Goal: Contribute content: Contribute content

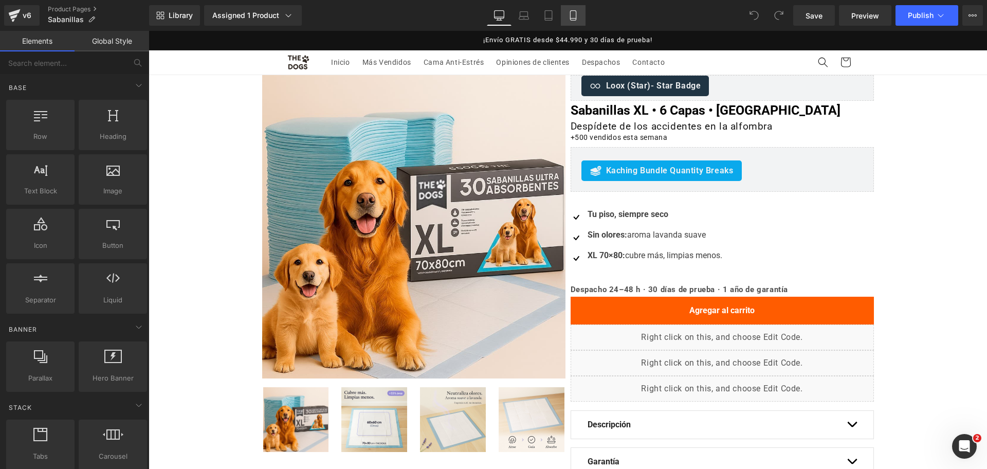
click at [574, 17] on icon at bounding box center [573, 15] width 10 height 10
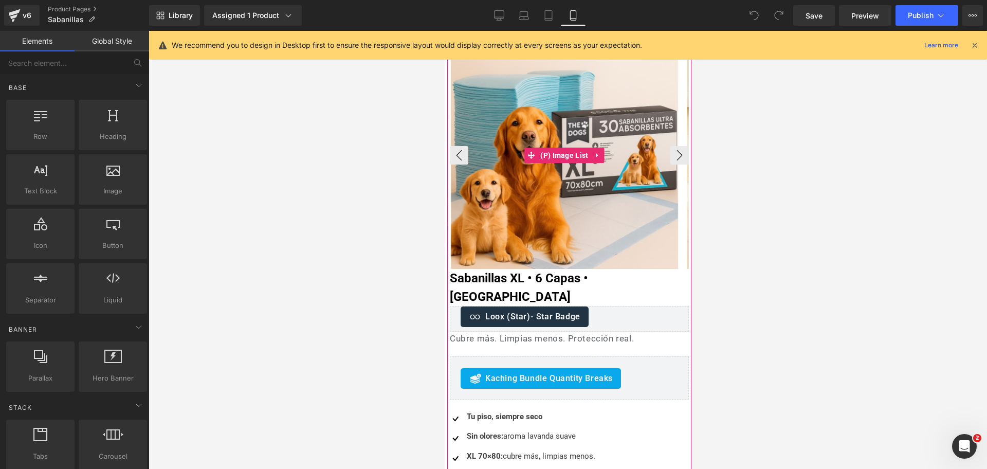
scroll to position [64, 0]
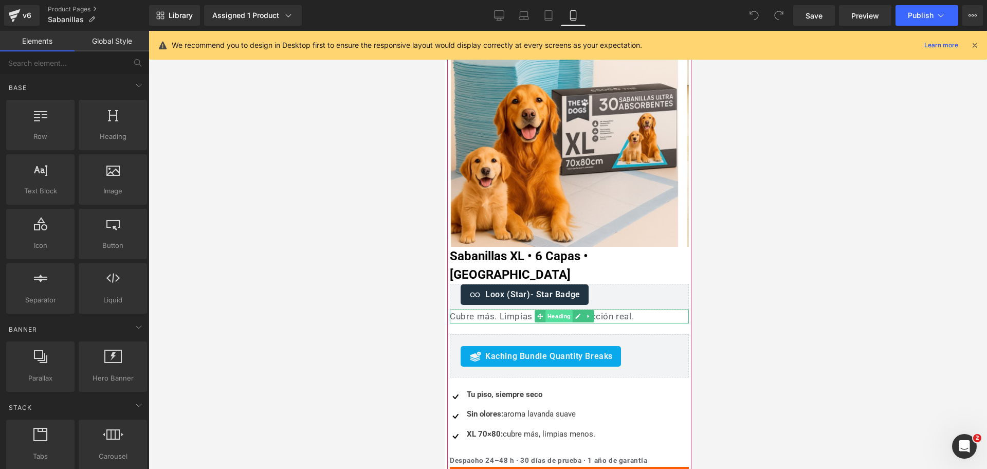
click at [553, 310] on span "Heading" at bounding box center [558, 316] width 27 height 12
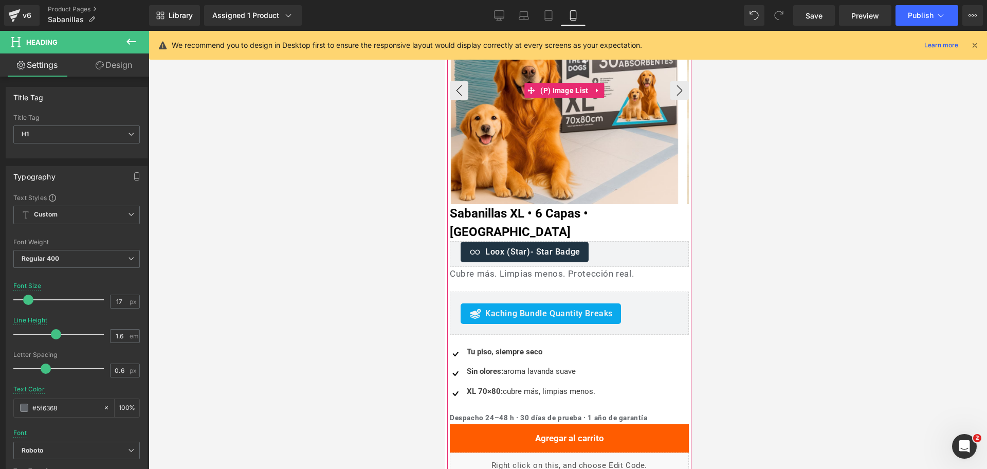
scroll to position [129, 0]
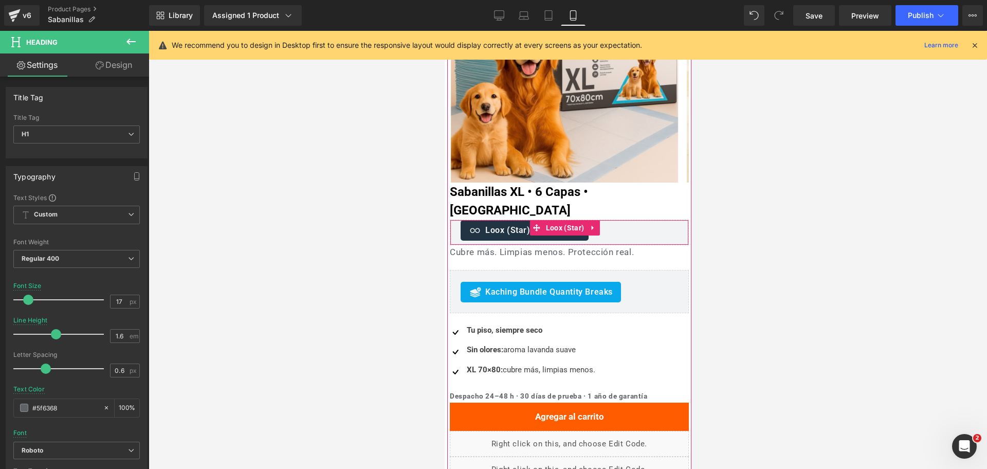
click at [557, 220] on div "Loox (Star) - Star Badge" at bounding box center [524, 230] width 128 height 21
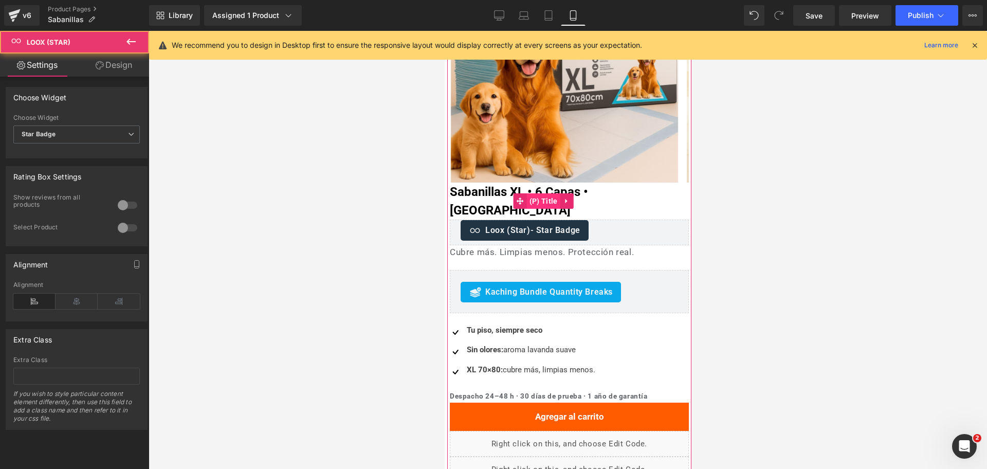
click at [550, 193] on span "(P) Title" at bounding box center [543, 200] width 33 height 15
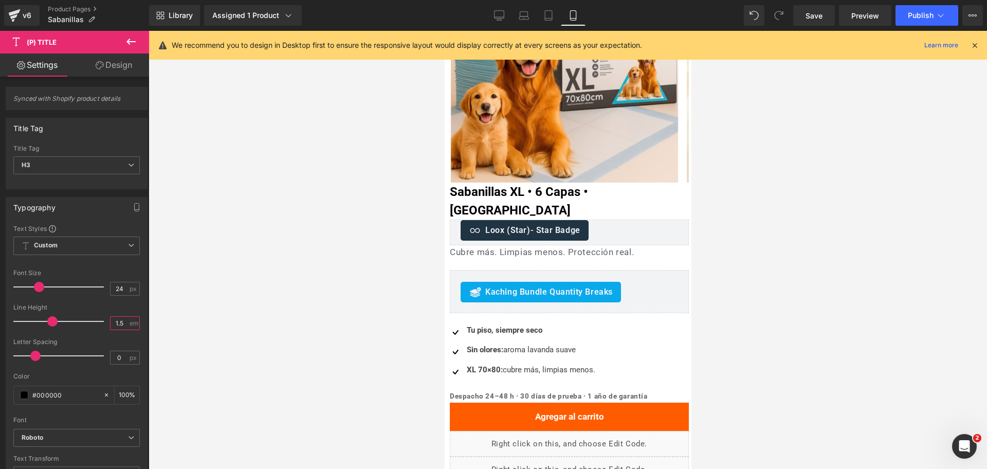
drag, startPoint x: 117, startPoint y: 326, endPoint x: 157, endPoint y: 324, distance: 40.2
click at [146, 324] on div "Synced with Shopify product details Title Tag H1 H2 H3 H4 H5 H6 Paragraph Title…" at bounding box center [74, 275] width 149 height 397
type input "1.3"
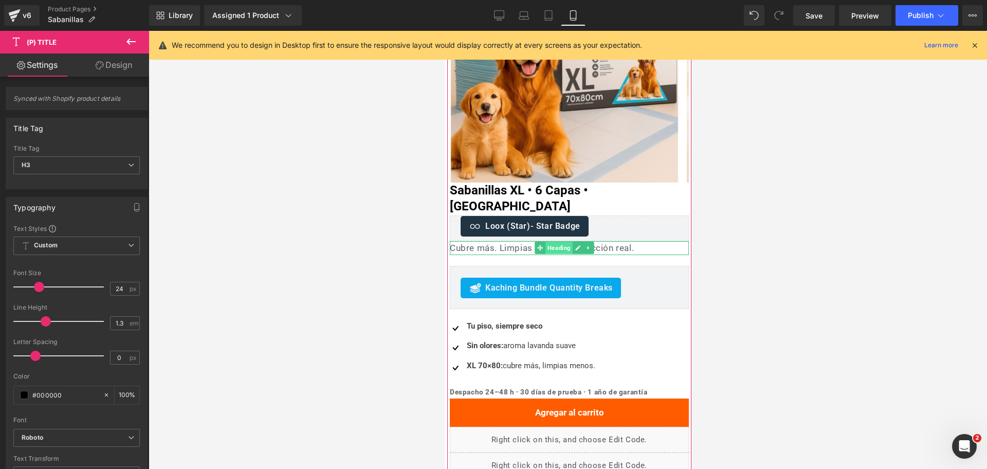
click at [568, 242] on span "Heading" at bounding box center [558, 248] width 27 height 12
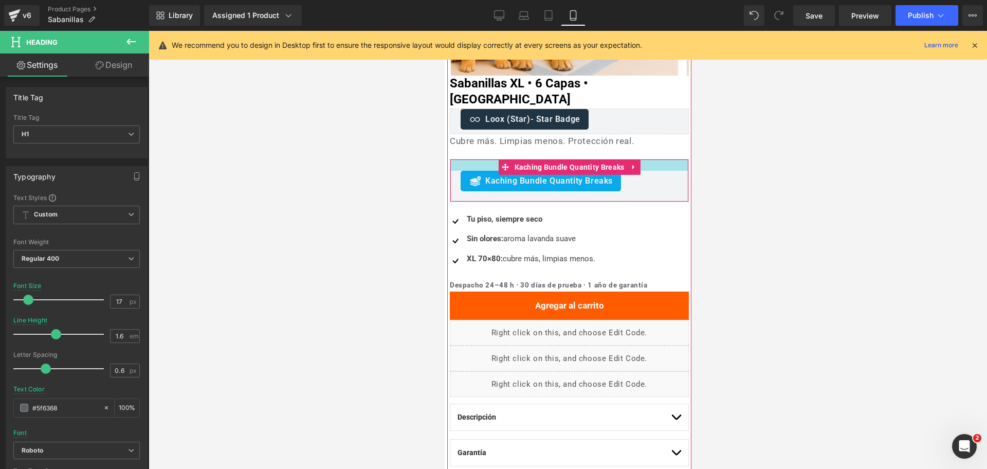
scroll to position [257, 0]
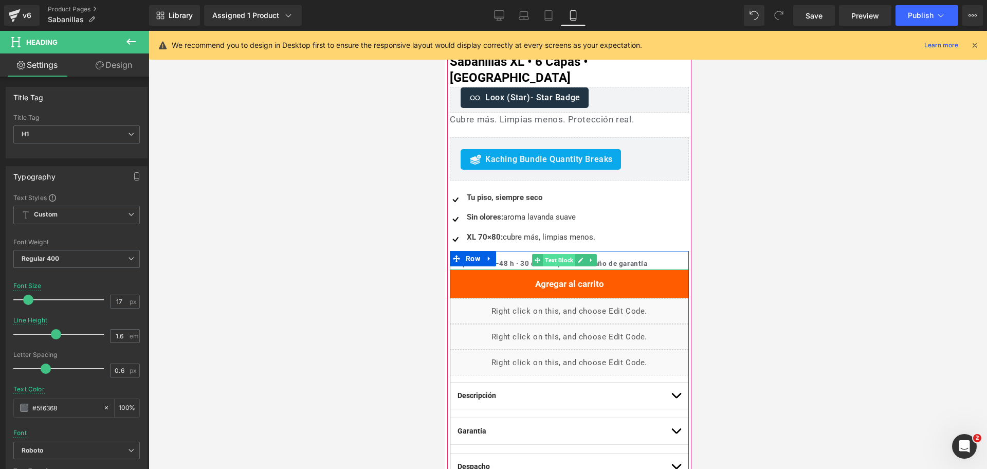
click at [561, 254] on span "Text Block" at bounding box center [558, 260] width 32 height 12
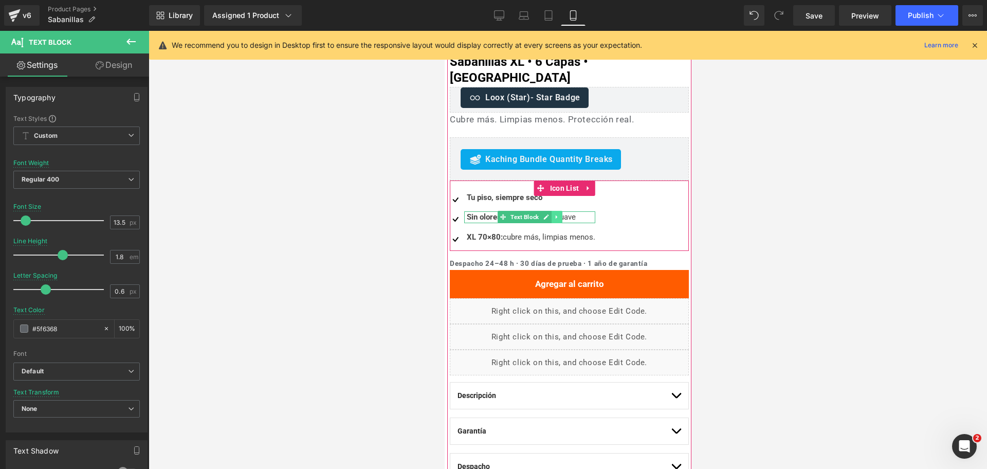
click at [551, 211] on link at bounding box center [556, 217] width 11 height 12
click at [523, 211] on span "Text Block" at bounding box center [508, 217] width 32 height 12
click at [516, 191] on span "Text Block" at bounding box center [524, 197] width 32 height 12
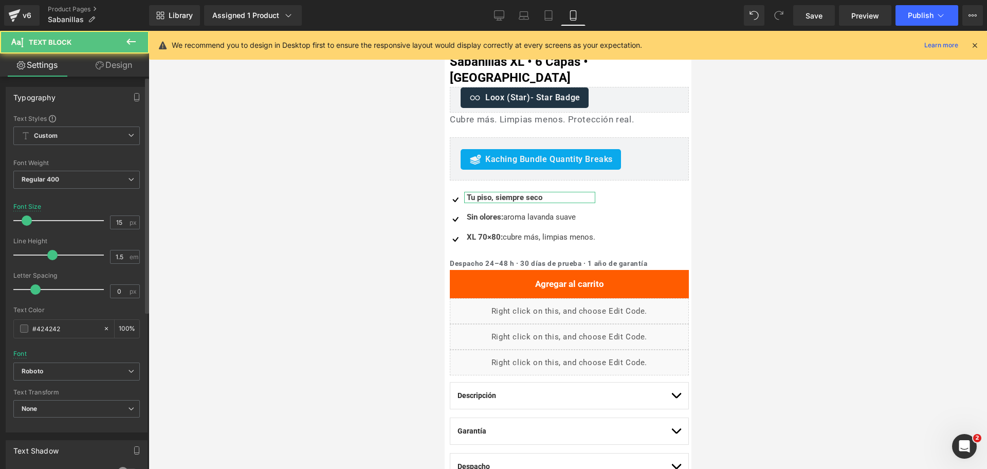
click at [28, 169] on div "Font Weight Regular 400 Thin 100 Semi Thin 200 Light 300 Regular 400 Medium 500…" at bounding box center [76, 179] width 126 height 41
click at [53, 176] on b "Regular 400" at bounding box center [41, 179] width 38 height 8
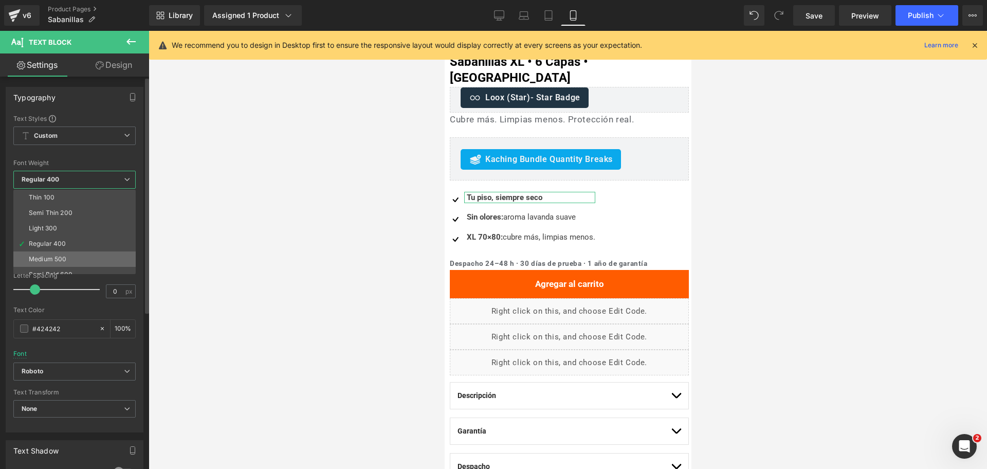
click at [90, 253] on li "Medium 500" at bounding box center [76, 258] width 127 height 15
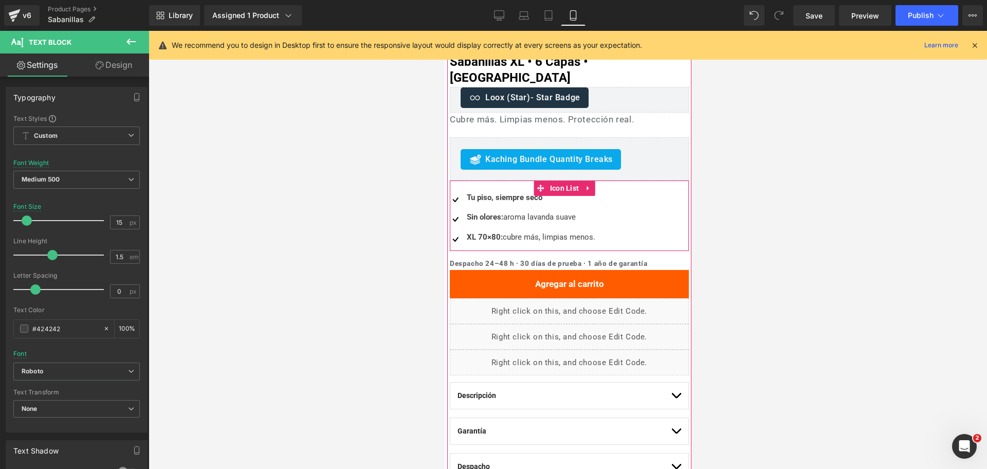
click at [482, 212] on span "Sin olores:" at bounding box center [484, 216] width 37 height 9
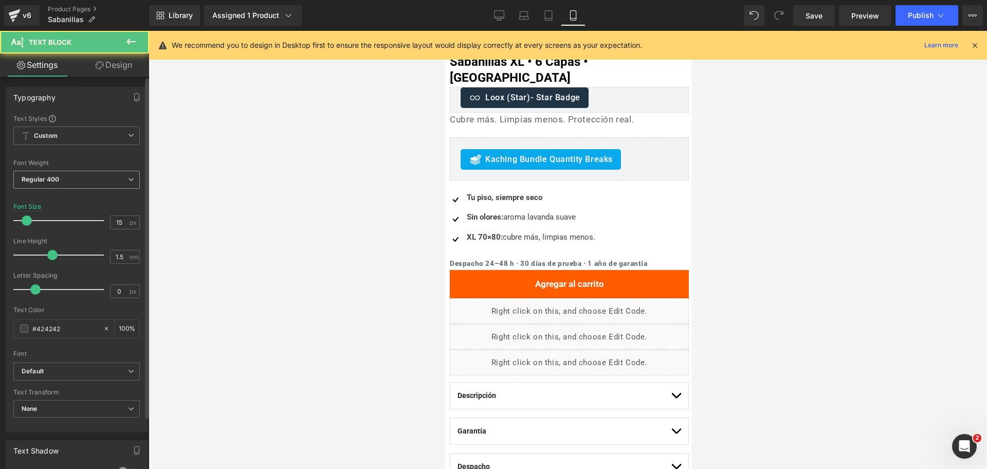
click at [109, 173] on span "Regular 400" at bounding box center [76, 180] width 126 height 18
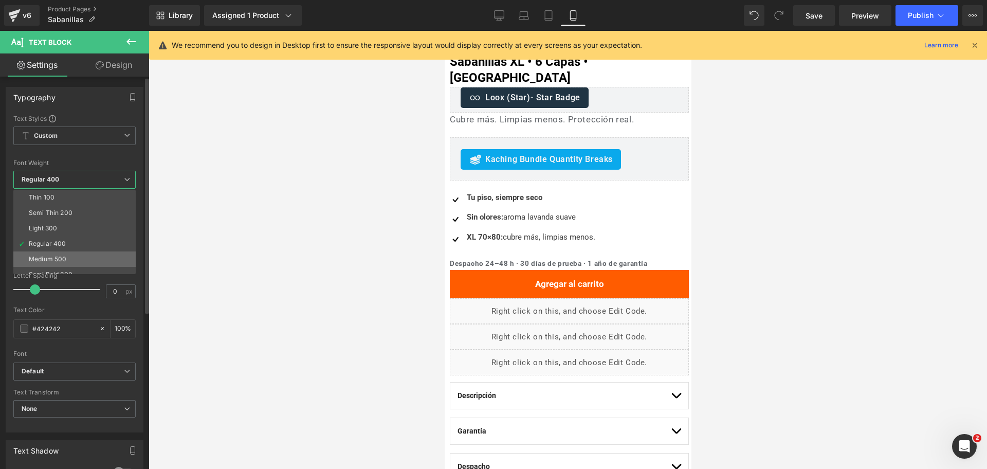
click at [105, 254] on li "Medium 500" at bounding box center [76, 258] width 127 height 15
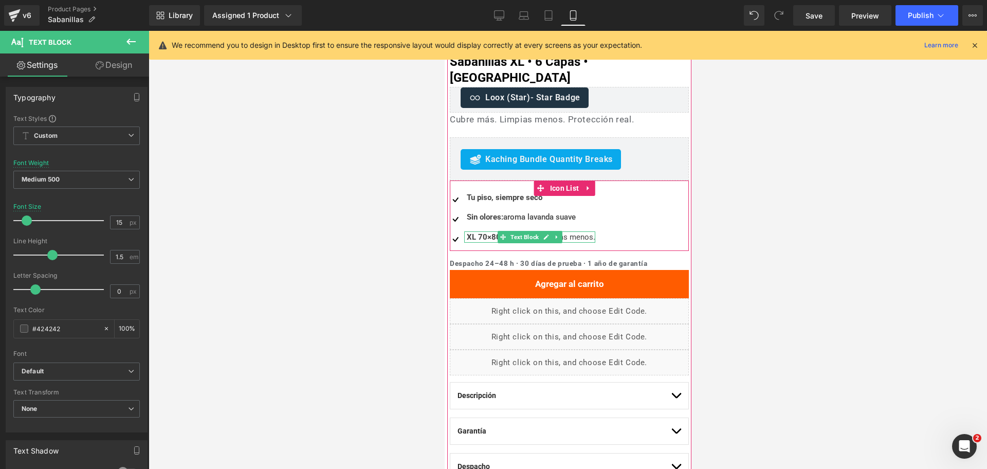
click at [477, 232] on span "XL 70×80:" at bounding box center [484, 236] width 36 height 9
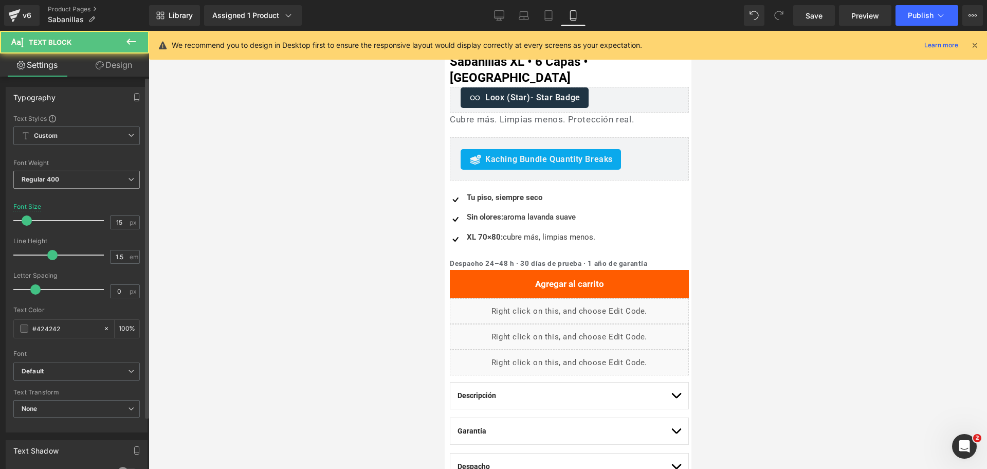
click at [53, 182] on b "Regular 400" at bounding box center [41, 179] width 38 height 8
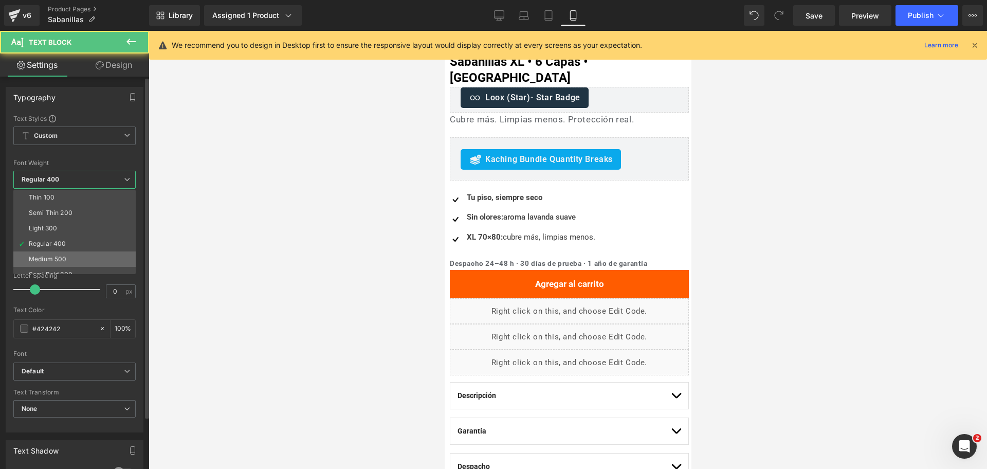
drag, startPoint x: 77, startPoint y: 255, endPoint x: 57, endPoint y: 176, distance: 81.3
click at [78, 256] on li "Medium 500" at bounding box center [76, 258] width 127 height 15
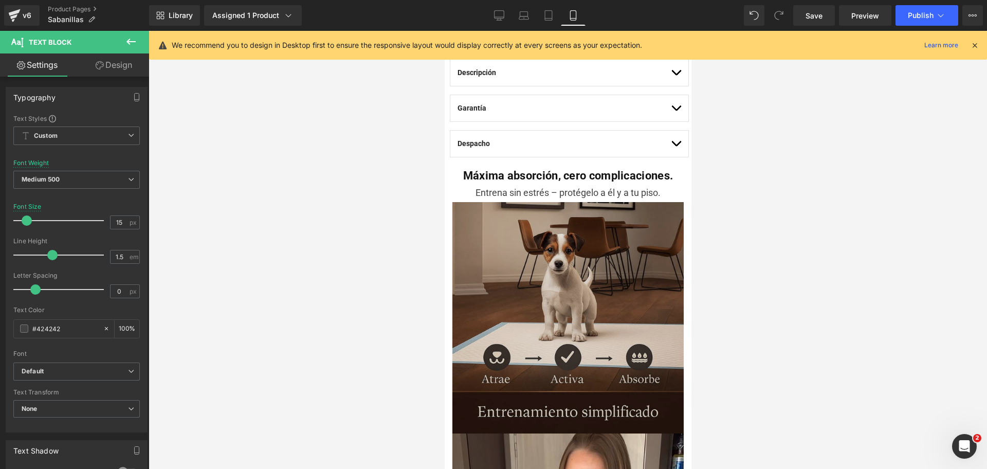
click at [648, 184] on div "Entrena sin estrés – protégelo a él y a tu piso." at bounding box center [568, 193] width 226 height 19
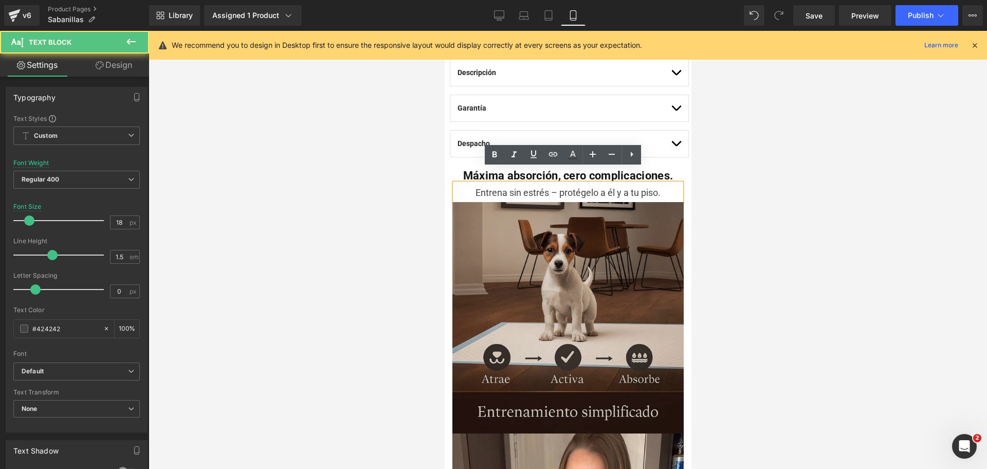
scroll to position [578, 0]
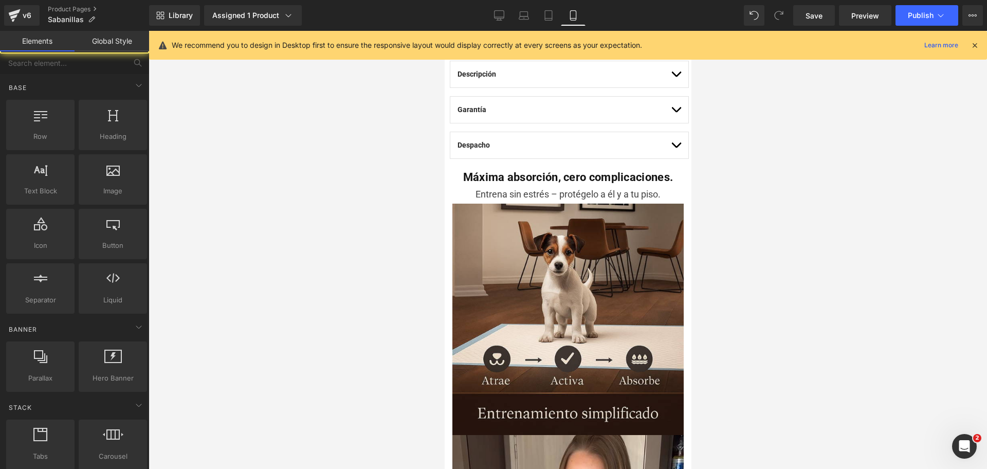
click at [712, 149] on div at bounding box center [568, 250] width 839 height 438
click at [750, 161] on div at bounding box center [568, 250] width 839 height 438
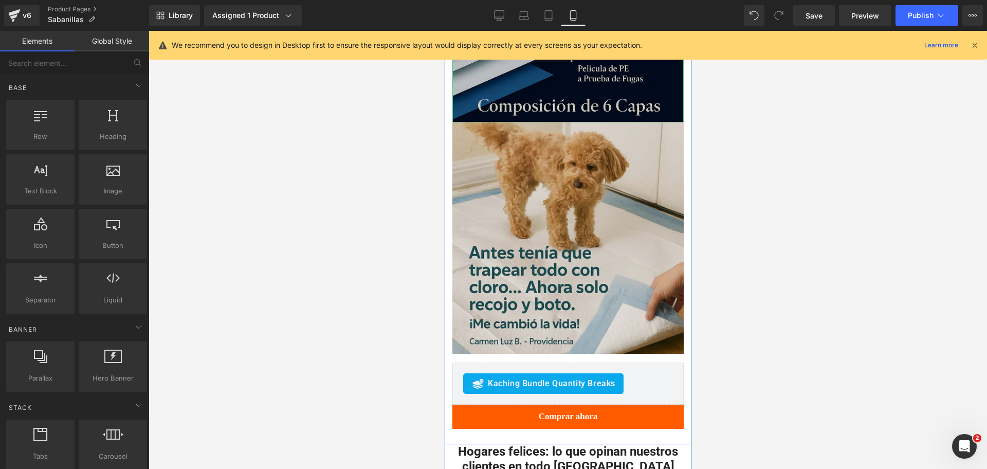
scroll to position [1478, 0]
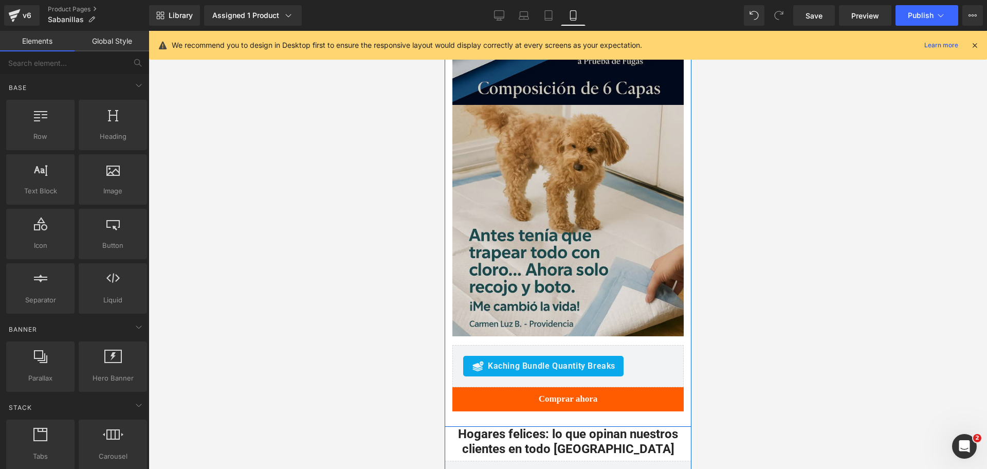
click at [650, 126] on img at bounding box center [567, 225] width 231 height 240
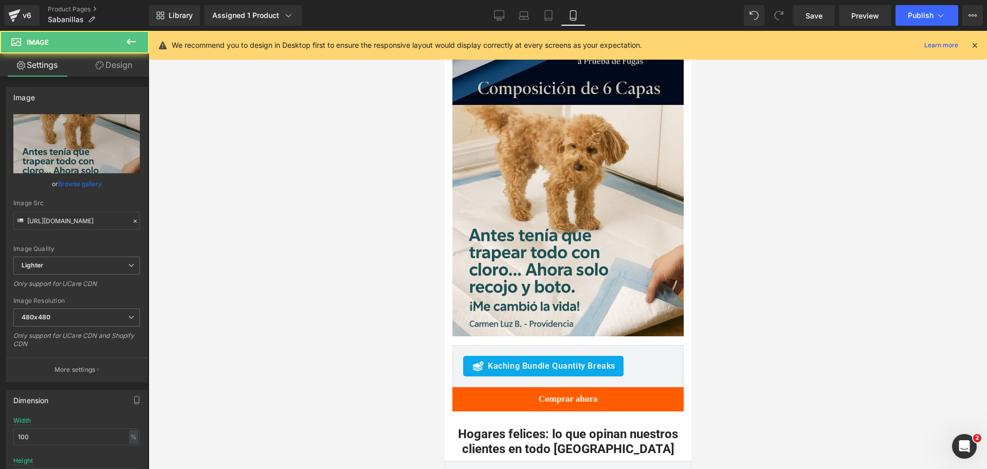
click at [135, 43] on icon at bounding box center [131, 41] width 12 height 12
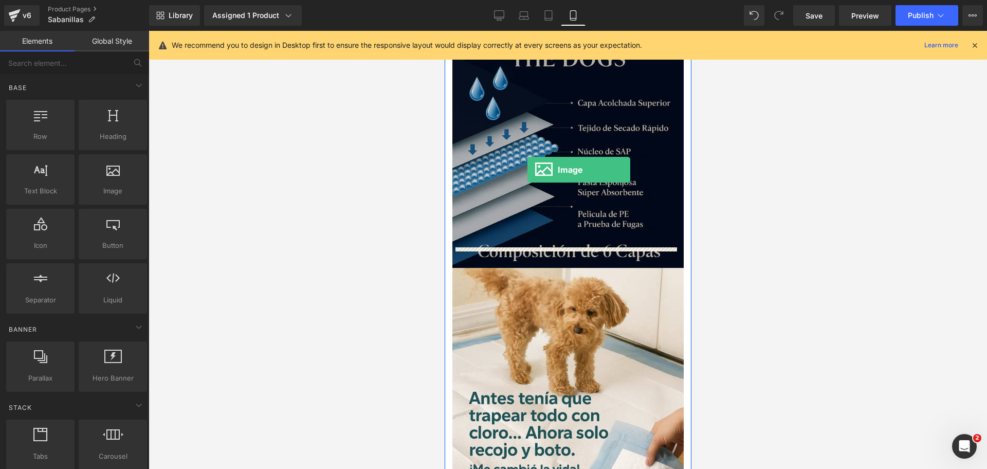
scroll to position [1286, 0]
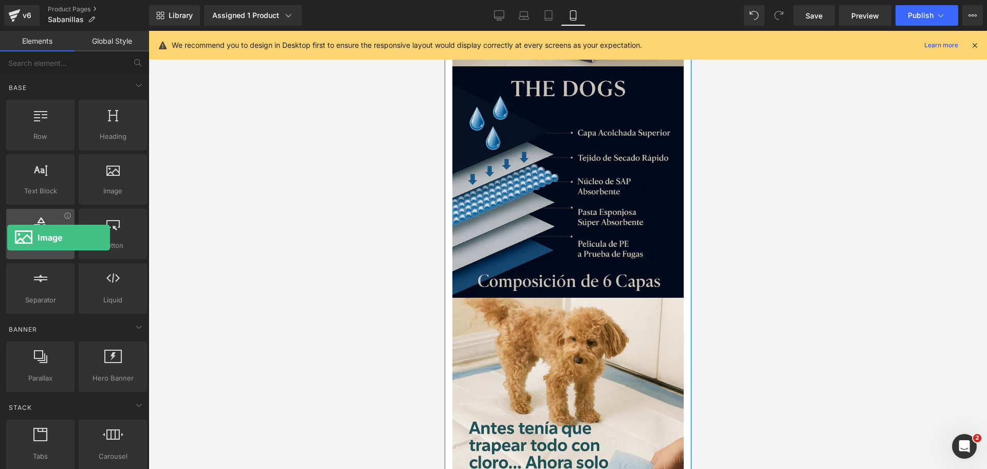
drag, startPoint x: 130, startPoint y: 170, endPoint x: 7, endPoint y: 238, distance: 139.7
click at [7, 238] on div "Row rows, columns, layouts, div Heading headings, titles, h1,h2,h3,h4,h5,h6 Tex…" at bounding box center [76, 207] width 145 height 218
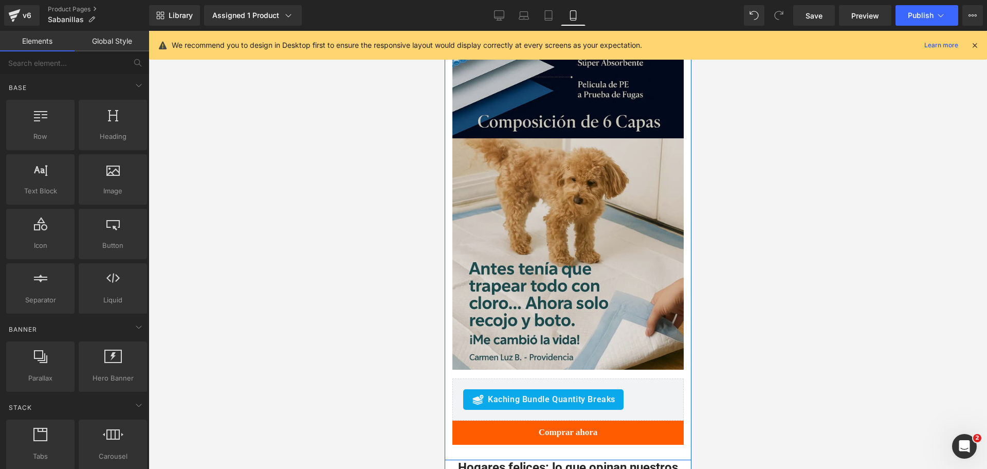
scroll to position [1414, 0]
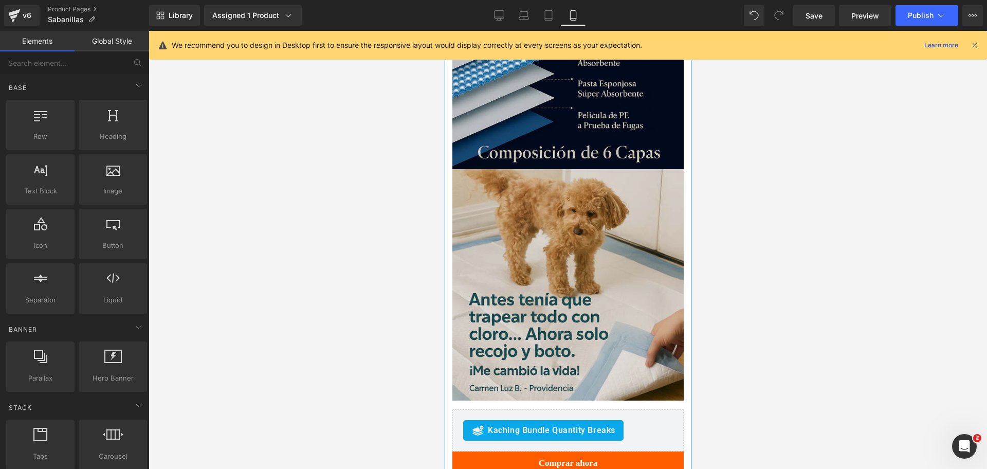
click at [583, 183] on img at bounding box center [567, 289] width 231 height 240
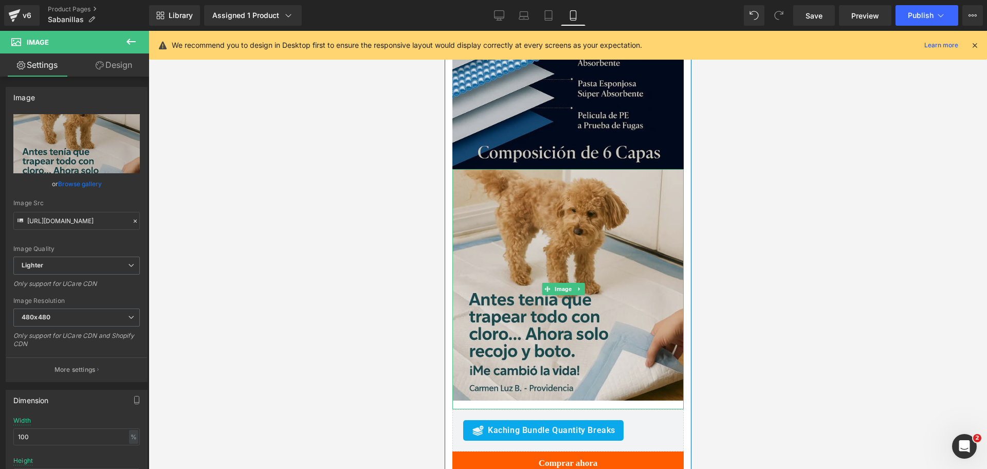
click at [670, 190] on img at bounding box center [567, 289] width 231 height 240
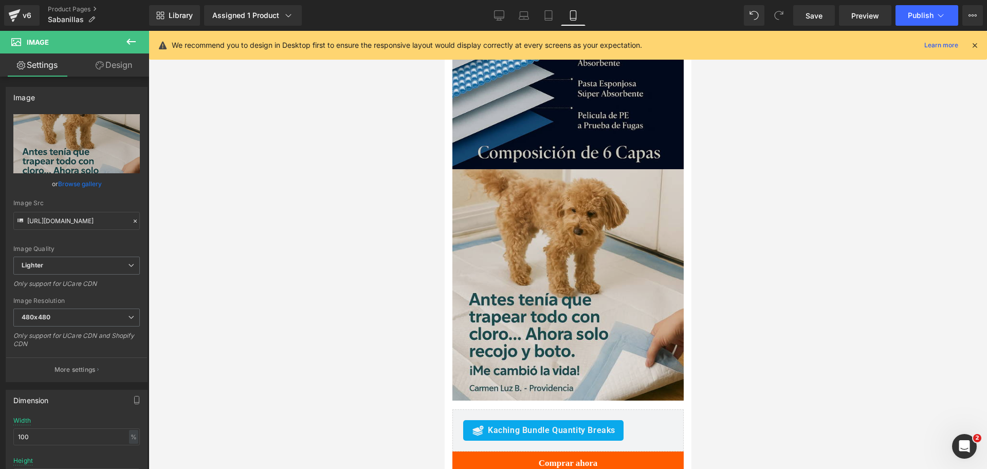
click at [649, 175] on img at bounding box center [567, 289] width 231 height 240
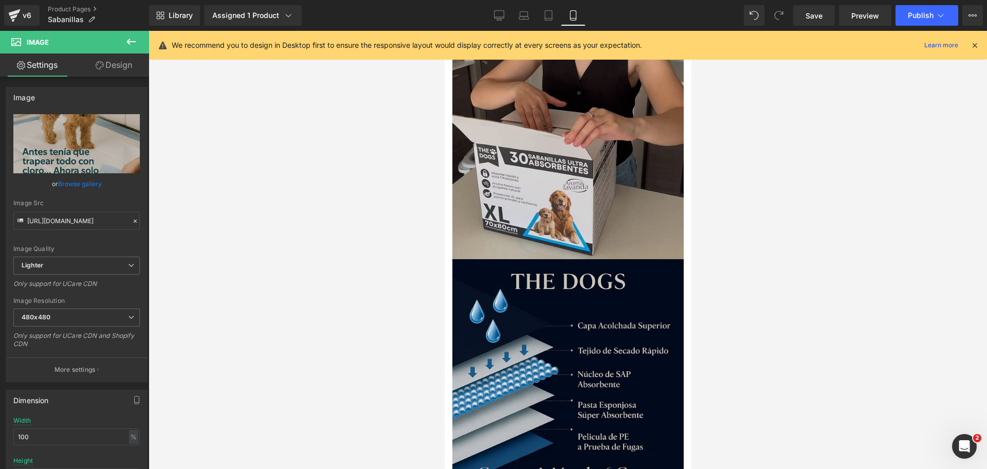
scroll to position [1350, 0]
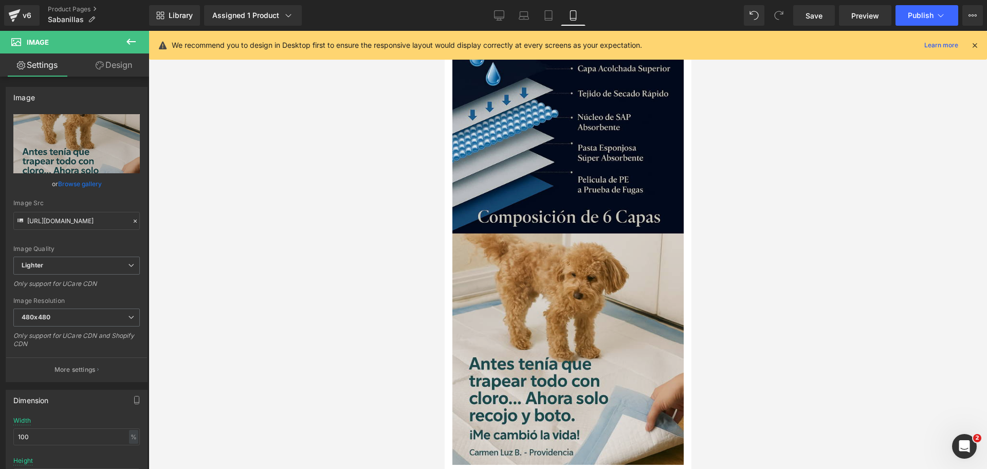
click at [639, 233] on img at bounding box center [567, 353] width 231 height 240
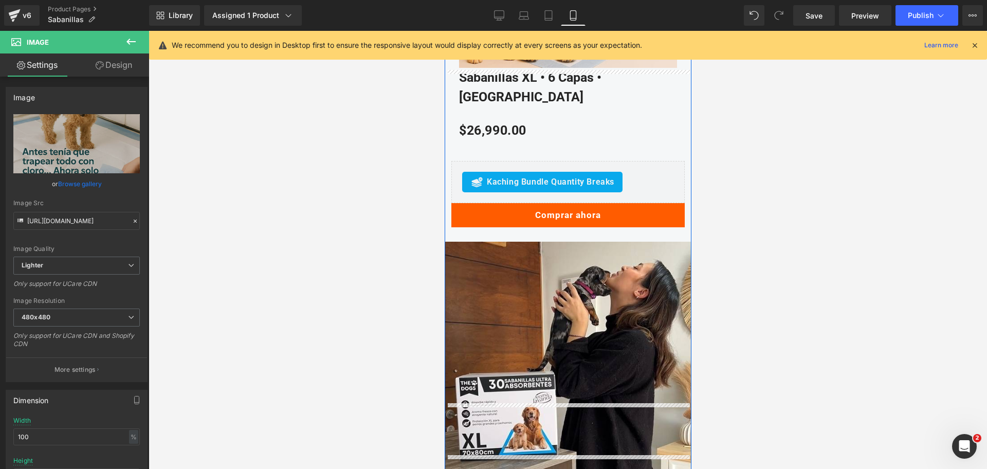
scroll to position [3021, 0]
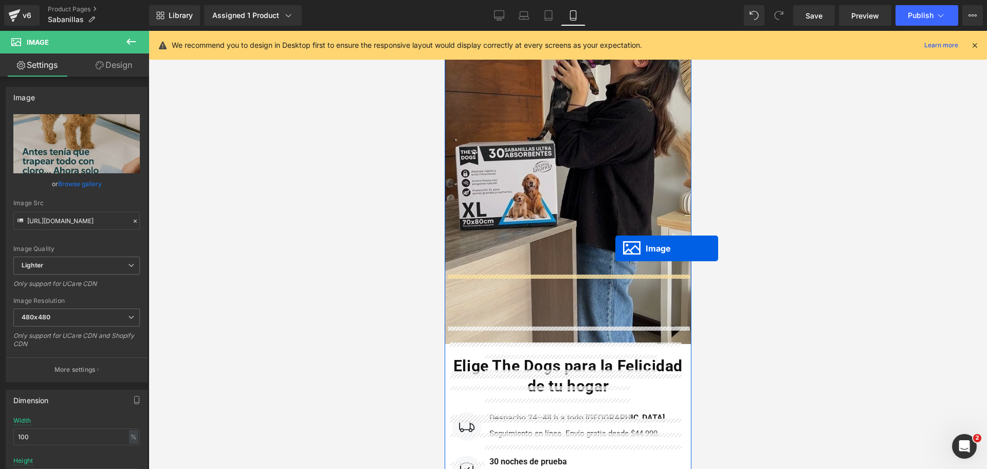
drag, startPoint x: 550, startPoint y: 297, endPoint x: 615, endPoint y: 248, distance: 81.1
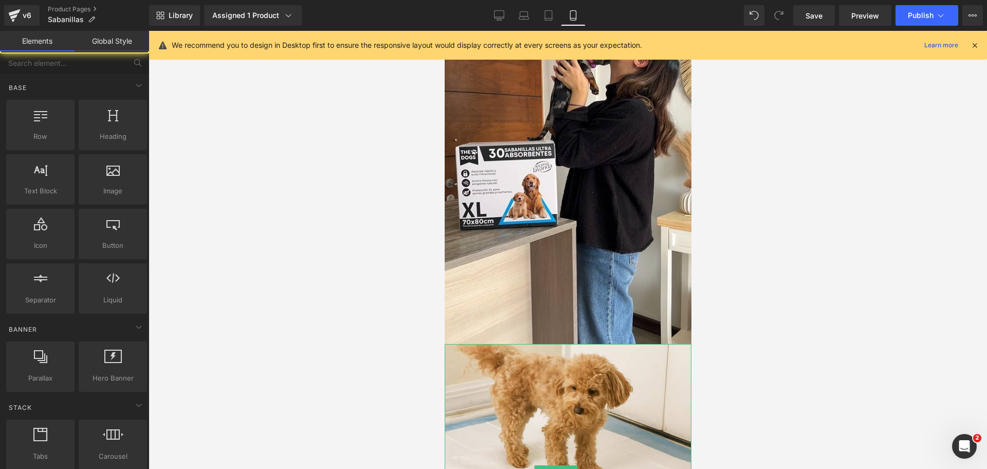
click at [779, 191] on div at bounding box center [568, 250] width 839 height 438
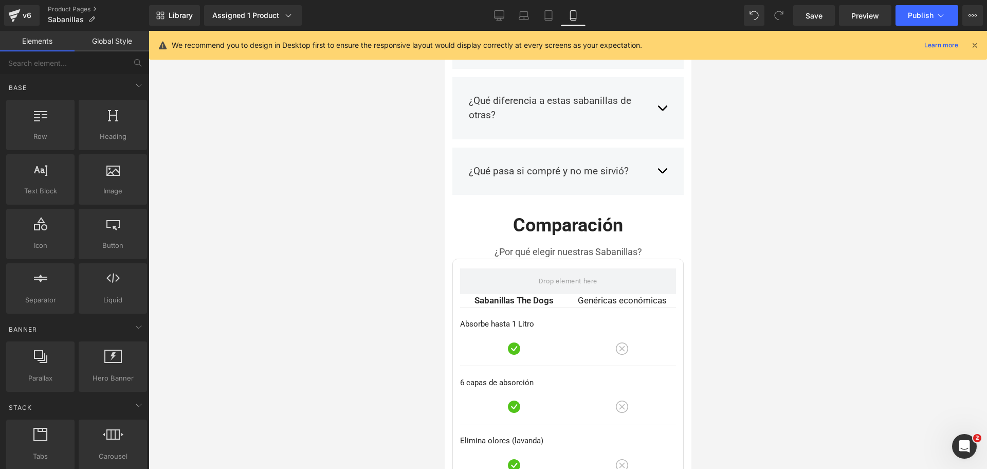
scroll to position [2031, 0]
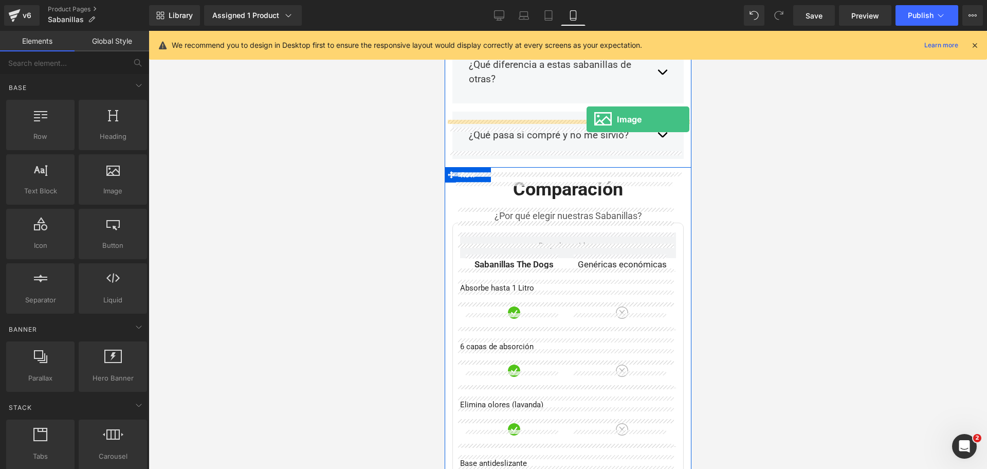
drag, startPoint x: 571, startPoint y: 226, endPoint x: 586, endPoint y: 119, distance: 108.0
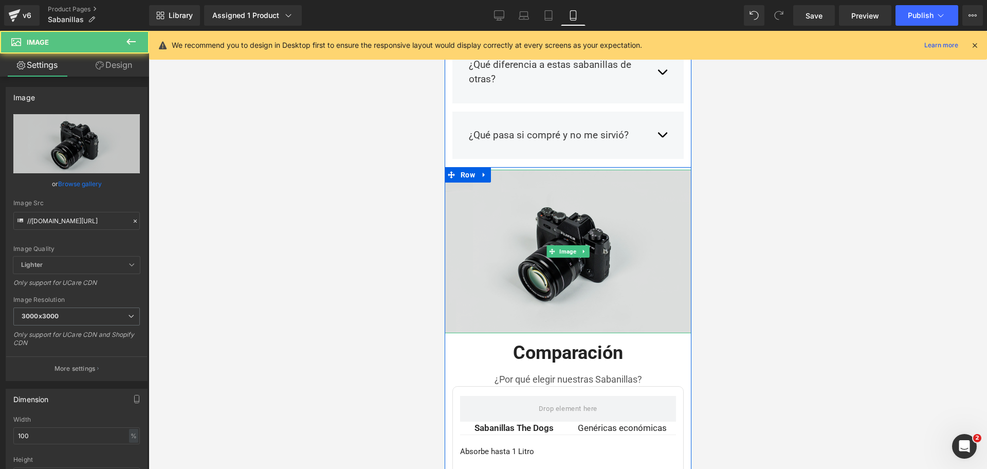
click at [511, 170] on img at bounding box center [567, 252] width 247 height 164
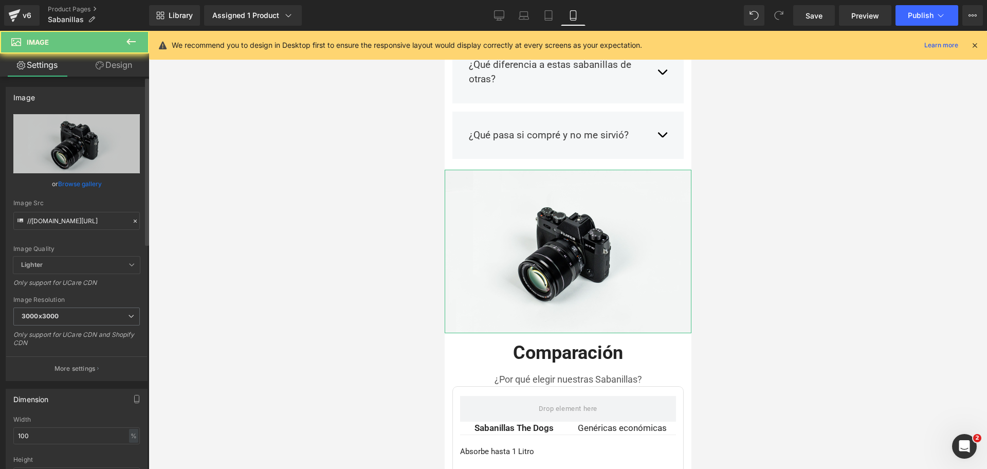
click at [78, 186] on link "Browse gallery" at bounding box center [80, 184] width 44 height 18
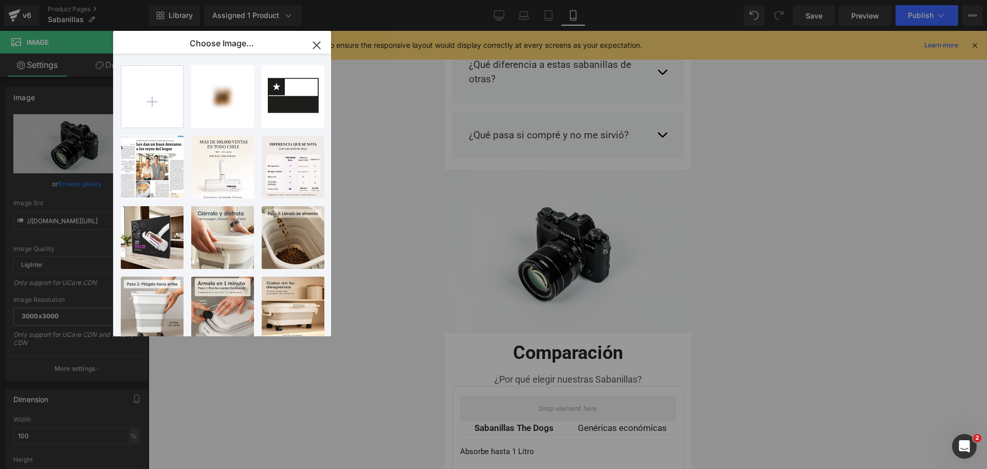
click at [156, 82] on input "file" at bounding box center [152, 97] width 62 height 62
type input "C:\fakepath\20250724_0244_Absorcion_Instantanea_Sabana_remix_01k0xjr8spe6e8nhgn…"
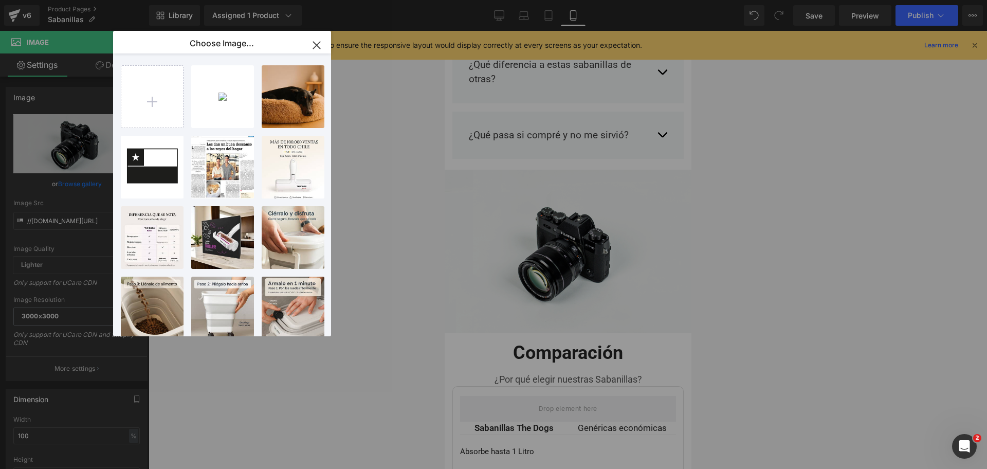
click at [0, 0] on div "2025072... _2_.jpg 70.33 KB" at bounding box center [0, 0] width 0 height 0
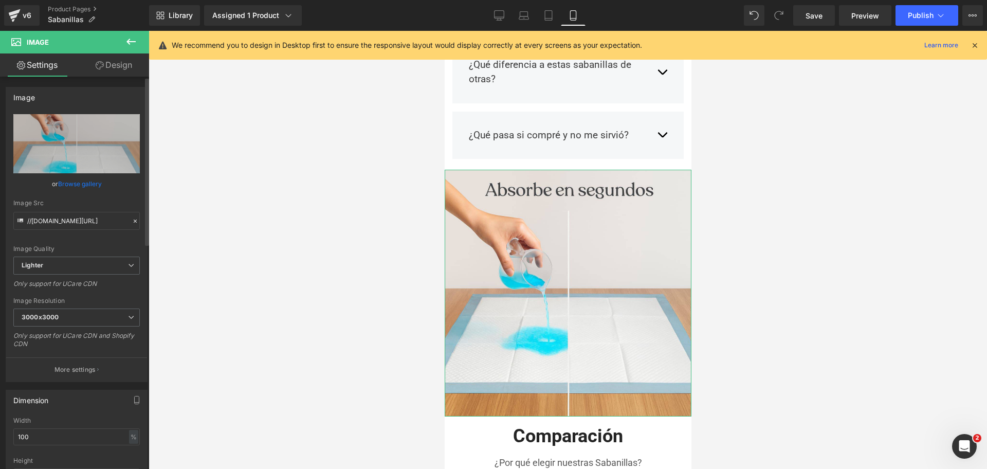
click at [90, 179] on link "Browse gallery" at bounding box center [80, 184] width 44 height 18
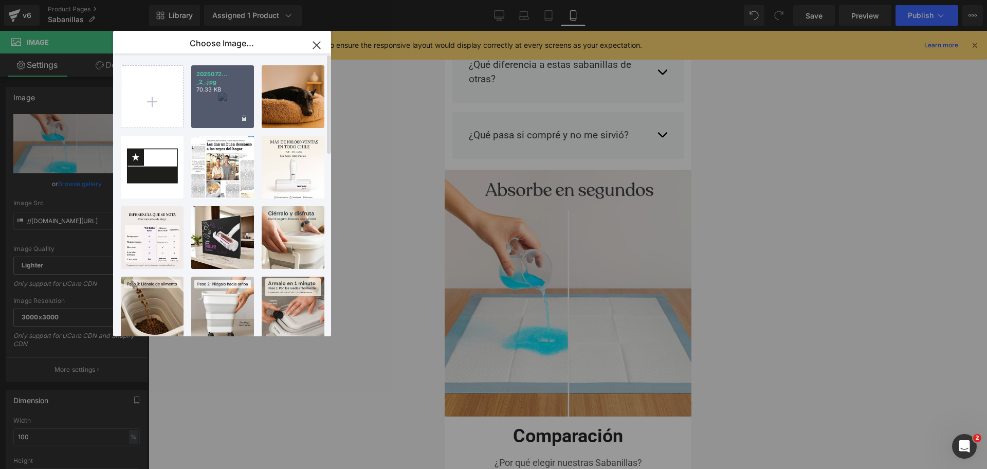
click at [216, 113] on div "2025072... _2_.jpg 70.33 KB" at bounding box center [222, 96] width 63 height 63
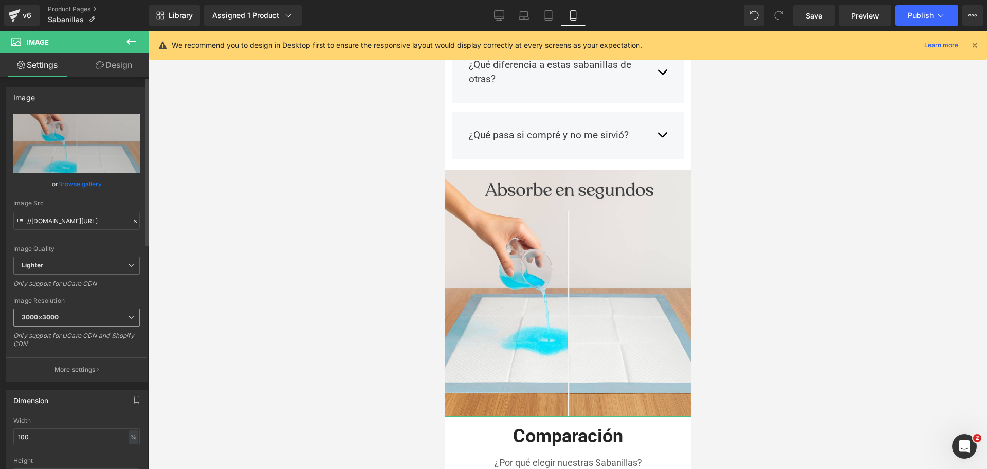
click at [78, 314] on span "3000x3000" at bounding box center [76, 318] width 126 height 18
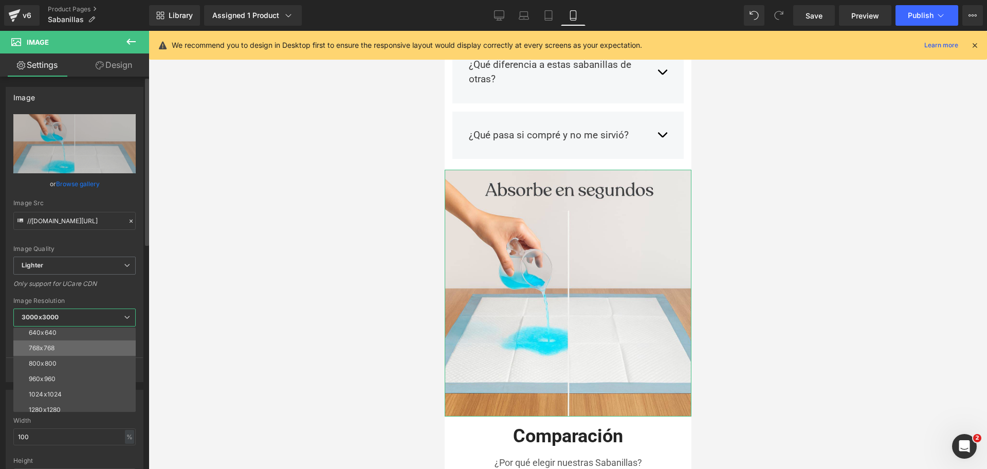
scroll to position [0, 0]
click at [78, 367] on li "480x480" at bounding box center [76, 365] width 127 height 15
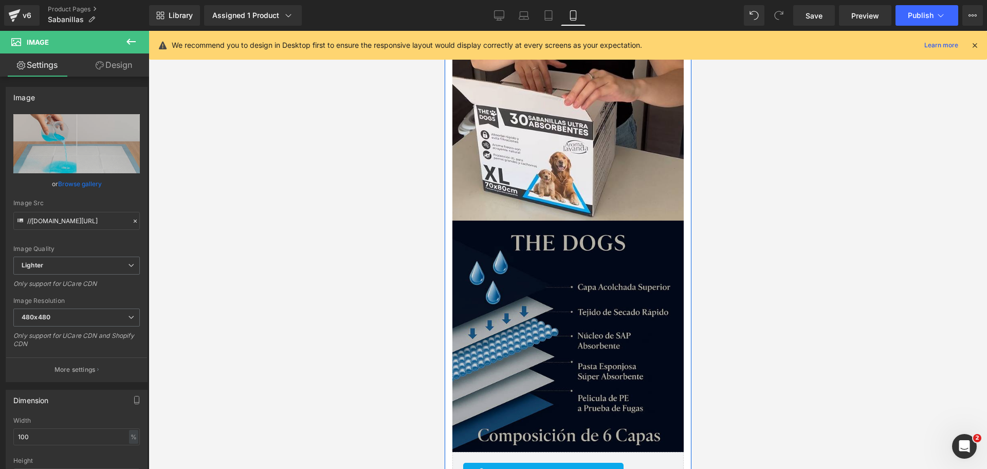
click at [601, 225] on img at bounding box center [567, 336] width 231 height 231
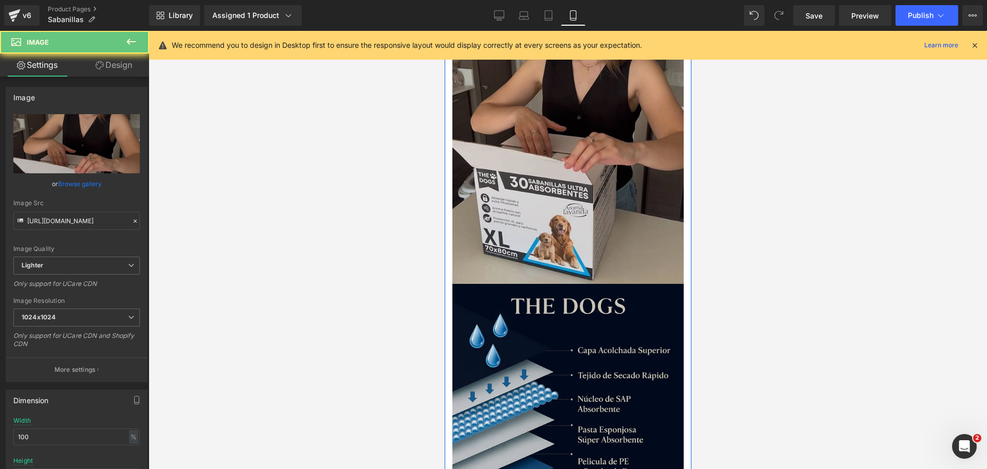
click at [594, 210] on img at bounding box center [567, 114] width 231 height 338
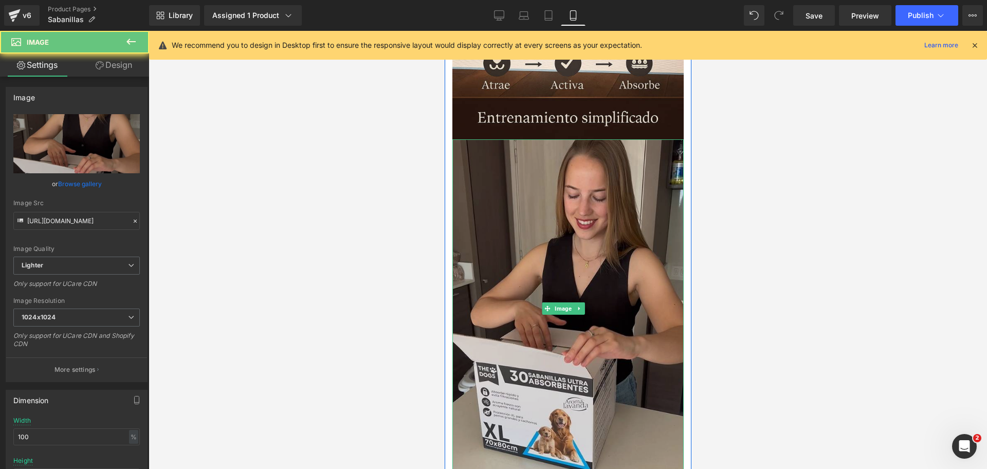
click at [590, 210] on img at bounding box center [567, 308] width 231 height 338
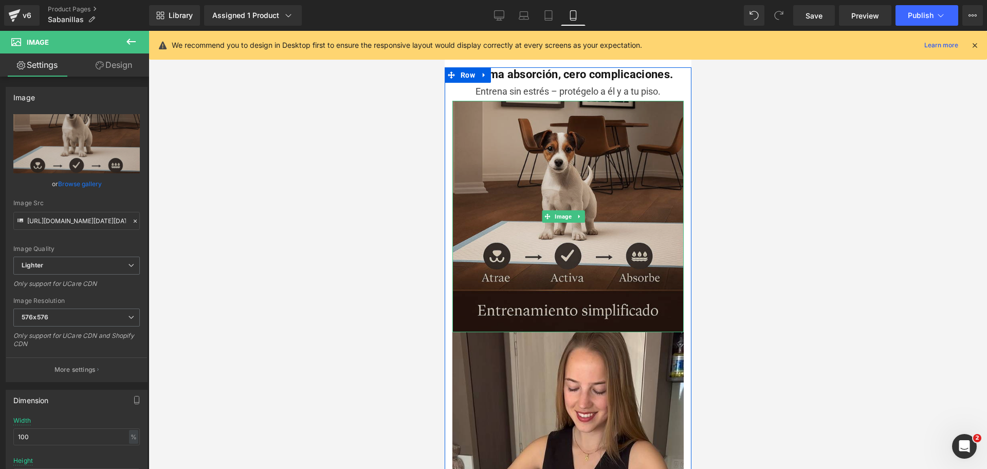
click at [589, 209] on img at bounding box center [567, 216] width 231 height 231
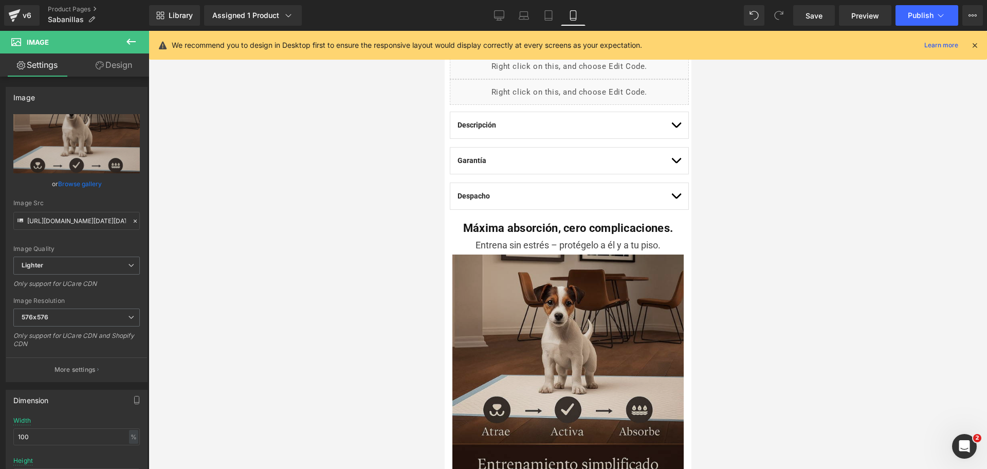
scroll to position [489, 0]
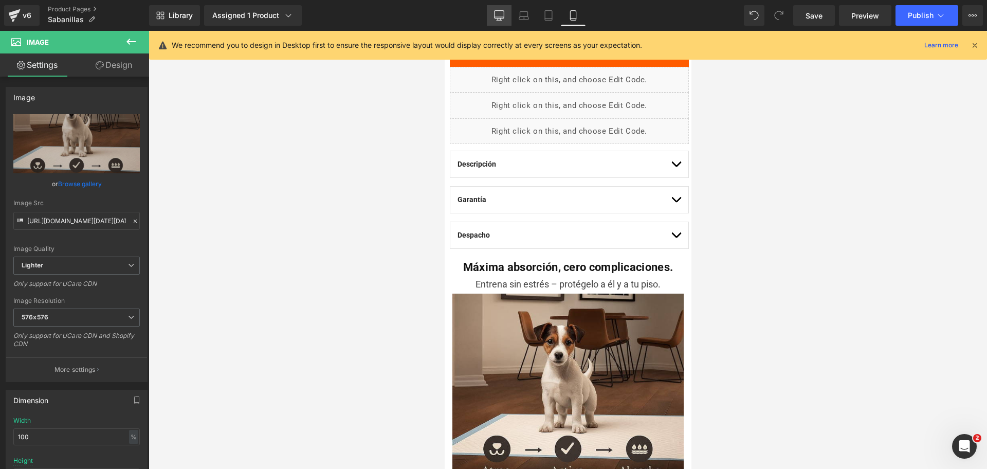
click at [498, 17] on icon at bounding box center [500, 17] width 10 height 0
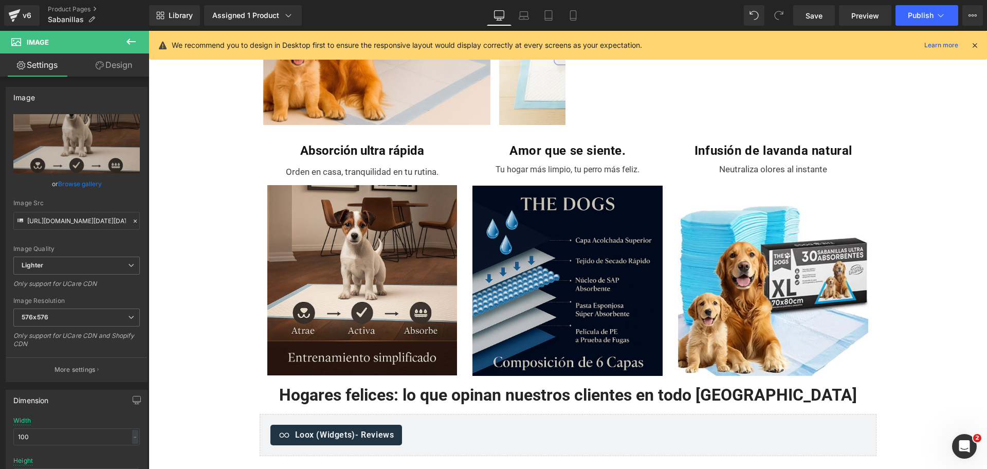
scroll to position [0, 0]
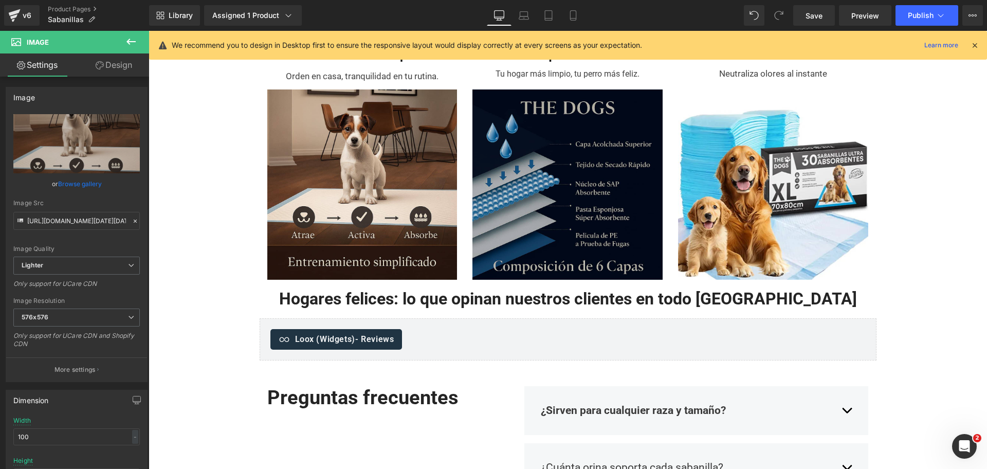
drag, startPoint x: 736, startPoint y: 166, endPoint x: 641, endPoint y: 171, distance: 94.7
click at [736, 167] on img at bounding box center [773, 180] width 190 height 200
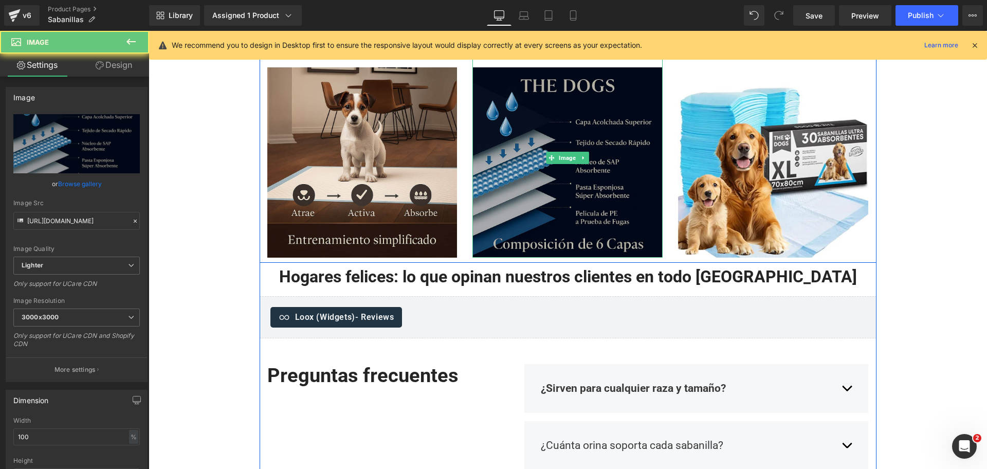
drag, startPoint x: 552, startPoint y: 154, endPoint x: 540, endPoint y: 157, distance: 12.2
click at [547, 155] on div "Image" at bounding box center [568, 158] width 190 height 200
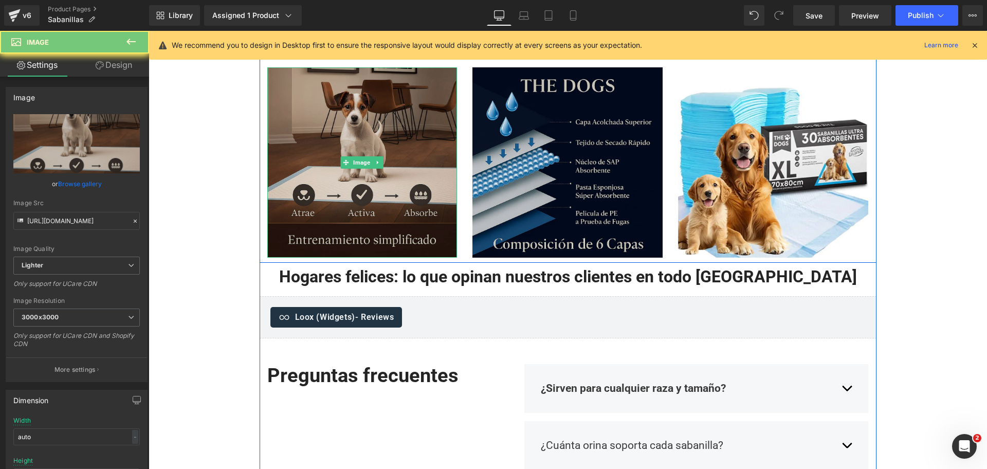
click at [391, 162] on img at bounding box center [362, 162] width 190 height 190
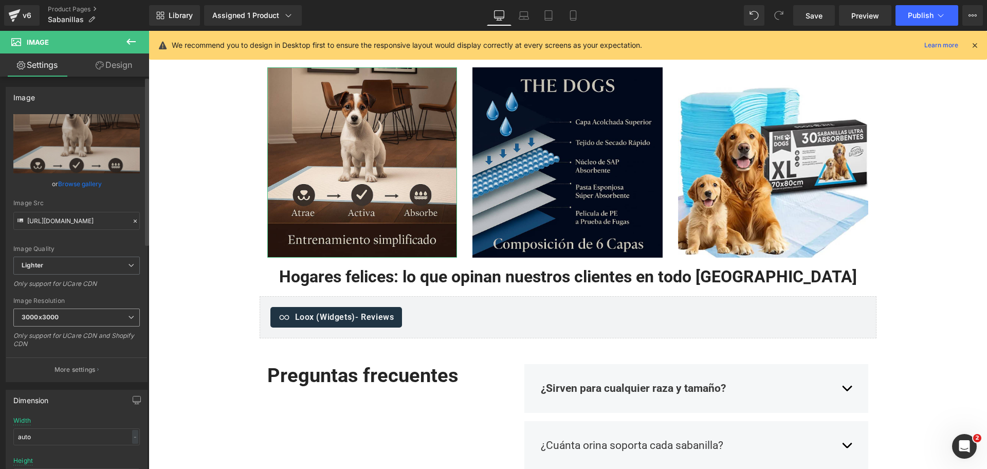
click at [103, 320] on span "3000x3000" at bounding box center [76, 318] width 126 height 18
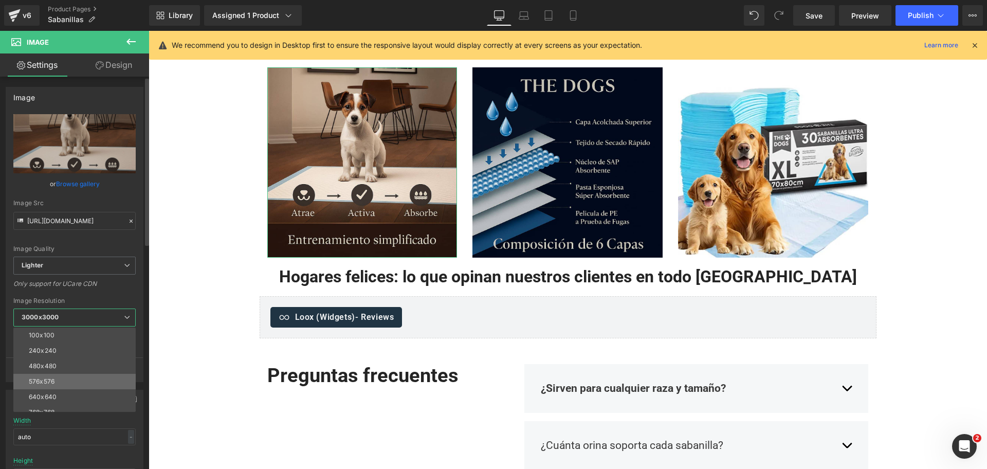
click at [100, 383] on li "576x576" at bounding box center [76, 381] width 127 height 15
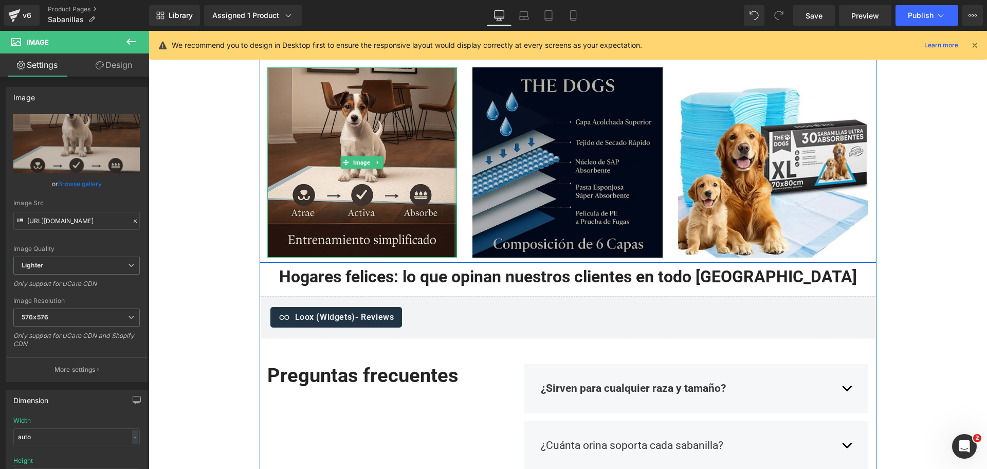
drag, startPoint x: 450, startPoint y: 149, endPoint x: 495, endPoint y: 131, distance: 48.9
click at [462, 146] on div "Absorción ultra rápida Heading Orden en casa, tranquilidad en tu rutina. Text B…" at bounding box center [568, 137] width 617 height 254
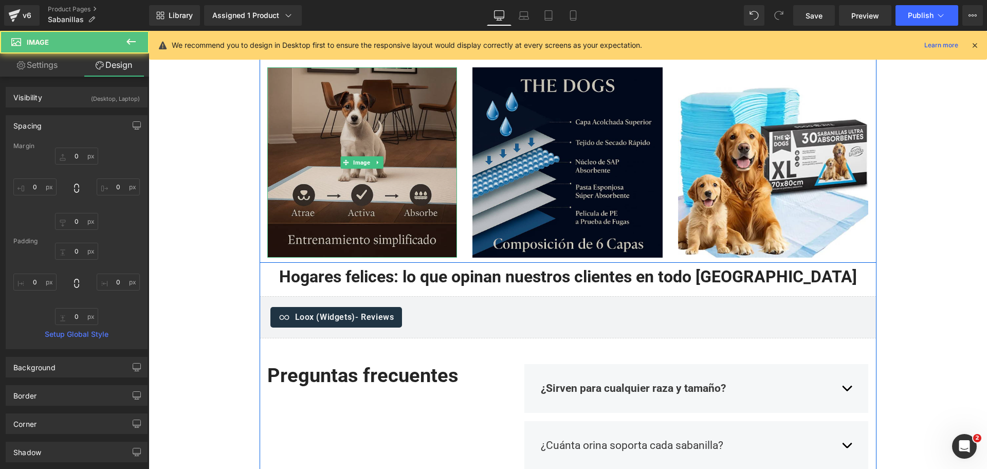
click at [364, 124] on img at bounding box center [362, 162] width 190 height 190
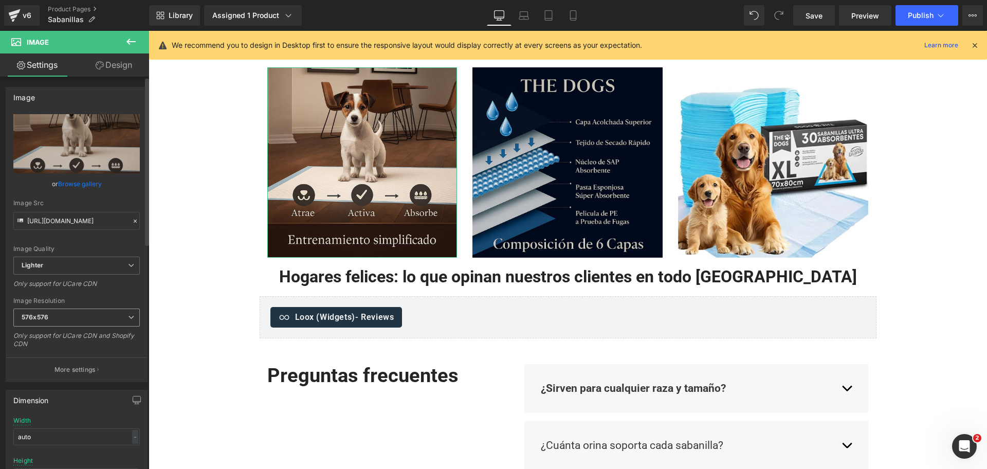
click at [74, 325] on span "576x576" at bounding box center [76, 318] width 126 height 18
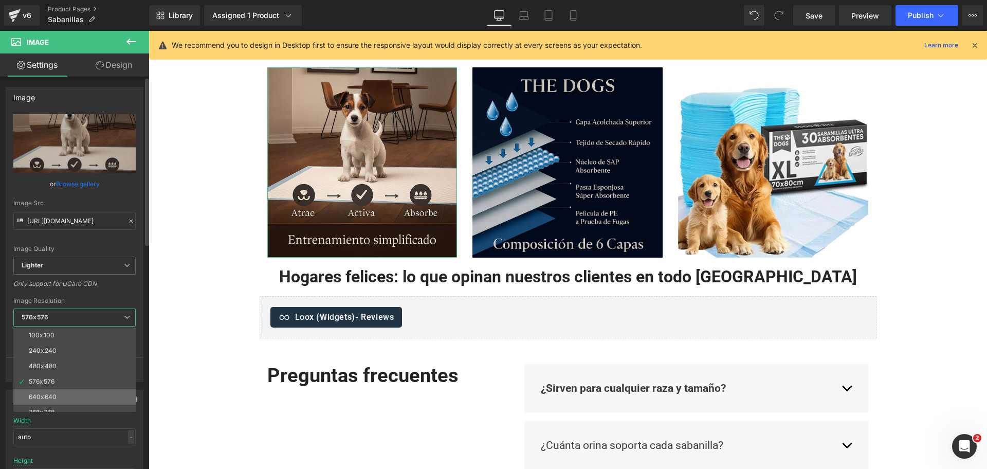
drag, startPoint x: 72, startPoint y: 394, endPoint x: 71, endPoint y: 387, distance: 7.2
click at [71, 394] on li "640x640" at bounding box center [76, 396] width 127 height 15
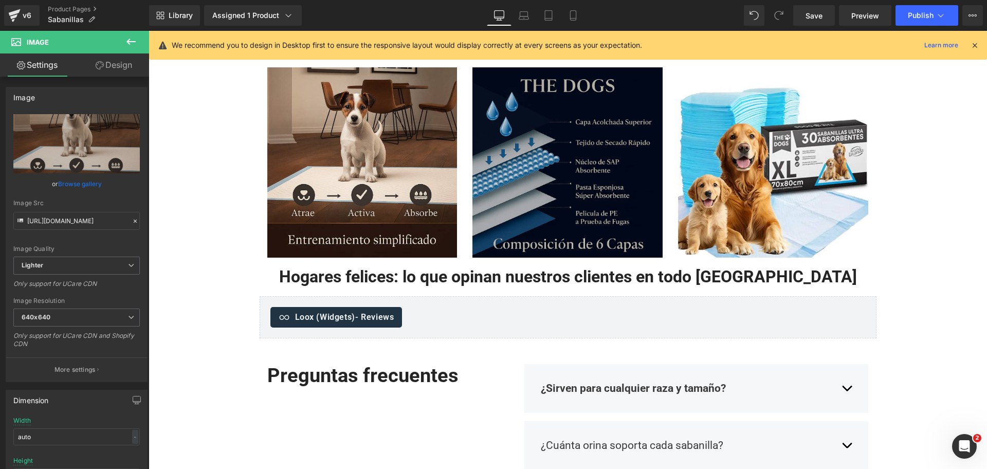
click at [529, 139] on img at bounding box center [568, 158] width 190 height 200
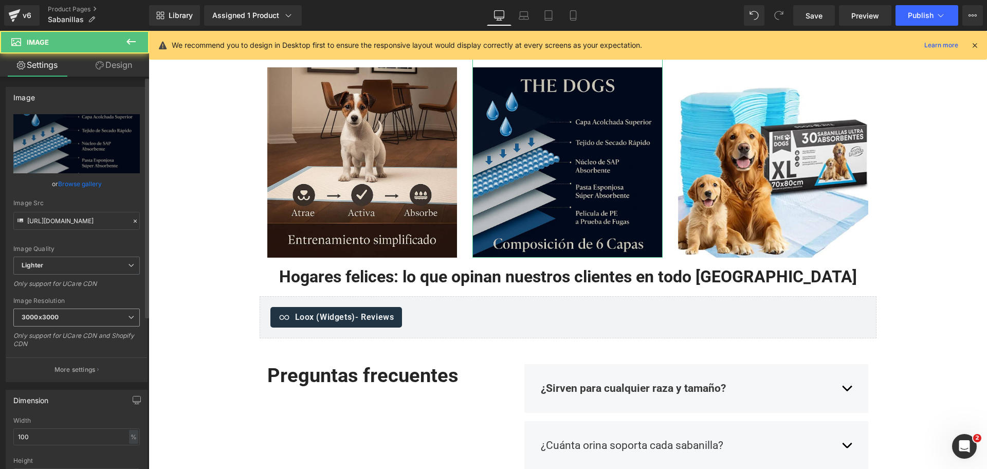
click at [100, 327] on div "3000x3000 100x100 240x240 480x480 576x576 640x640 768x768 800x800 960x960 1024x…" at bounding box center [76, 320] width 126 height 23
click at [98, 323] on span "3000x3000" at bounding box center [76, 318] width 126 height 18
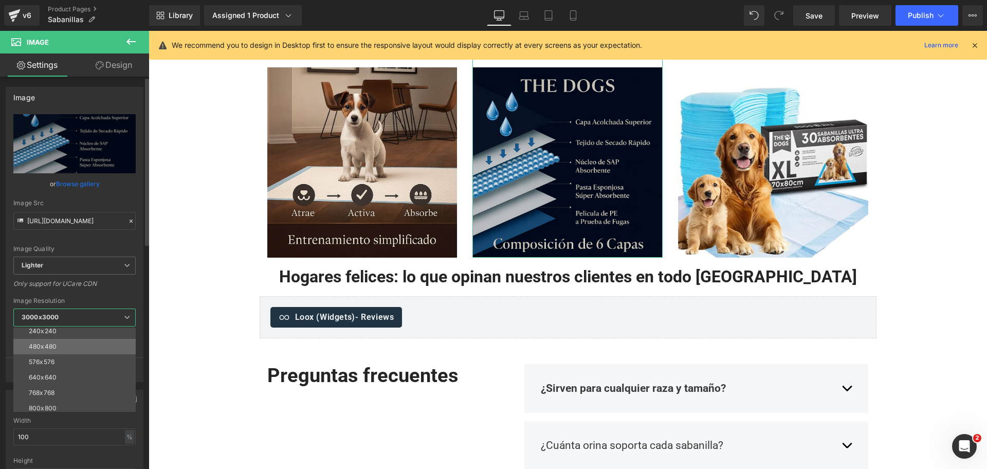
scroll to position [0, 0]
click at [83, 390] on li "640x640" at bounding box center [76, 396] width 127 height 15
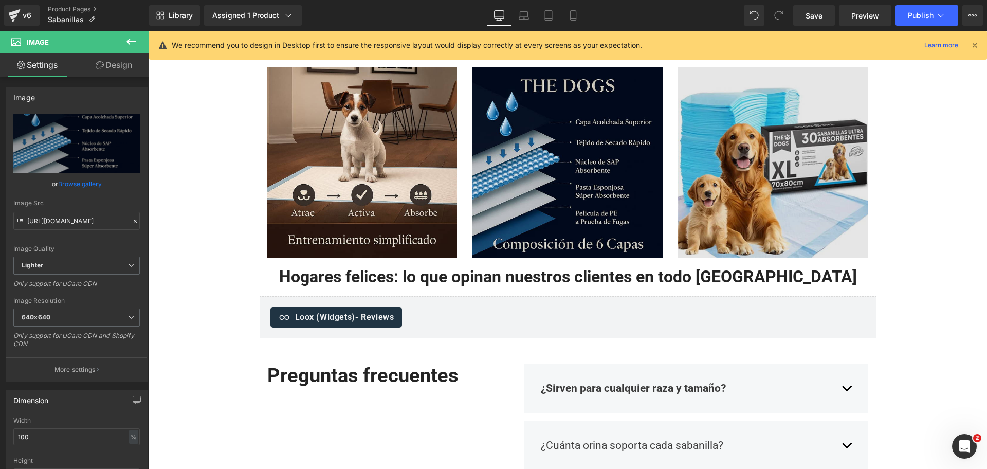
click at [693, 136] on img at bounding box center [773, 158] width 190 height 200
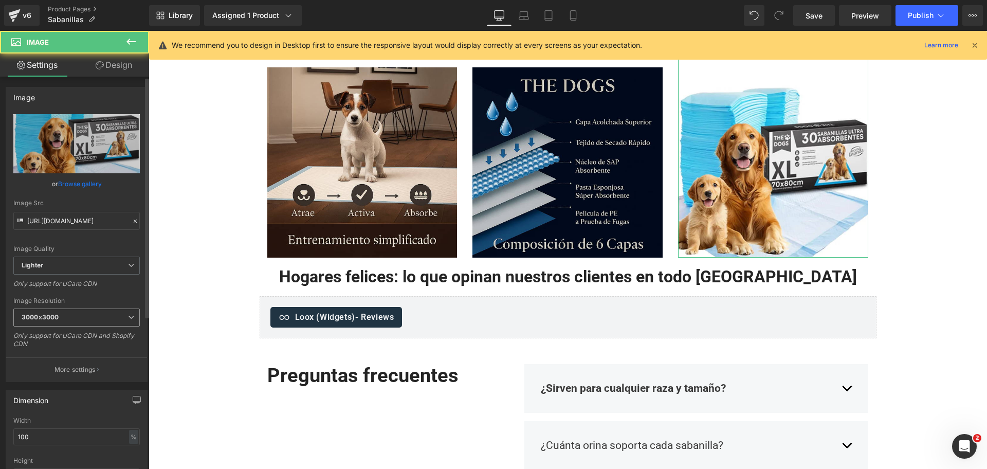
click at [78, 323] on span "3000x3000" at bounding box center [76, 318] width 126 height 18
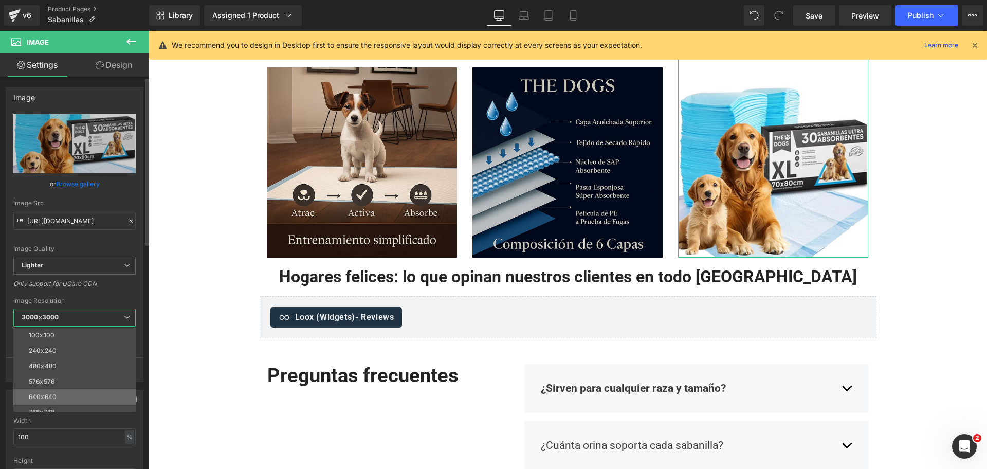
drag, startPoint x: 71, startPoint y: 387, endPoint x: 69, endPoint y: 396, distance: 9.1
click at [69, 396] on div "100x100 240x240 480x480 576x576 640x640 768x768 800x800 960x960 1024x1024 1280x…" at bounding box center [76, 370] width 127 height 84
drag, startPoint x: 69, startPoint y: 396, endPoint x: 143, endPoint y: 367, distance: 80.1
click at [67, 396] on li "640x640" at bounding box center [76, 396] width 127 height 15
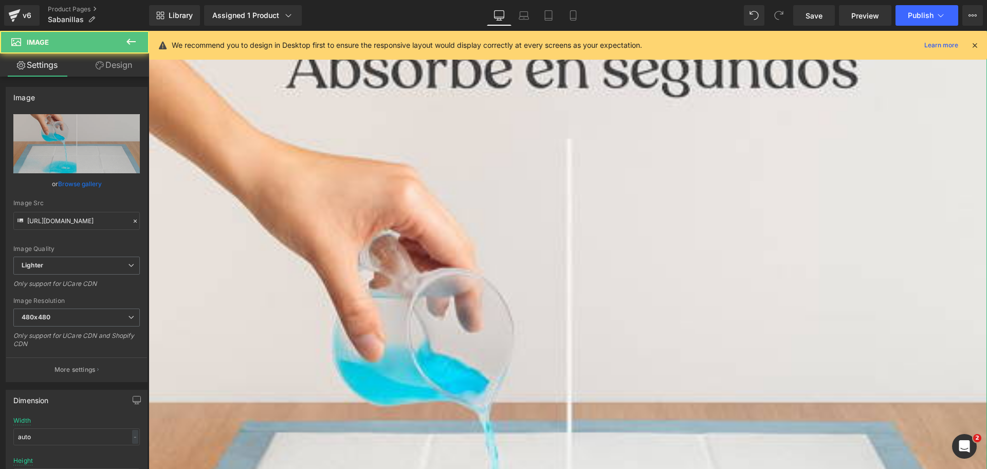
click at [103, 61] on link "Design" at bounding box center [114, 64] width 75 height 23
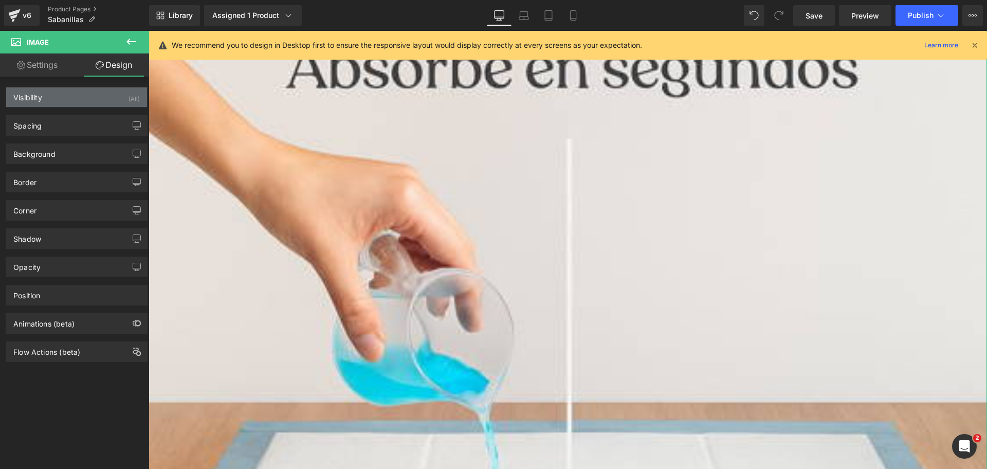
click at [106, 106] on div "Visibility (All)" at bounding box center [76, 97] width 141 height 20
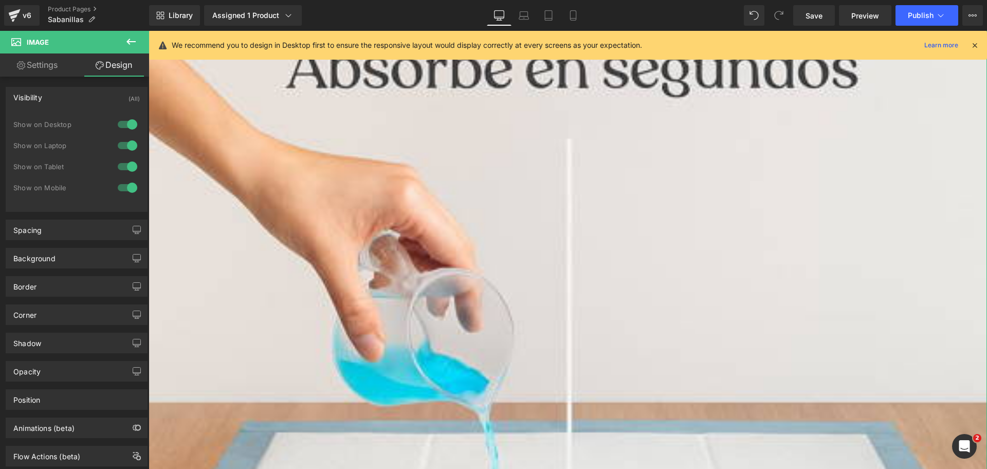
click at [130, 129] on div at bounding box center [127, 124] width 25 height 16
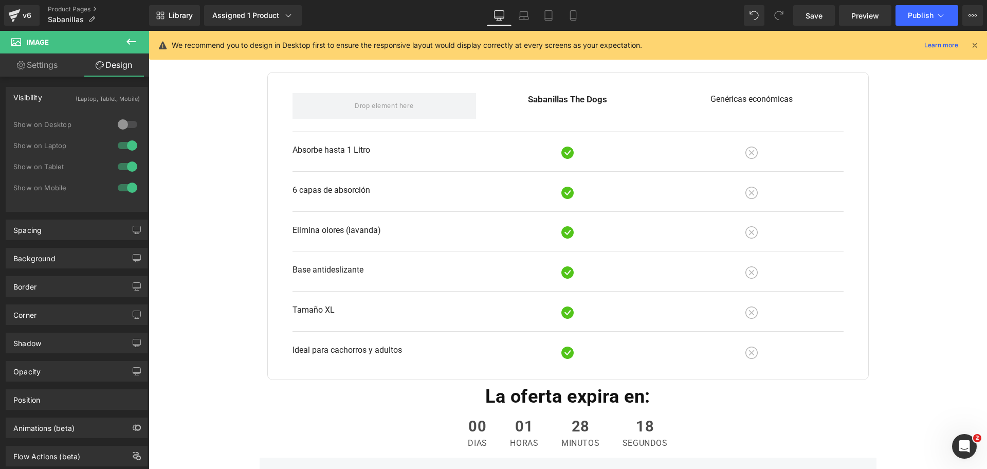
drag, startPoint x: 124, startPoint y: 151, endPoint x: 138, endPoint y: 149, distance: 14.0
click at [124, 151] on div at bounding box center [127, 145] width 25 height 16
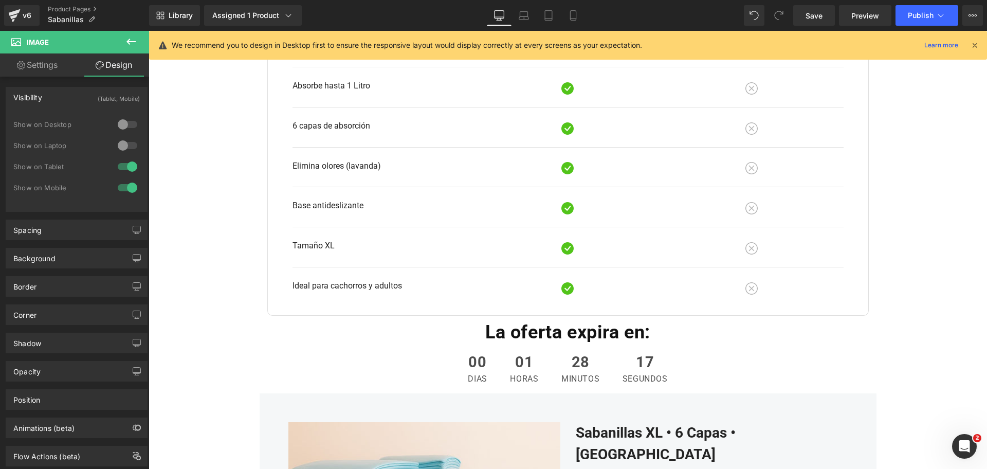
scroll to position [1157, 0]
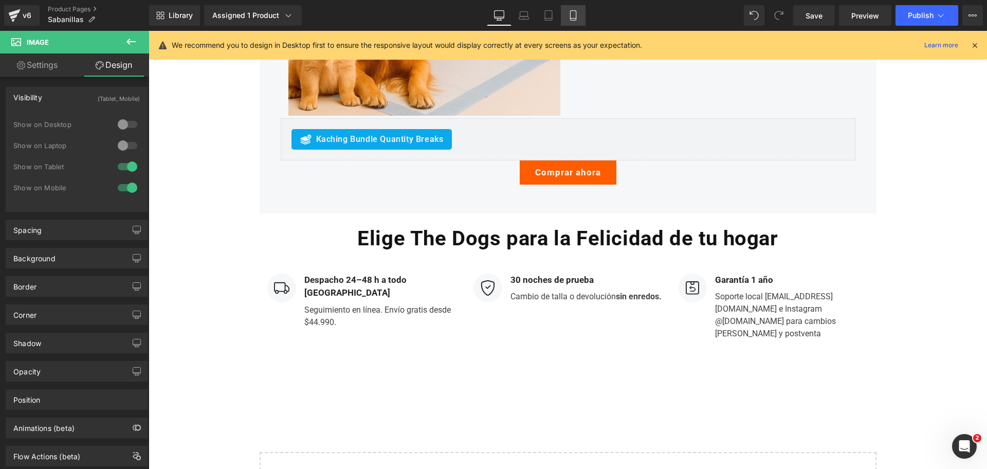
click at [566, 10] on link "Mobile" at bounding box center [573, 15] width 25 height 21
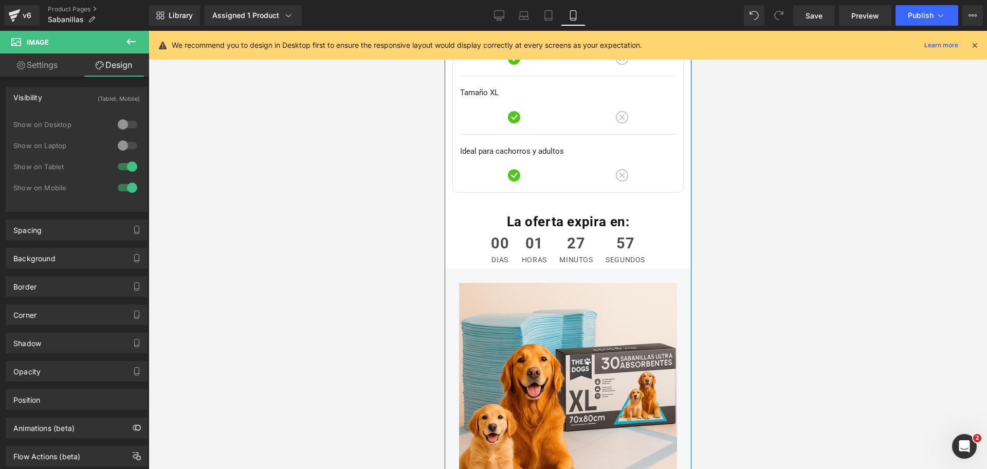
scroll to position [2679, 0]
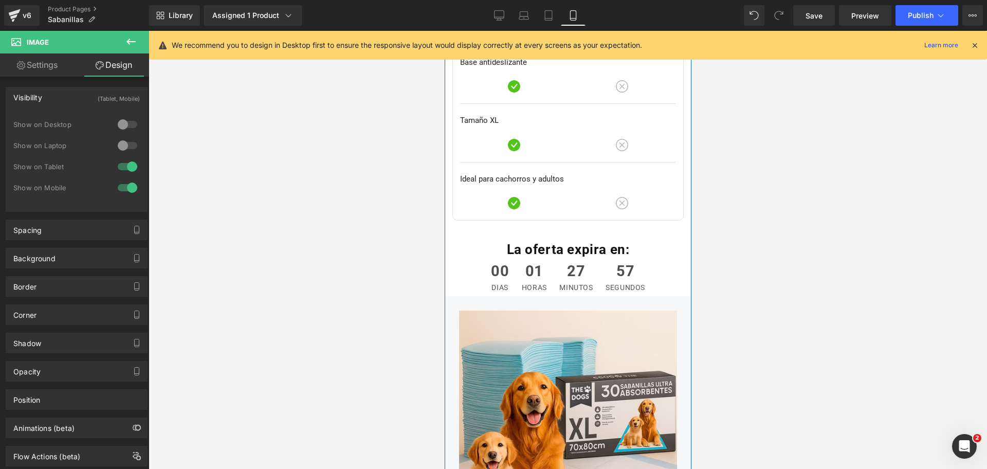
click at [545, 259] on div "00 dias 01 horas 27 minutos 57 segundos Countdown Timer" at bounding box center [567, 278] width 247 height 38
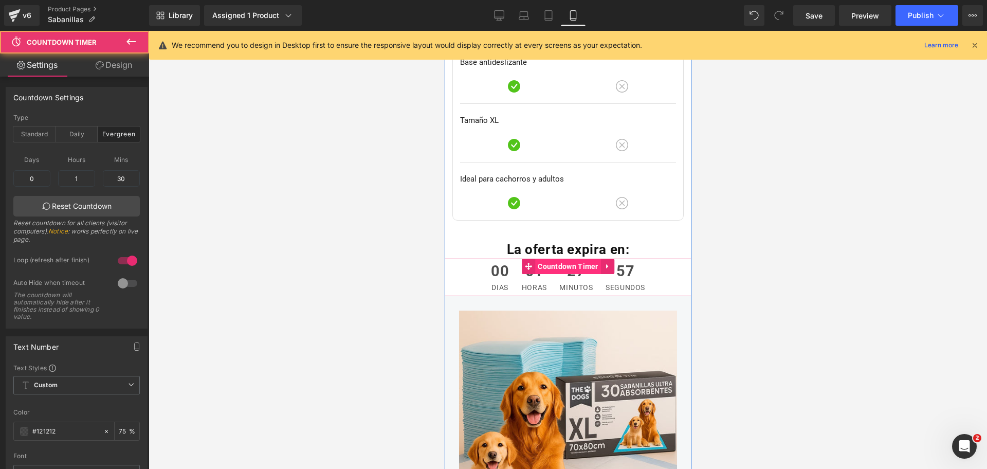
click at [565, 259] on span "Countdown Timer" at bounding box center [568, 266] width 66 height 15
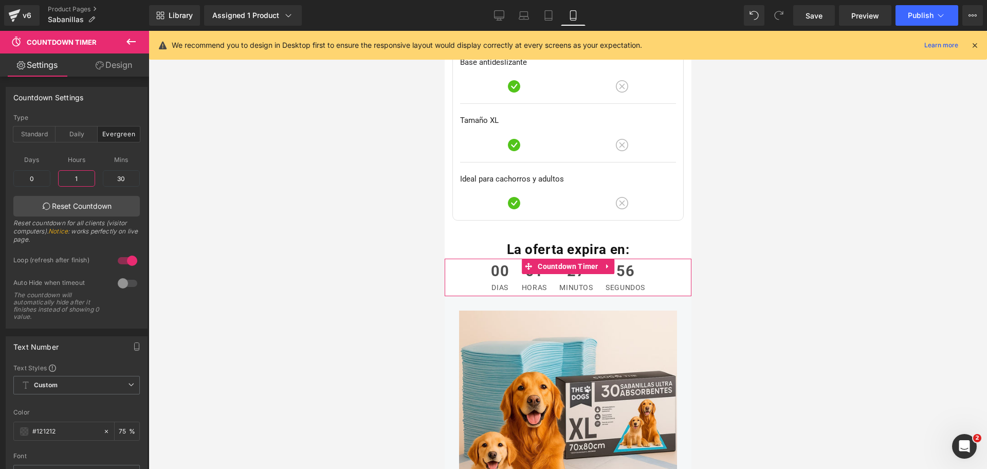
drag, startPoint x: 78, startPoint y: 178, endPoint x: 15, endPoint y: 193, distance: 65.0
click at [27, 191] on div "Days 0 0 Hours 1 1 Mins 30 30 Reset Countdown Reset countdown for all clients (…" at bounding box center [76, 199] width 126 height 102
type input "6"
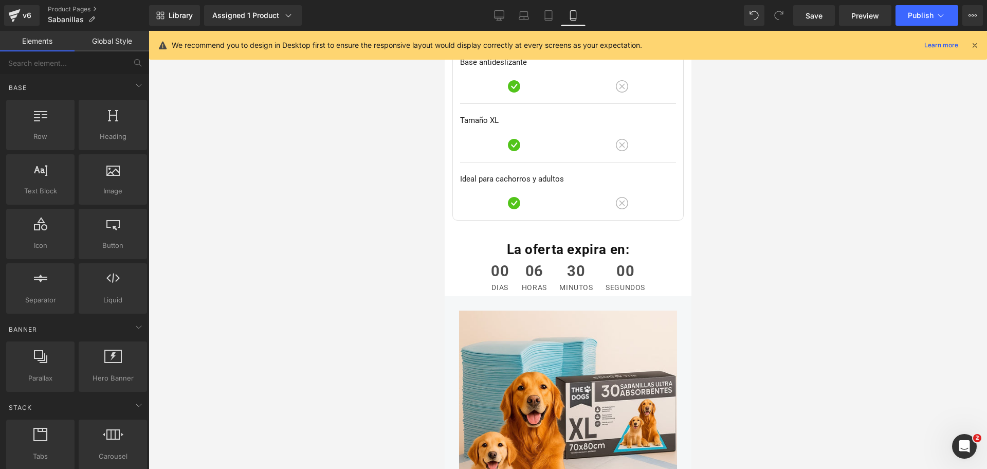
drag, startPoint x: 760, startPoint y: 186, endPoint x: 226, endPoint y: 149, distance: 535.6
click at [760, 186] on div at bounding box center [568, 250] width 839 height 438
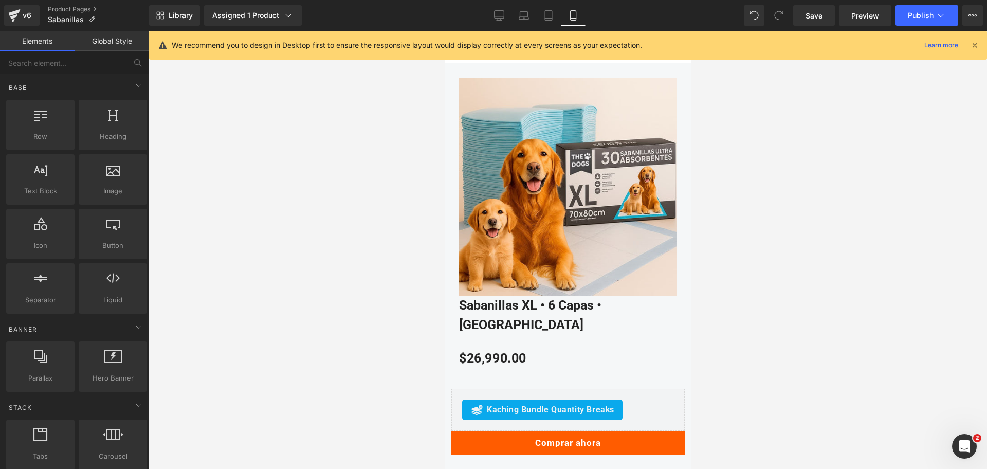
scroll to position [2936, 0]
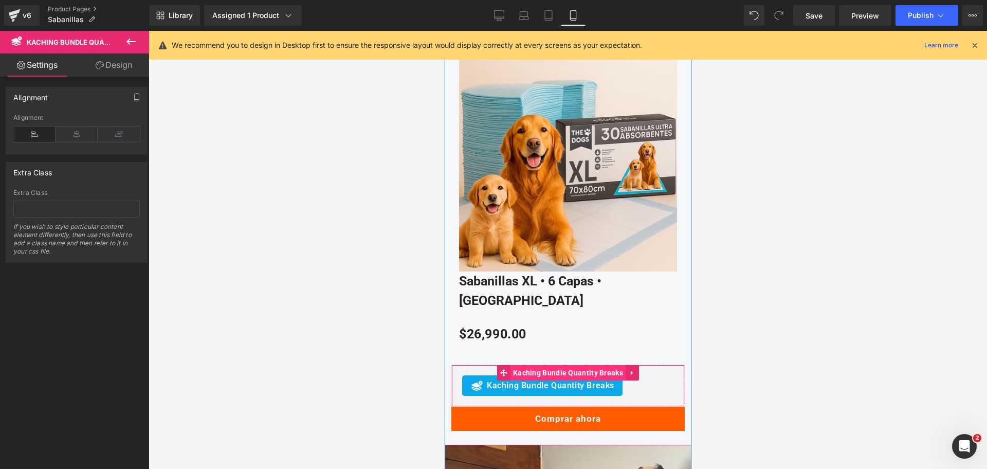
drag, startPoint x: 544, startPoint y: 316, endPoint x: 547, endPoint y: 306, distance: 10.7
click at [544, 379] on span "Kaching Bundle Quantity Breaks" at bounding box center [550, 385] width 128 height 12
click at [551, 365] on span "Kaching Bundle Quantity Breaks" at bounding box center [567, 372] width 115 height 15
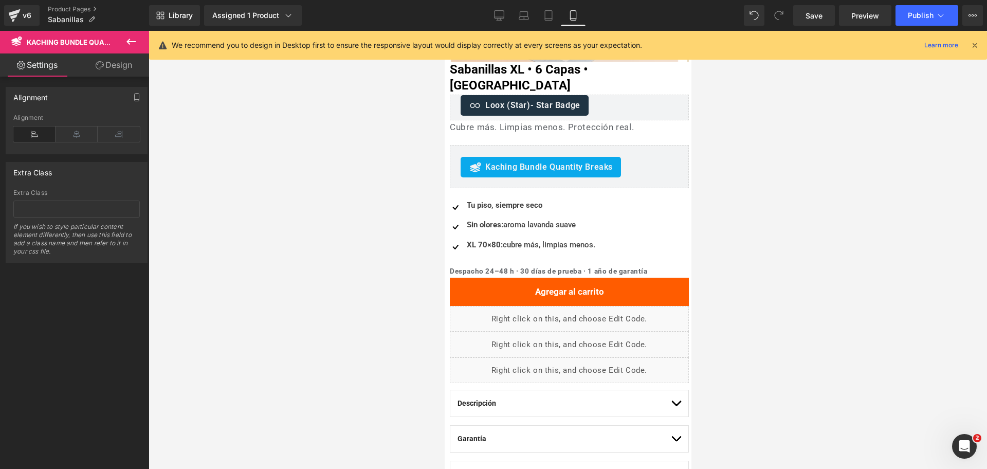
scroll to position [257, 0]
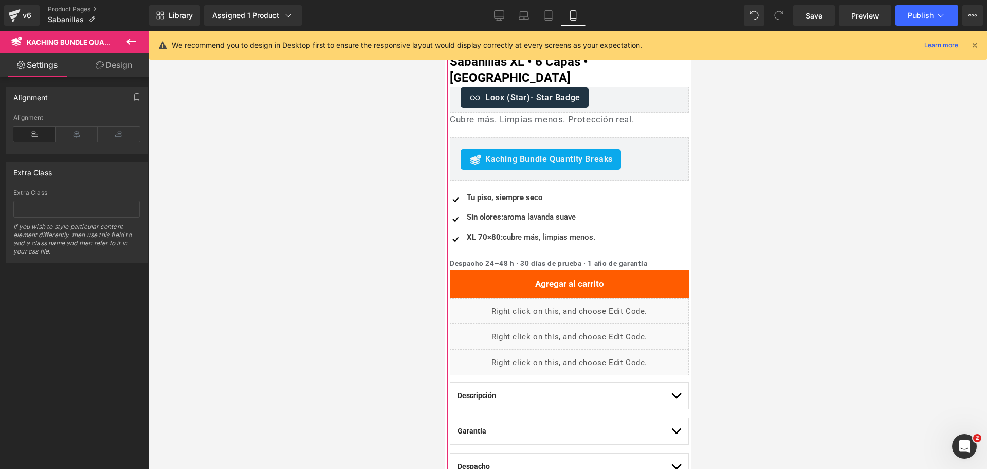
drag, startPoint x: 556, startPoint y: 267, endPoint x: 546, endPoint y: 266, distance: 10.3
click at [555, 278] on span "(P) Cart Button" at bounding box center [569, 284] width 45 height 12
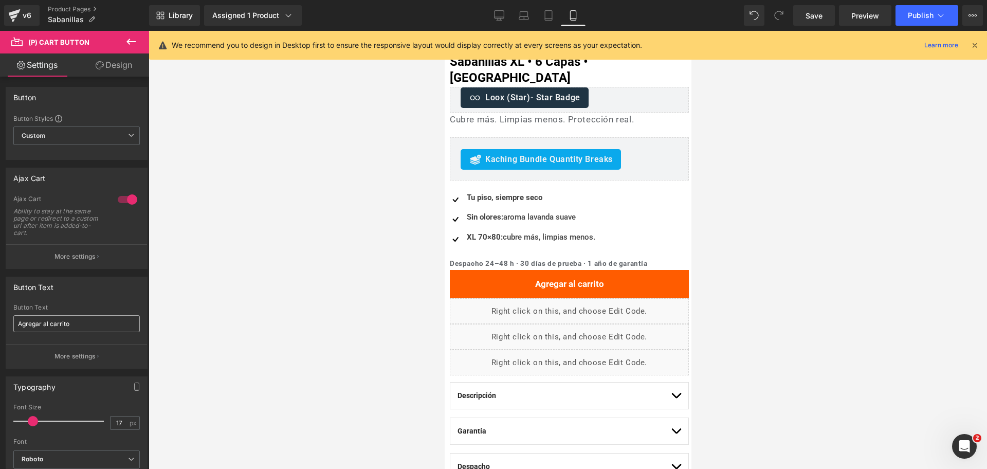
click at [107, 321] on input "Agregar al carrito" at bounding box center [76, 323] width 126 height 17
click at [110, 319] on input "Agregar al carrito" at bounding box center [76, 323] width 126 height 17
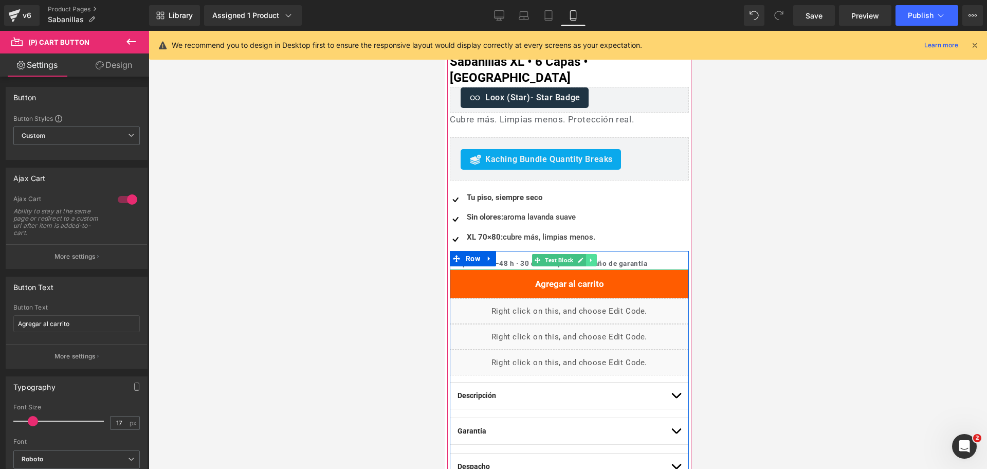
click at [590, 257] on icon at bounding box center [591, 260] width 6 height 6
click at [578, 254] on link at bounding box center [575, 260] width 11 height 12
click at [586, 254] on li at bounding box center [586, 260] width 32 height 12
click at [587, 257] on icon at bounding box center [586, 260] width 6 height 6
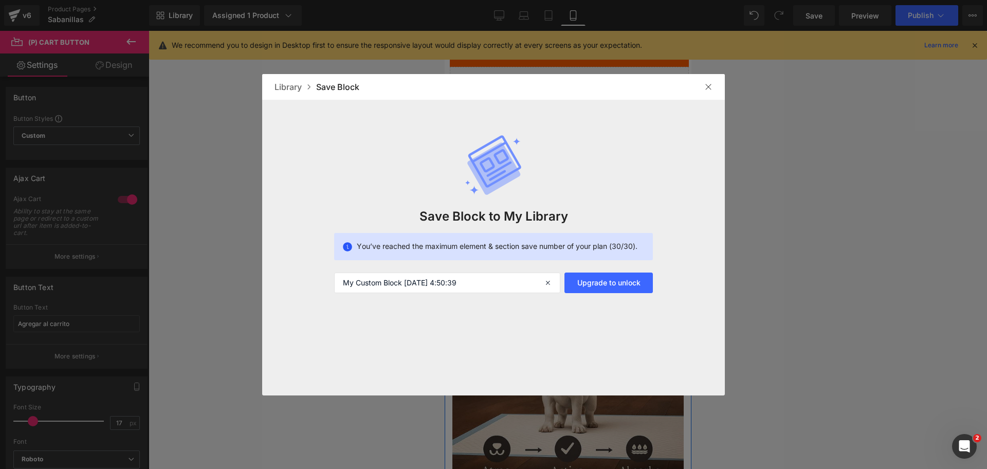
drag, startPoint x: 537, startPoint y: 263, endPoint x: 572, endPoint y: 293, distance: 45.6
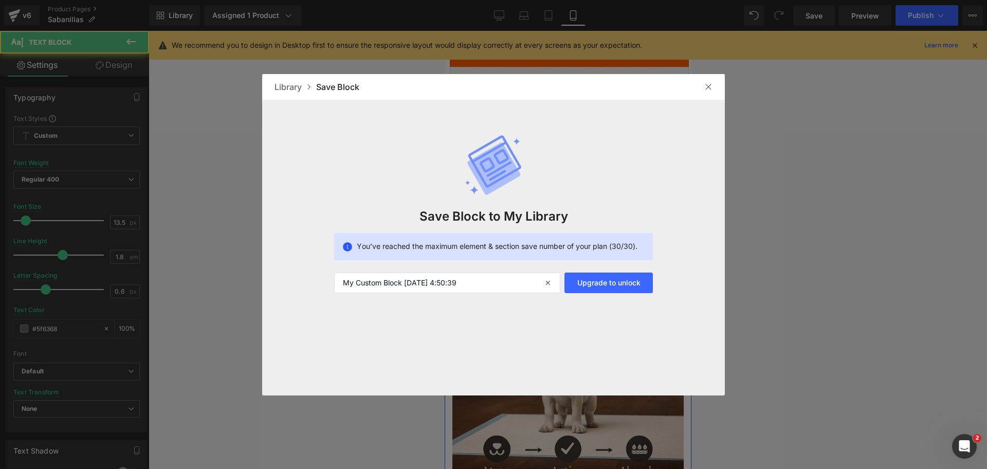
scroll to position [489, 0]
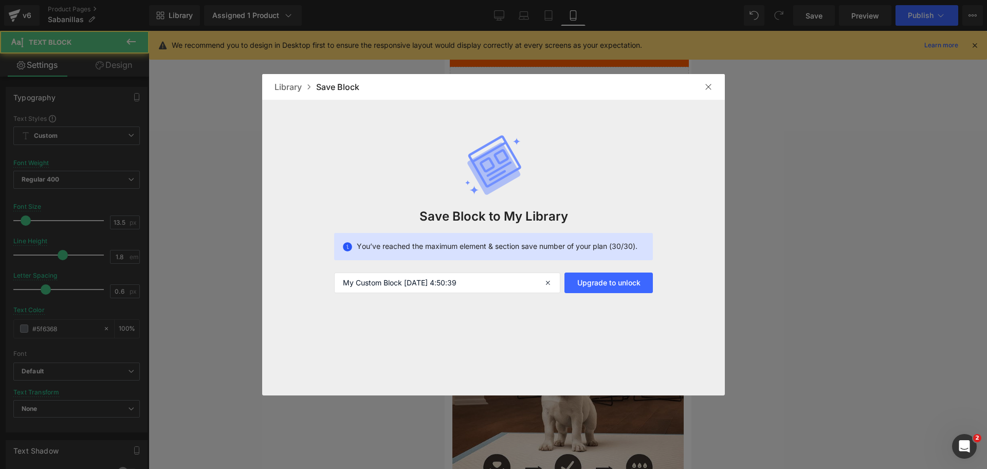
click at [714, 82] on div at bounding box center [708, 87] width 16 height 16
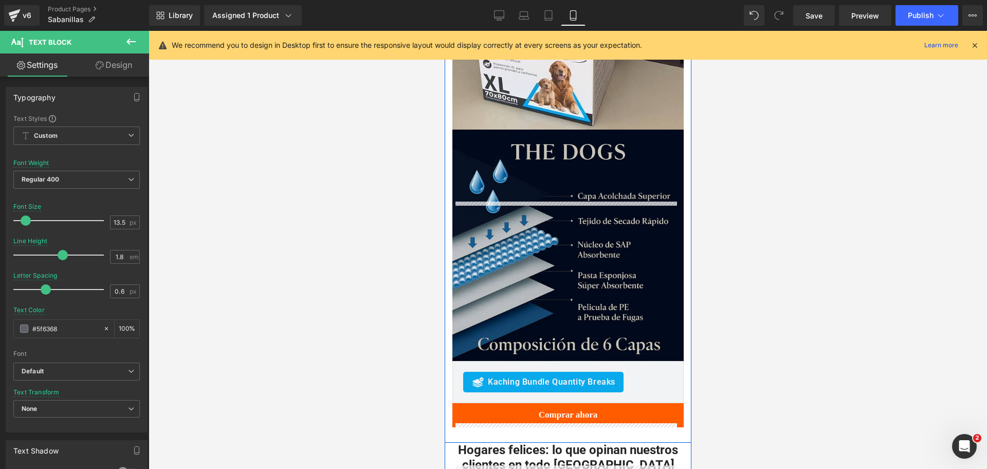
scroll to position [1388, 0]
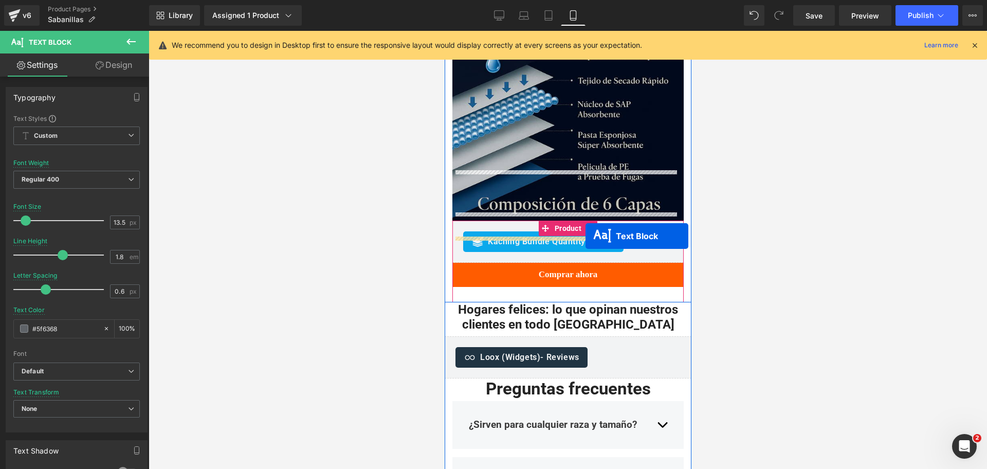
drag, startPoint x: 538, startPoint y: 286, endPoint x: 585, endPoint y: 236, distance: 68.7
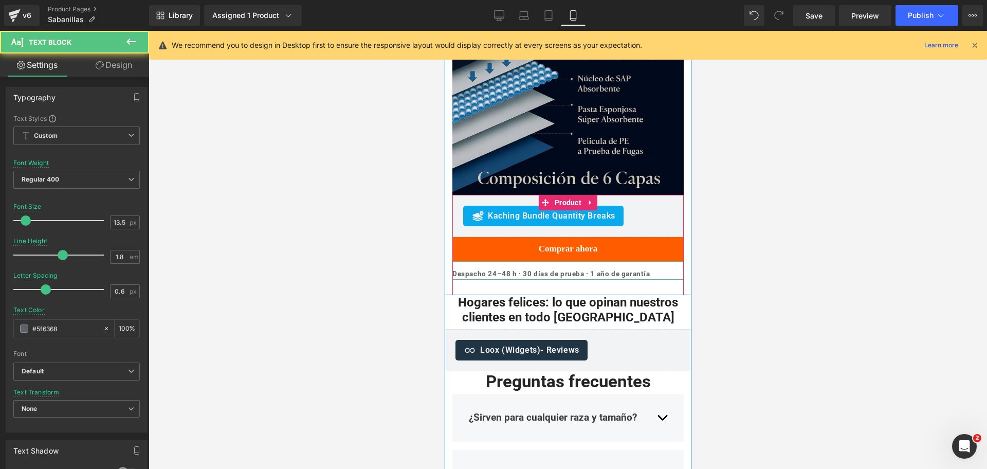
scroll to position [1363, 0]
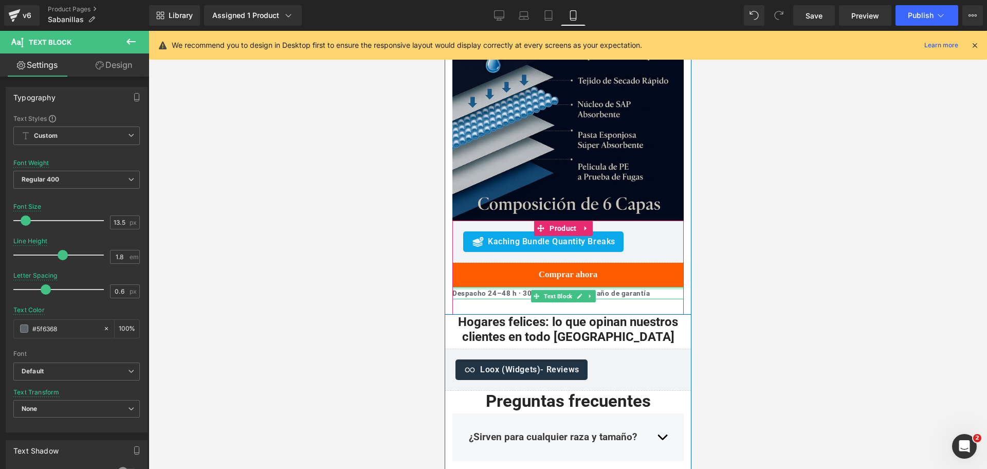
drag, startPoint x: 623, startPoint y: 238, endPoint x: 623, endPoint y: 227, distance: 10.8
click at [623, 227] on div "Kaching Bundle Quantity Breaks Kaching Bundle Quantity Breaks Comprar ahora (P)…" at bounding box center [567, 260] width 231 height 79
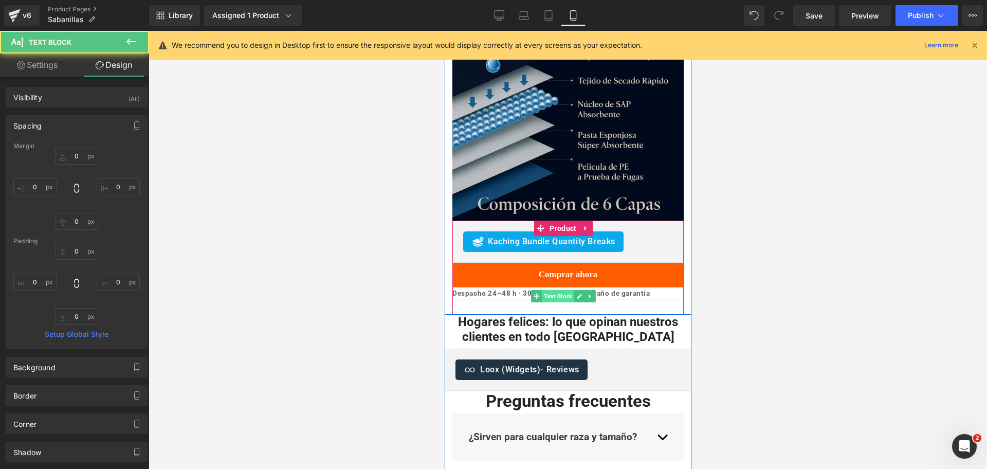
click at [563, 290] on span "Text Block" at bounding box center [557, 296] width 32 height 12
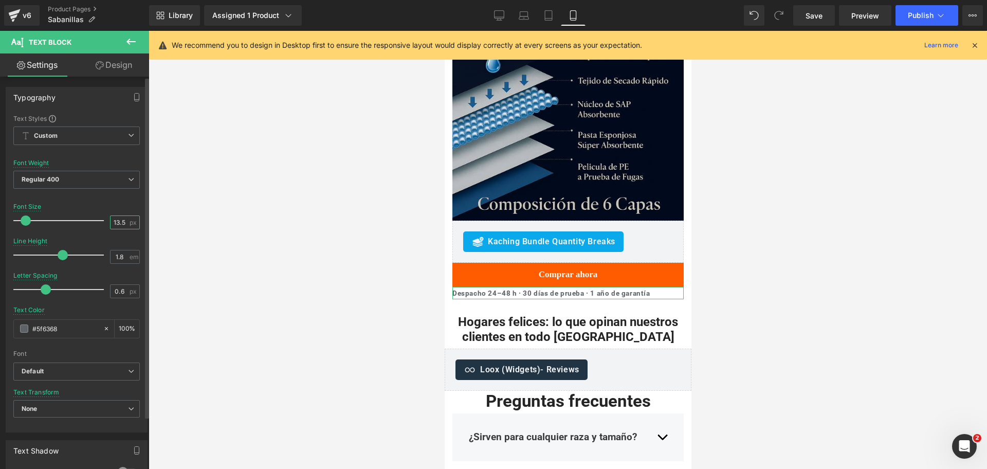
click at [121, 224] on input "13.5" at bounding box center [120, 222] width 18 height 13
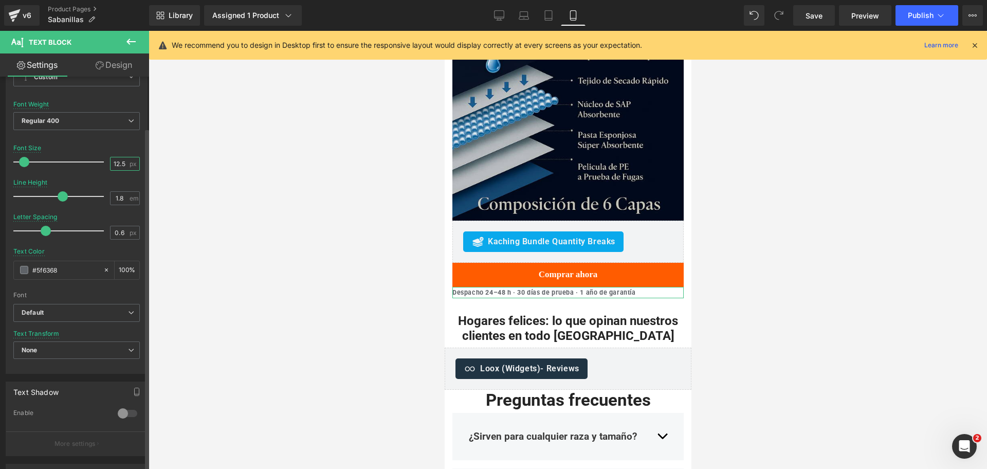
scroll to position [129, 0]
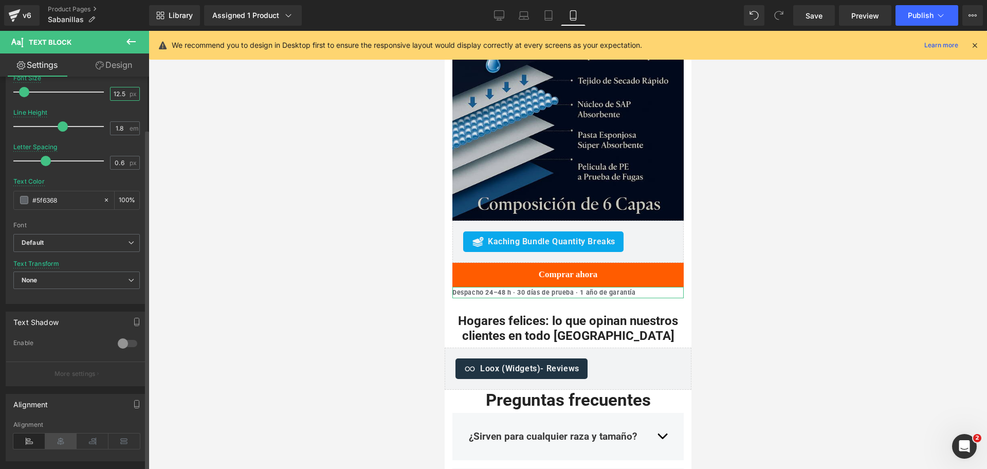
type input "12.5"
drag, startPoint x: 66, startPoint y: 438, endPoint x: 76, endPoint y: 425, distance: 16.5
click at [66, 438] on icon at bounding box center [61, 440] width 32 height 15
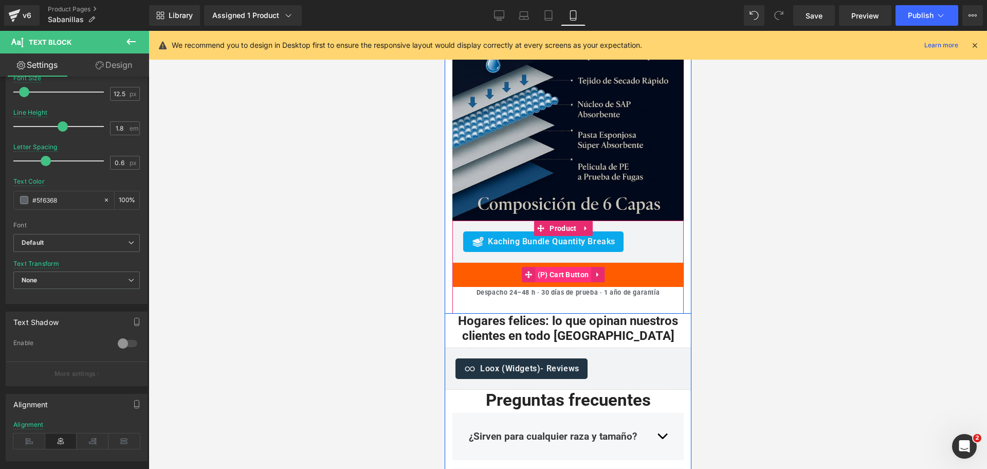
click at [564, 267] on span "(P) Cart Button" at bounding box center [563, 274] width 57 height 15
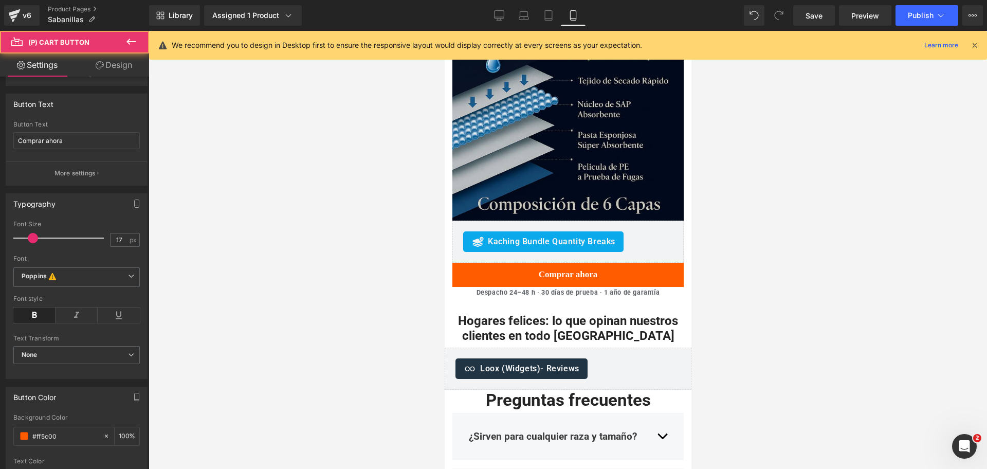
scroll to position [193, 0]
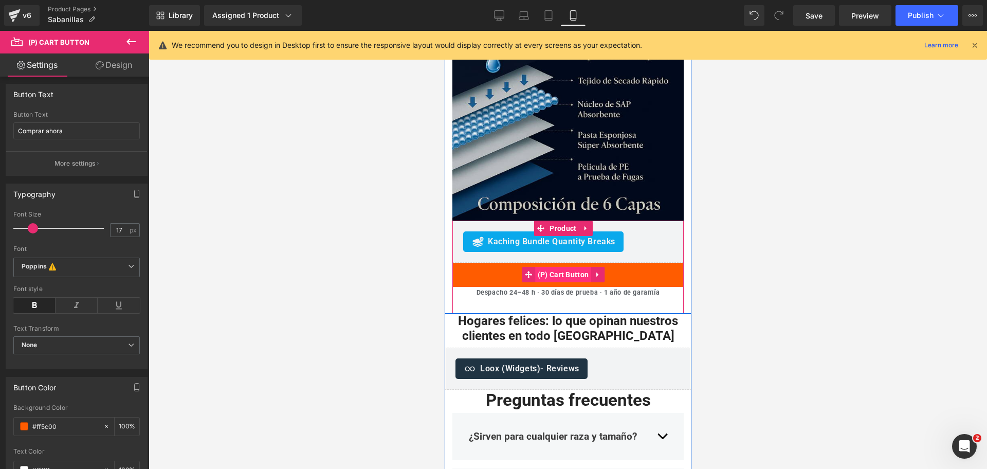
click at [569, 267] on span "(P) Cart Button" at bounding box center [563, 274] width 57 height 15
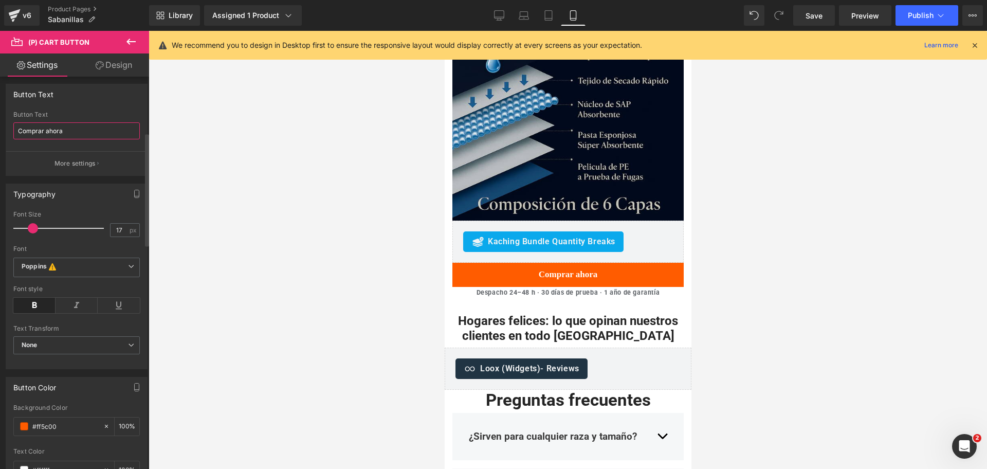
drag, startPoint x: 106, startPoint y: 134, endPoint x: 0, endPoint y: 128, distance: 106.1
click at [0, 128] on div "Button Text Comprar ahora Button Text Comprar ahora More settings" at bounding box center [77, 126] width 154 height 100
type input "Agregar al carrito"
click at [91, 260] on span "Poppins This font has been deactivated, you can activate in Font Manager or sel…" at bounding box center [76, 268] width 126 height 20
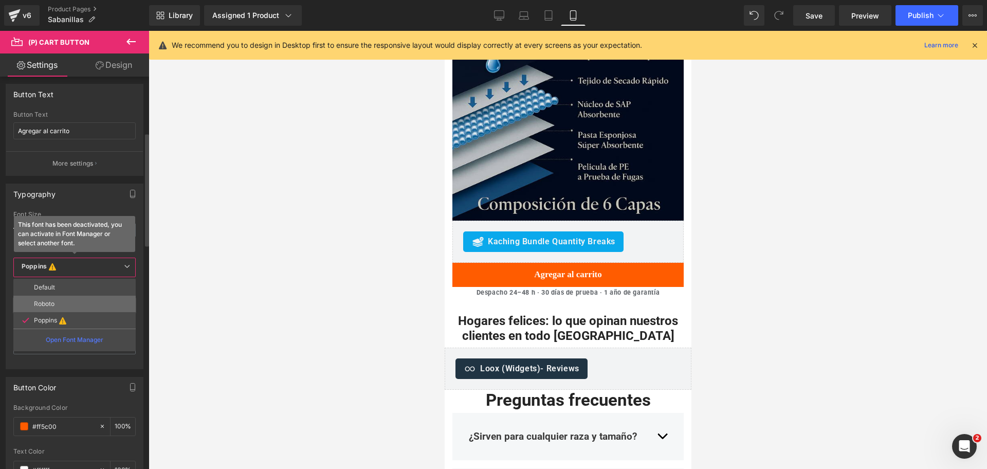
drag, startPoint x: 83, startPoint y: 315, endPoint x: 67, endPoint y: 310, distance: 16.3
click at [68, 310] on ul "Default Roboto Poppins Open Font Manager" at bounding box center [74, 315] width 122 height 73
click at [67, 310] on li "Roboto" at bounding box center [74, 304] width 122 height 16
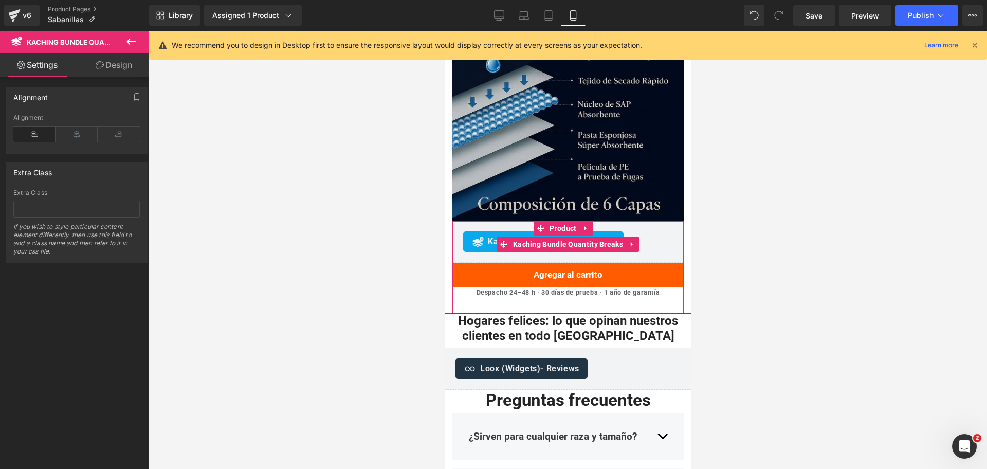
click at [574, 221] on div "Kaching Bundle Quantity Breaks Kaching Bundle Quantity Breaks" at bounding box center [567, 242] width 231 height 42
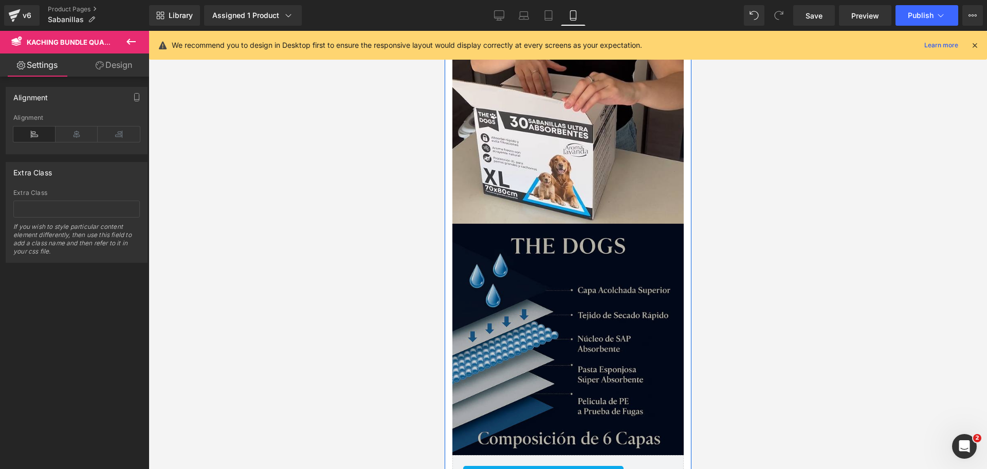
click at [585, 202] on div "Máxima absorción, cero complicaciones. Heading Entrena sin estrés – protégelo a…" at bounding box center [567, 38] width 247 height 835
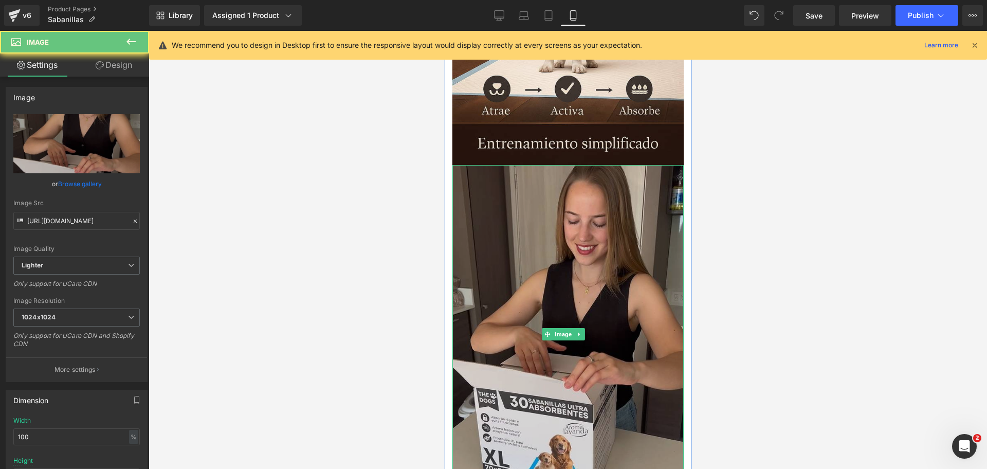
click at [593, 194] on img at bounding box center [567, 334] width 231 height 338
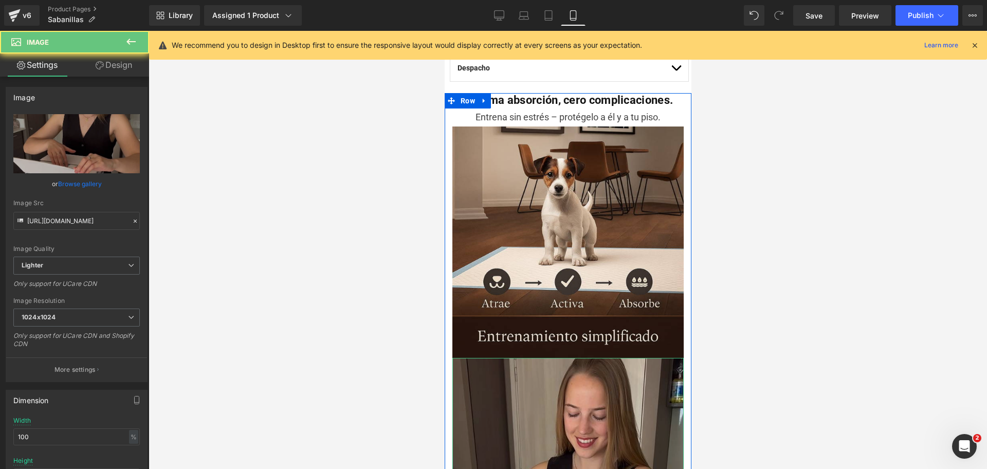
click at [594, 194] on img at bounding box center [567, 241] width 231 height 231
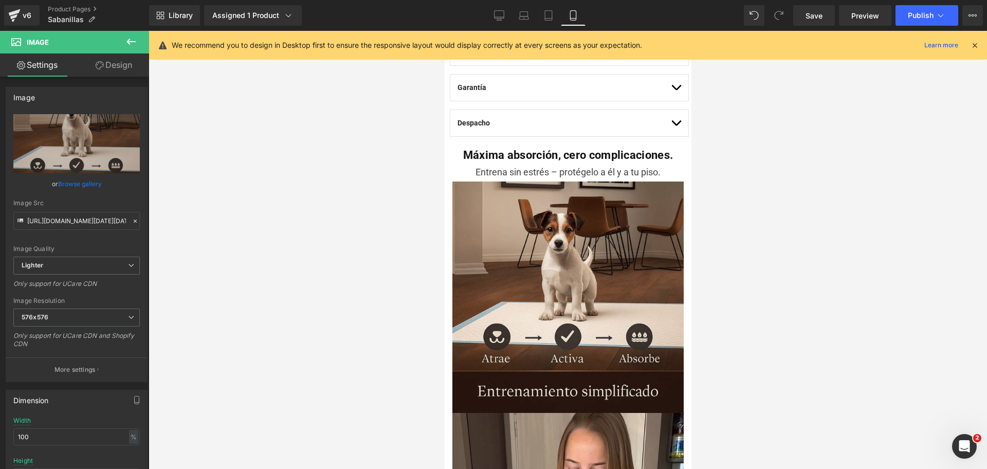
scroll to position [463, 0]
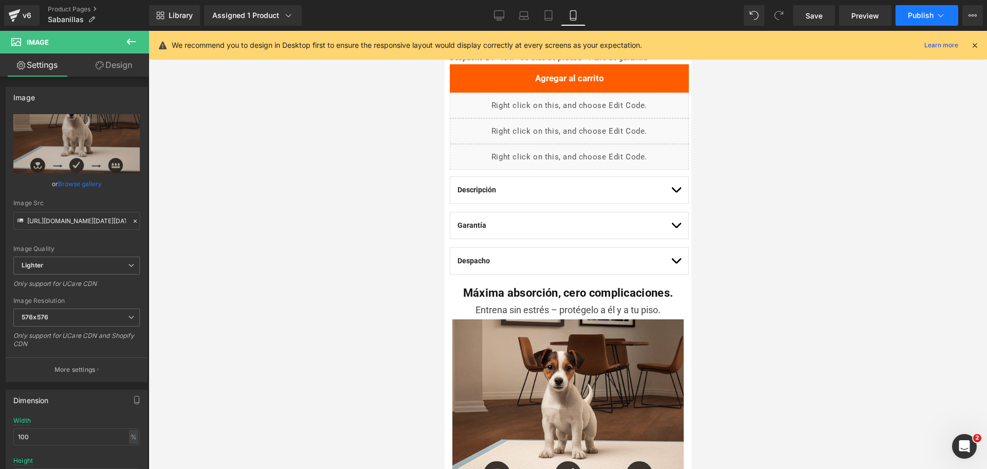
click at [933, 23] on button "Publish" at bounding box center [927, 15] width 63 height 21
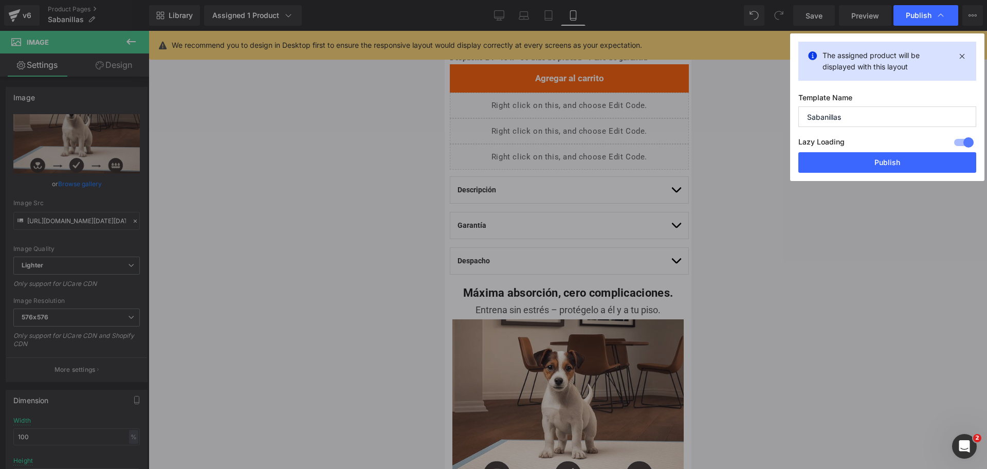
click at [883, 156] on button "Publish" at bounding box center [888, 162] width 178 height 21
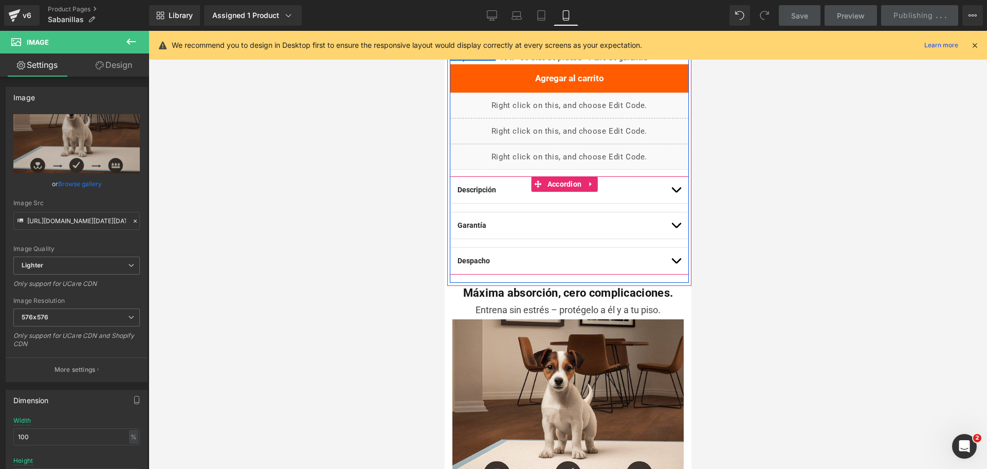
click at [671, 221] on button "button" at bounding box center [676, 225] width 10 height 26
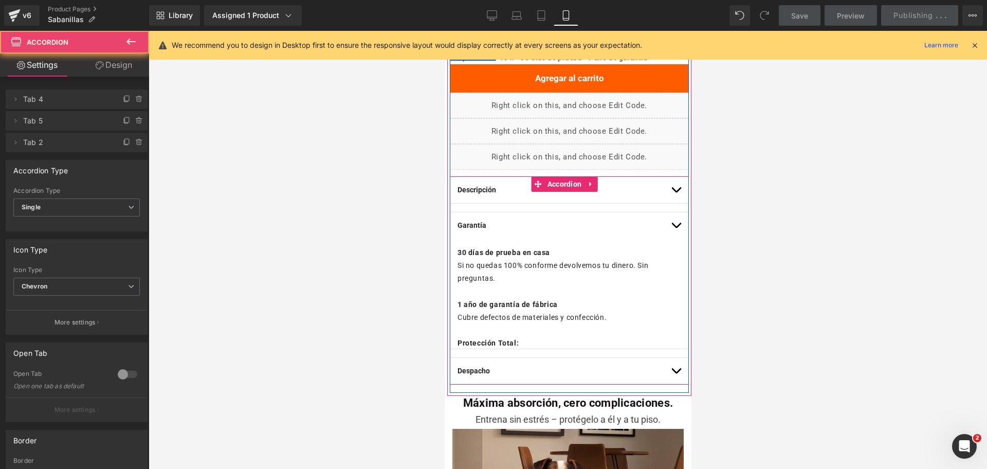
click at [671, 212] on button "button" at bounding box center [676, 225] width 10 height 26
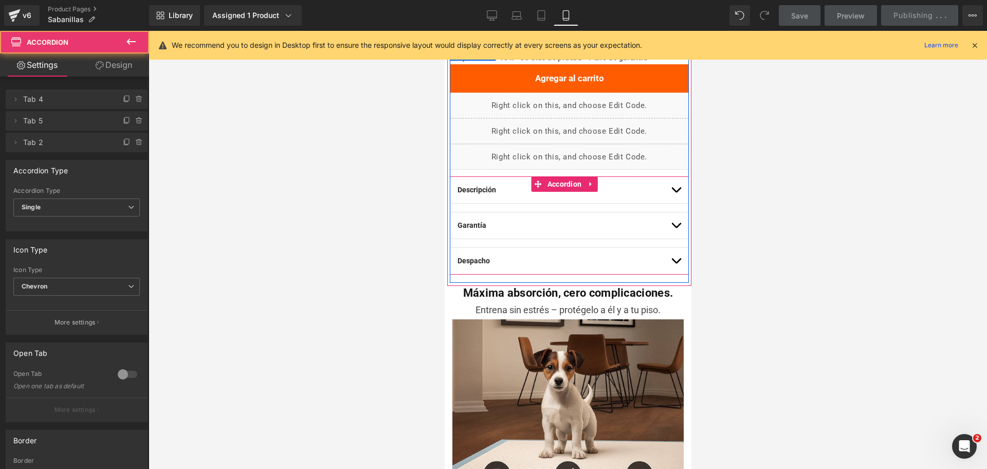
click at [671, 177] on button "button" at bounding box center [676, 190] width 10 height 26
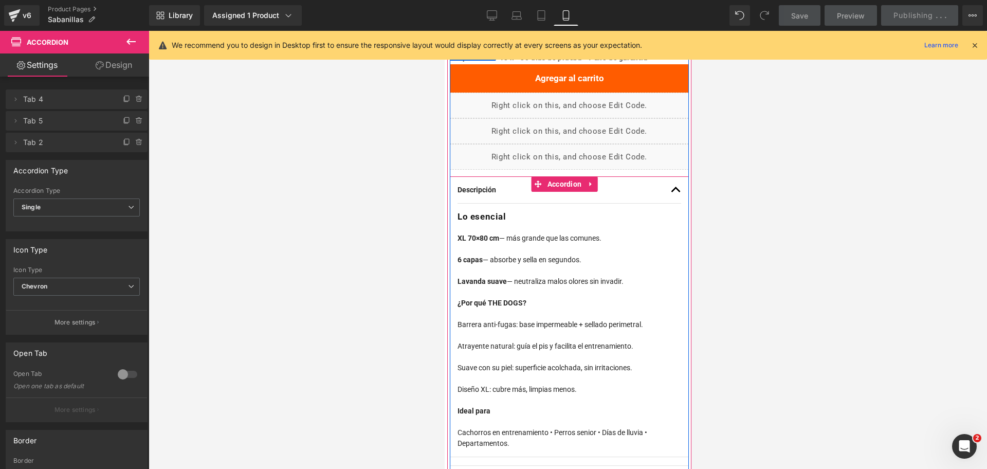
click at [671, 177] on button "button" at bounding box center [676, 190] width 10 height 26
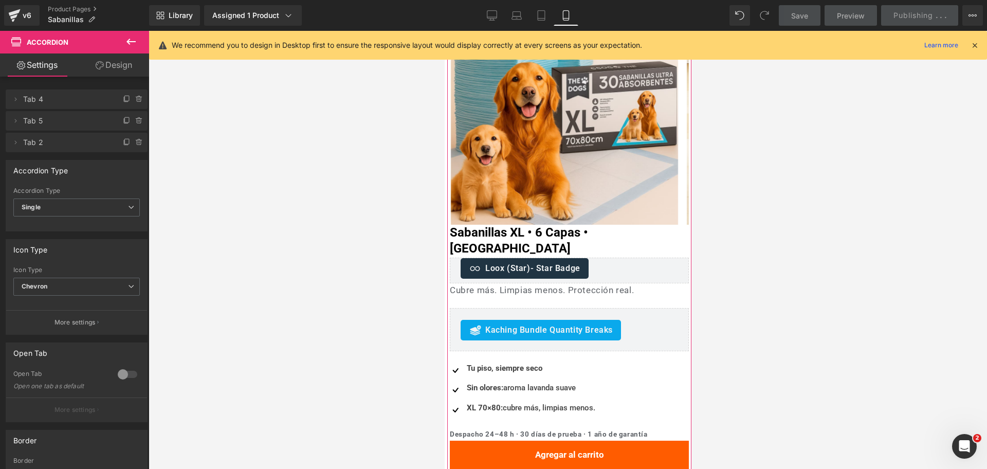
scroll to position [0, 0]
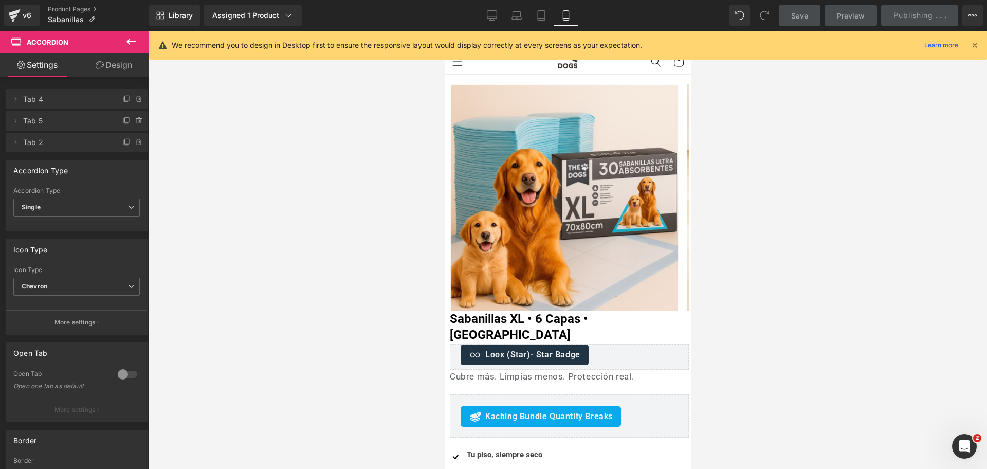
click at [972, 50] on div at bounding box center [975, 45] width 8 height 11
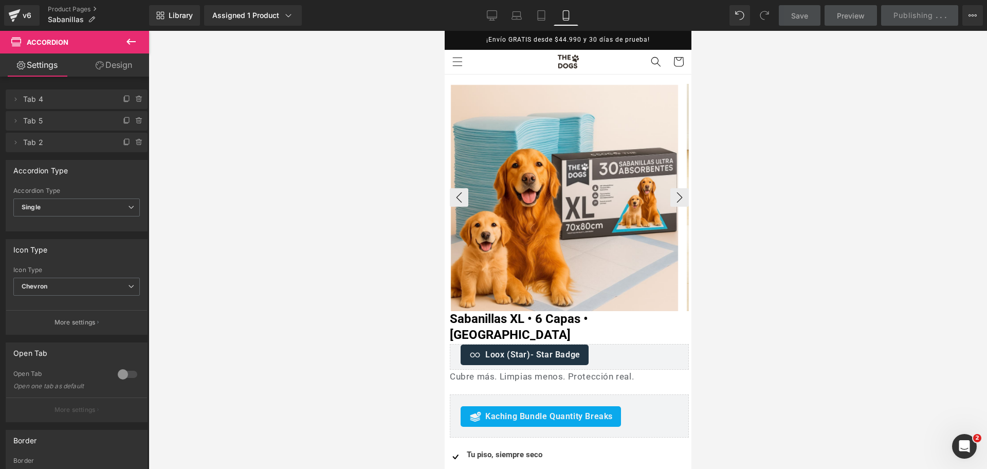
click at [571, 196] on span "(P) Image List" at bounding box center [564, 197] width 43 height 12
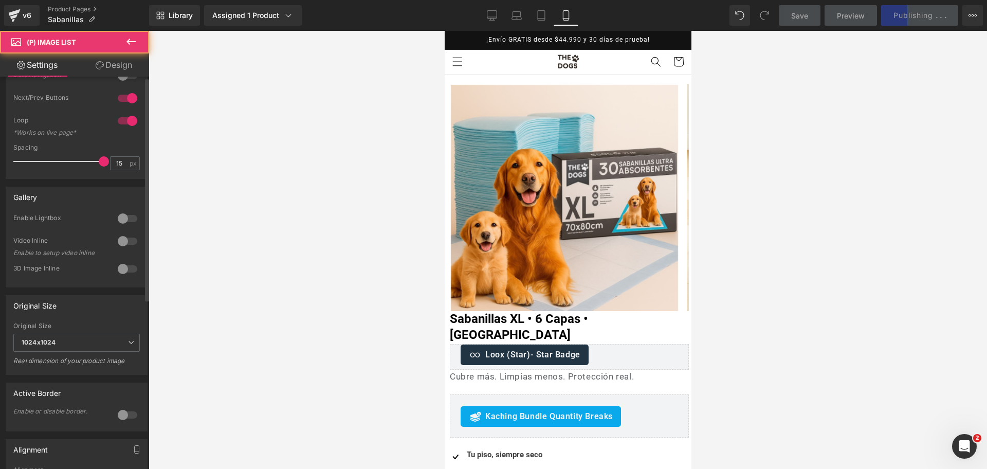
scroll to position [298, 0]
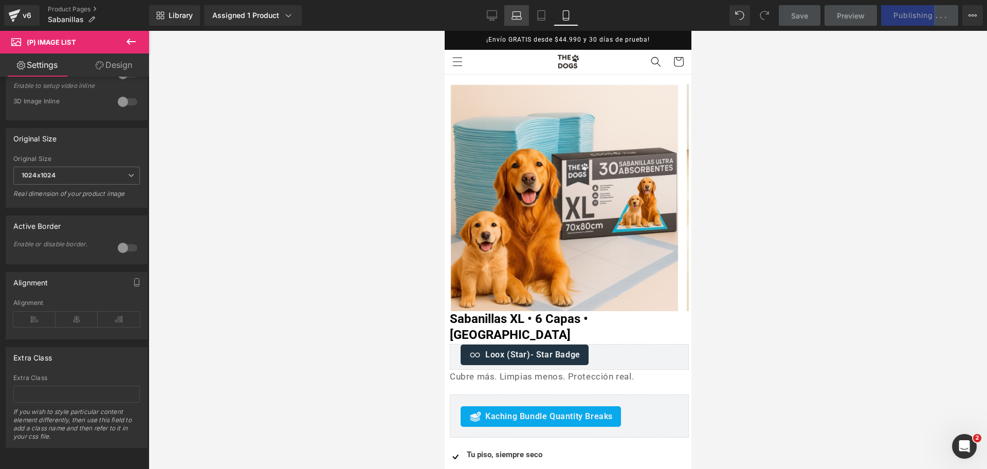
click at [505, 6] on div "Desktop Laptop Tablet Mobile" at bounding box center [529, 15] width 99 height 21
drag, startPoint x: 495, startPoint y: 7, endPoint x: 360, endPoint y: 8, distance: 134.7
click at [495, 7] on link "Desktop" at bounding box center [492, 15] width 25 height 21
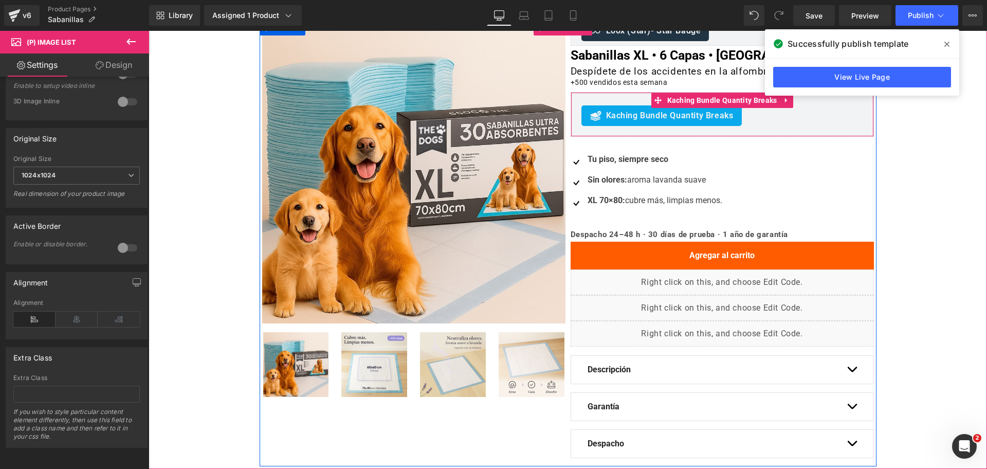
scroll to position [77, 0]
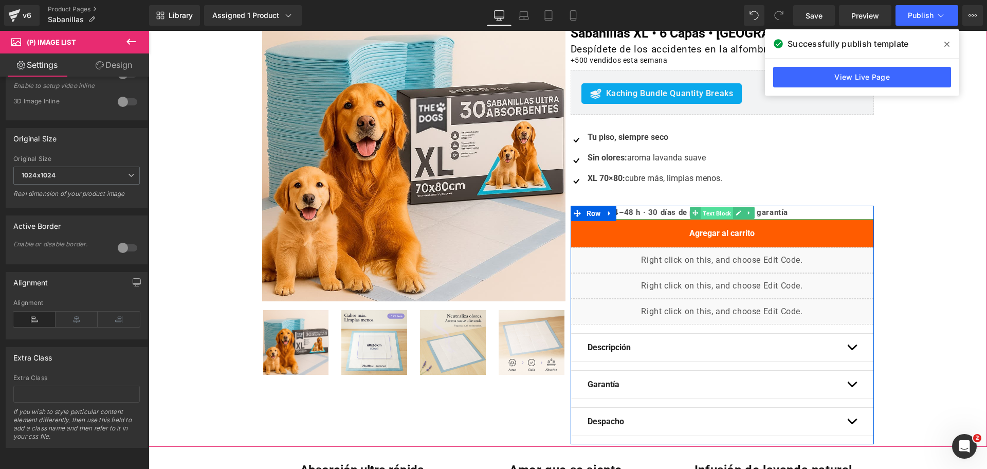
click at [701, 213] on span "Text Block" at bounding box center [717, 213] width 32 height 12
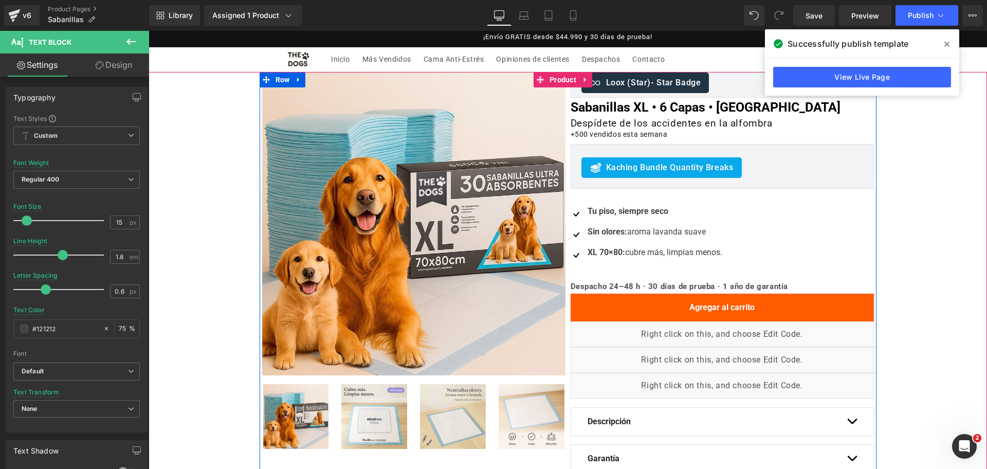
scroll to position [0, 0]
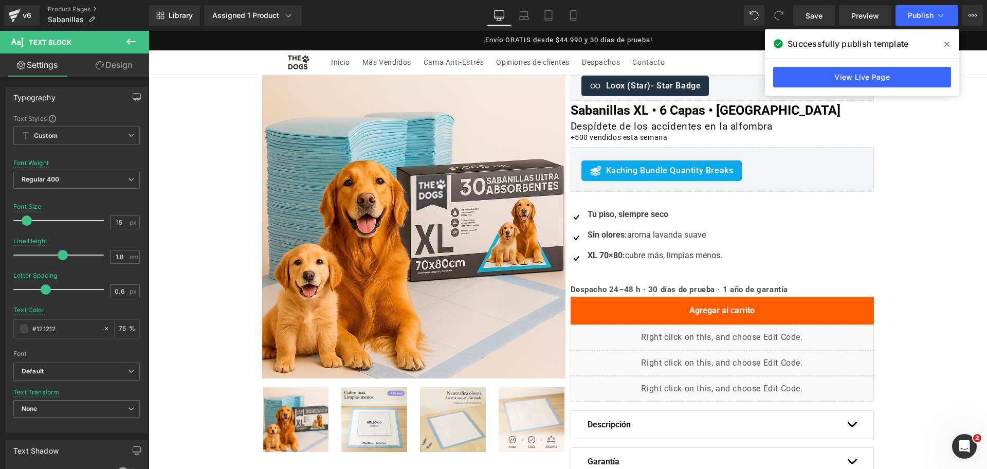
click at [591, 17] on div "Library Assigned 1 Product Product Preview Sabanillas XL • 6 Capas • Lavanda Ma…" at bounding box center [568, 15] width 838 height 21
click at [583, 15] on link "Mobile" at bounding box center [573, 15] width 25 height 21
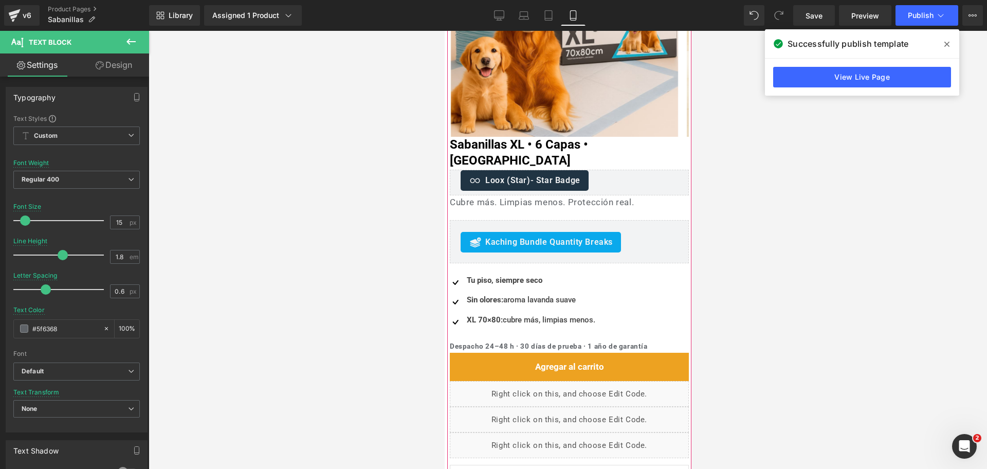
scroll to position [176, 0]
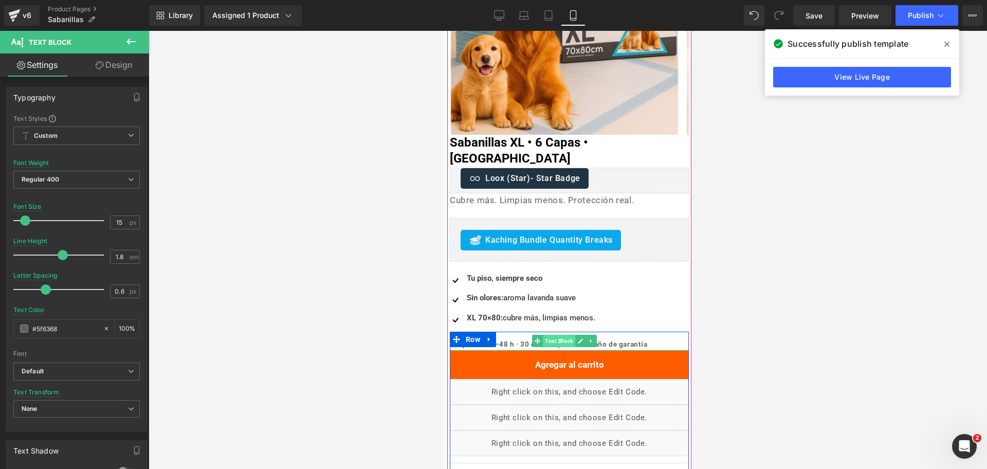
click at [550, 335] on span "Text Block" at bounding box center [558, 341] width 32 height 12
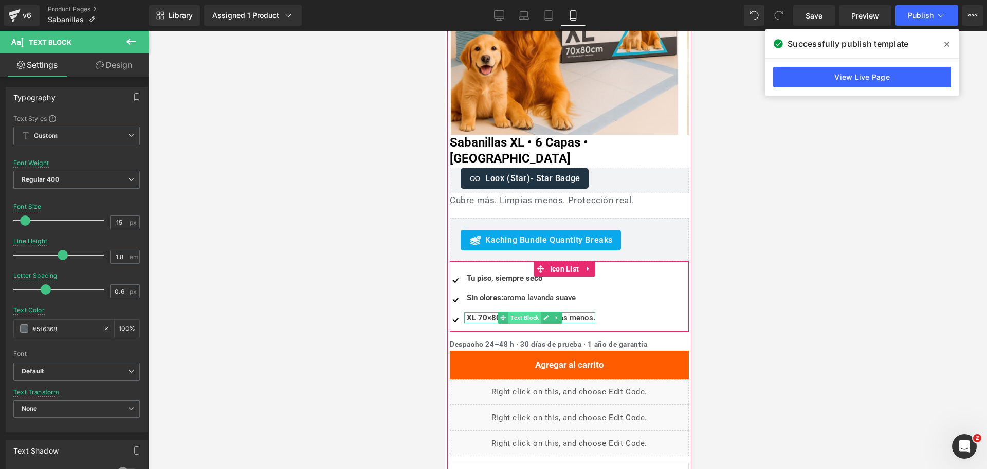
click at [534, 312] on span "Text Block" at bounding box center [524, 318] width 32 height 12
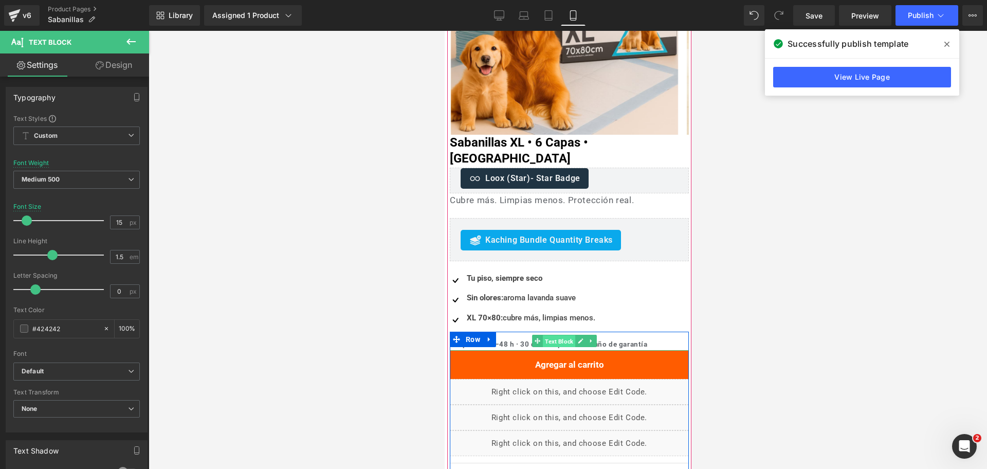
click at [551, 335] on span "Text Block" at bounding box center [558, 341] width 32 height 12
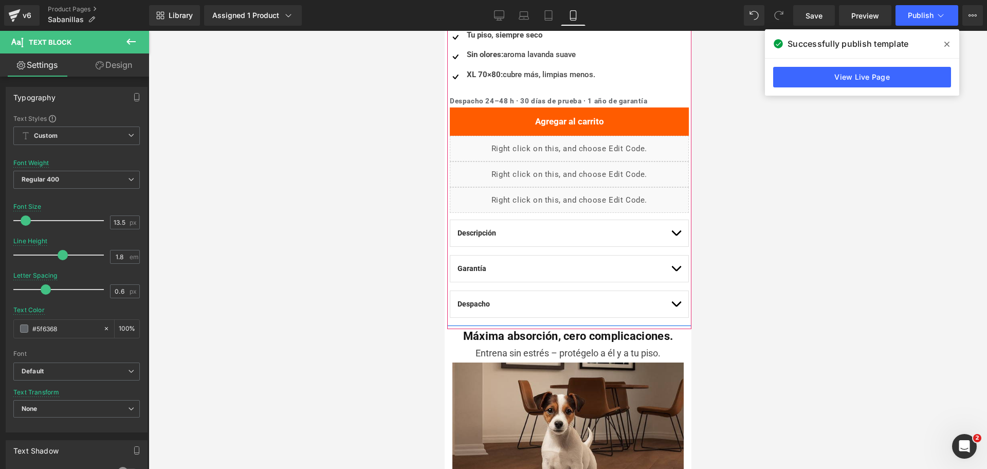
scroll to position [562, 0]
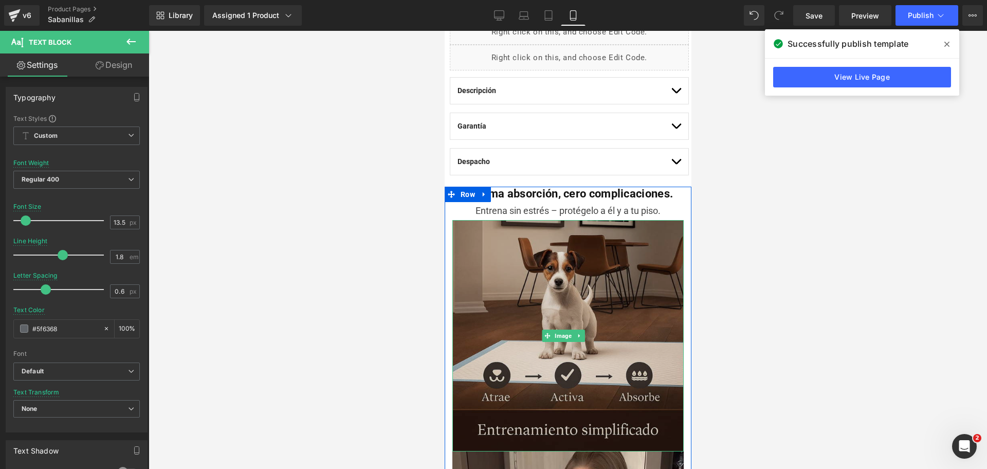
click at [631, 227] on img at bounding box center [567, 335] width 231 height 231
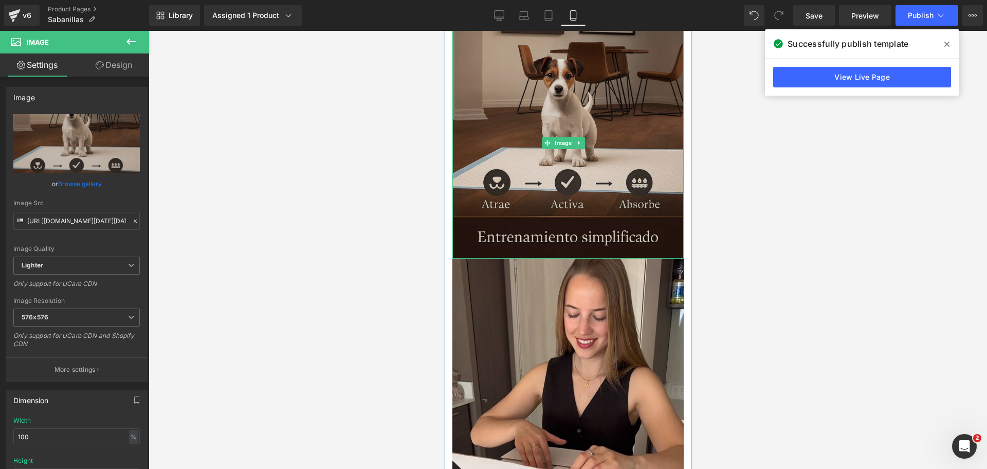
click at [630, 229] on img at bounding box center [567, 142] width 231 height 231
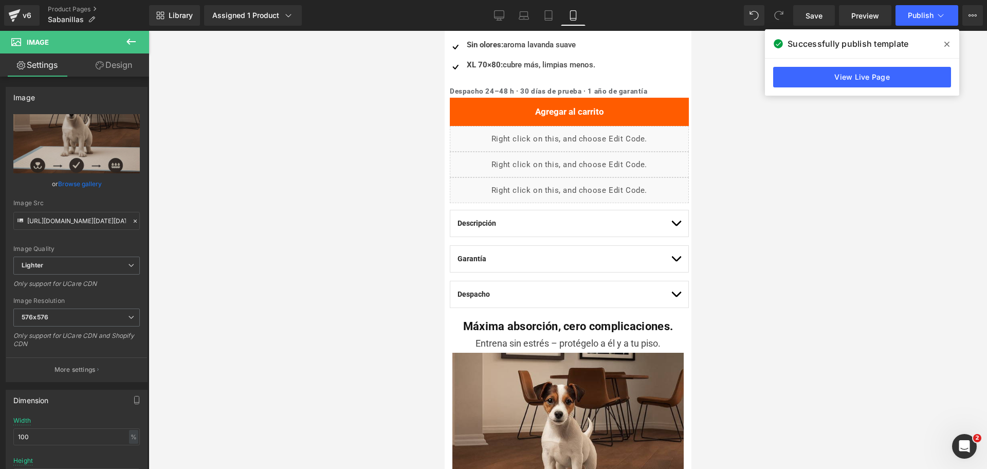
scroll to position [176, 0]
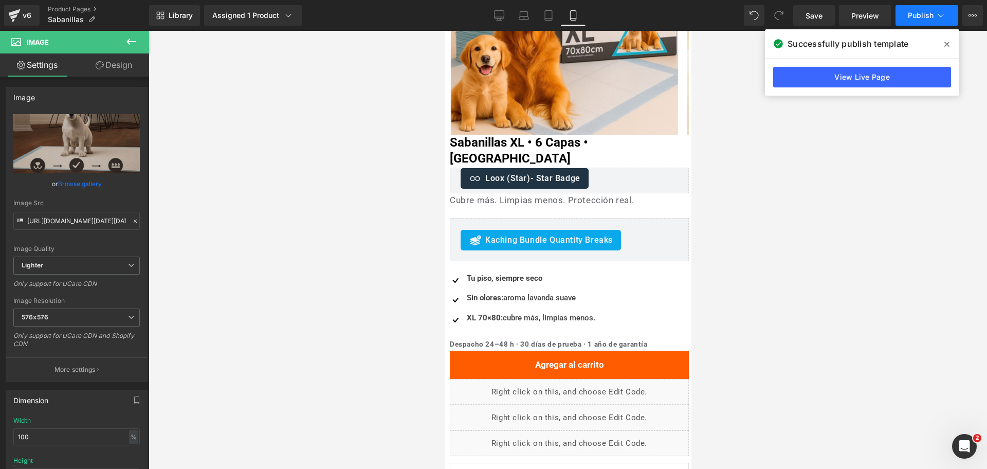
click at [915, 14] on span "Publish" at bounding box center [921, 15] width 26 height 8
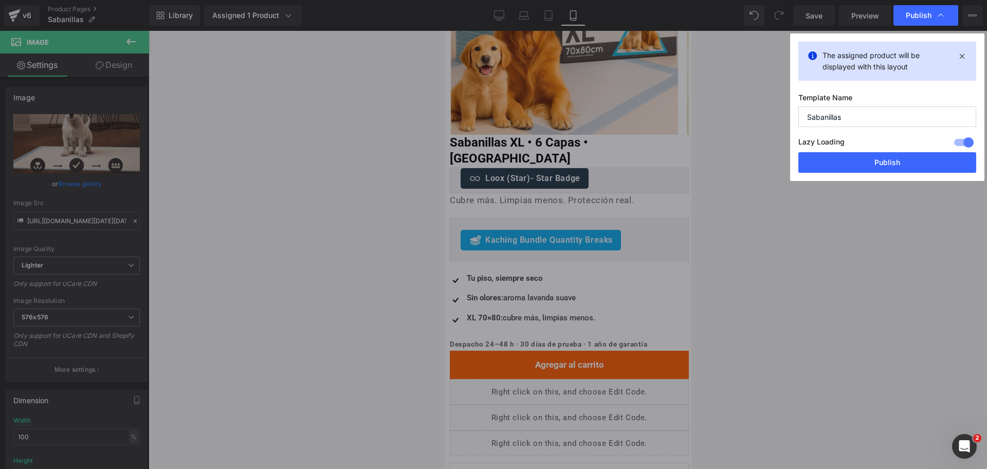
drag, startPoint x: 853, startPoint y: 165, endPoint x: 728, endPoint y: 166, distance: 124.4
click at [851, 166] on button "Publish" at bounding box center [888, 162] width 178 height 21
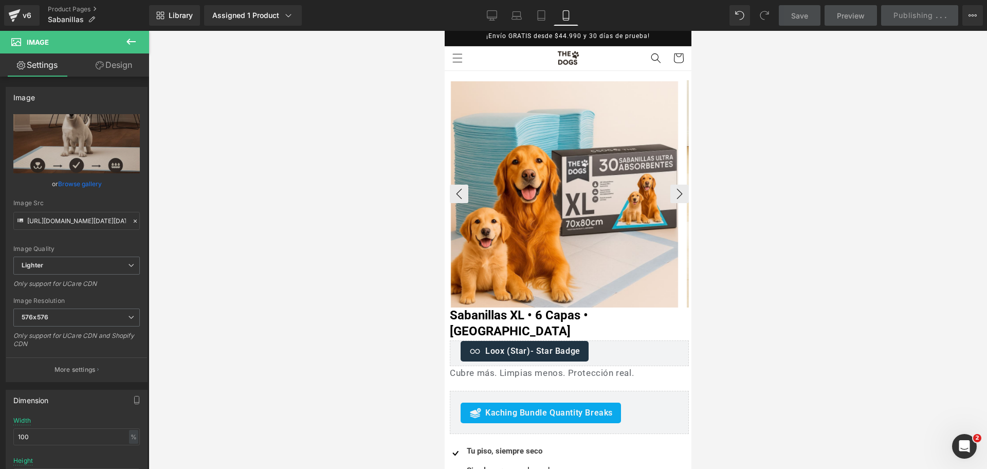
scroll to position [0, 0]
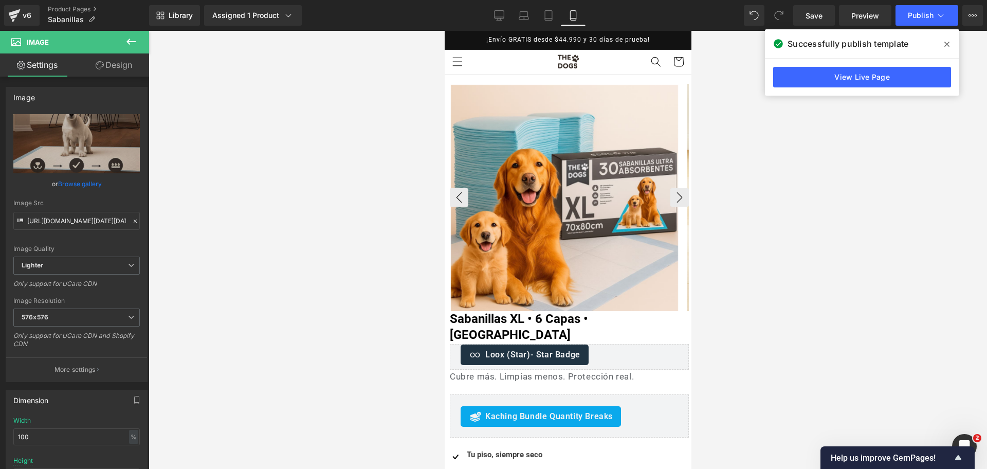
drag, startPoint x: 586, startPoint y: 170, endPoint x: 584, endPoint y: 176, distance: 6.7
click at [586, 171] on img at bounding box center [563, 198] width 227 height 227
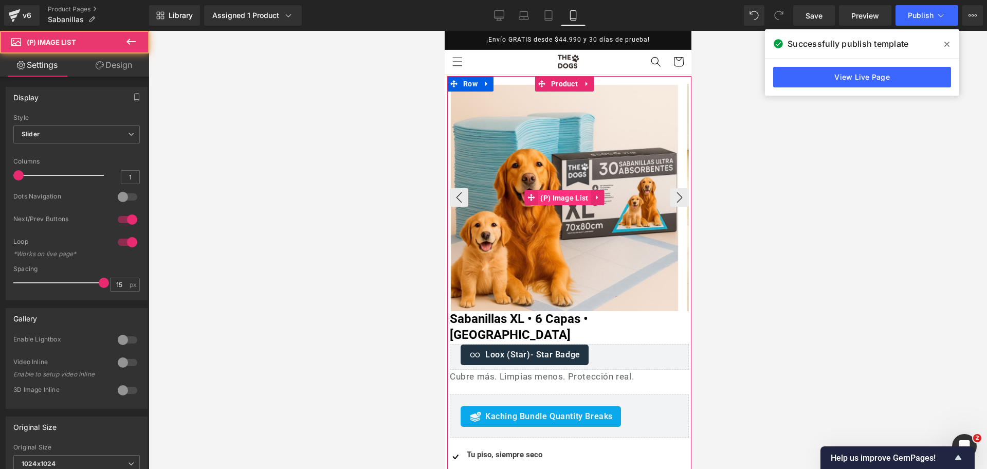
click at [571, 205] on span "(P) Image List" at bounding box center [563, 197] width 53 height 15
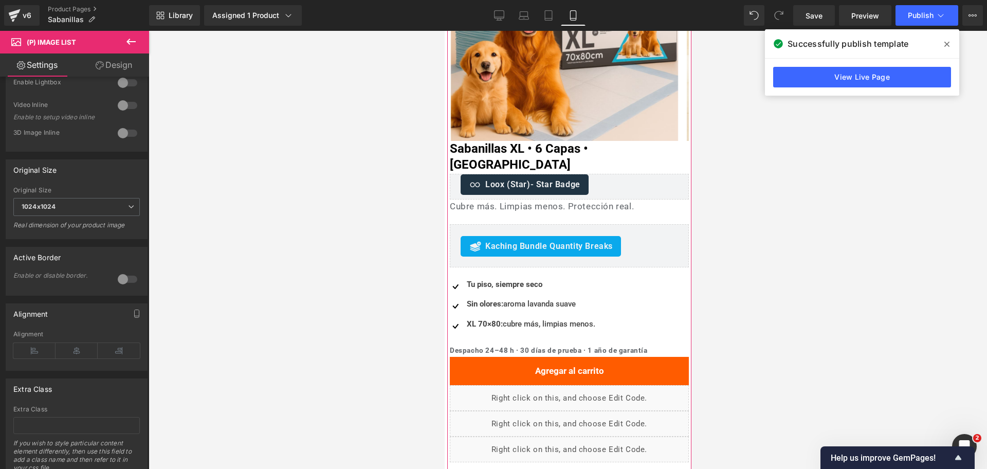
scroll to position [193, 0]
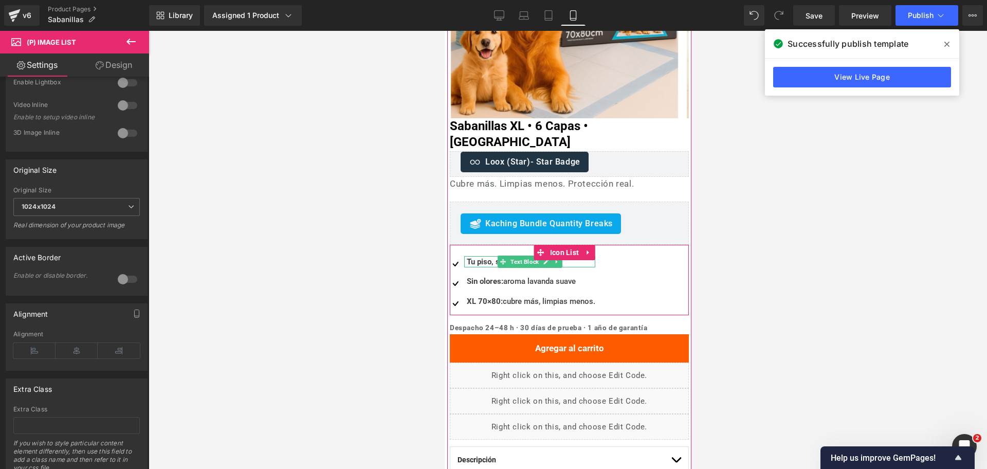
click at [485, 257] on span "Tu piso, siempre seco" at bounding box center [504, 261] width 76 height 9
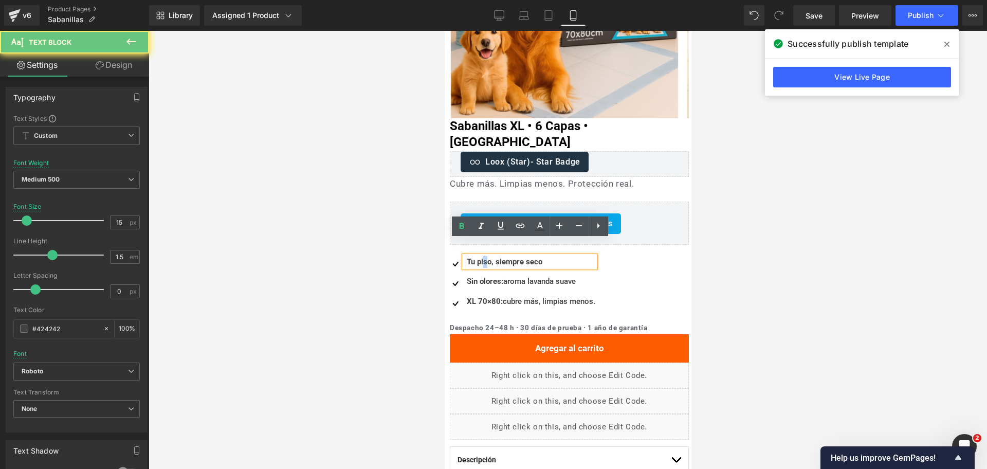
click at [485, 257] on span "Tu piso, siempre seco" at bounding box center [504, 261] width 76 height 9
click at [491, 257] on span "Tu piso, siempre seco" at bounding box center [504, 261] width 76 height 9
click at [736, 224] on div at bounding box center [568, 250] width 839 height 438
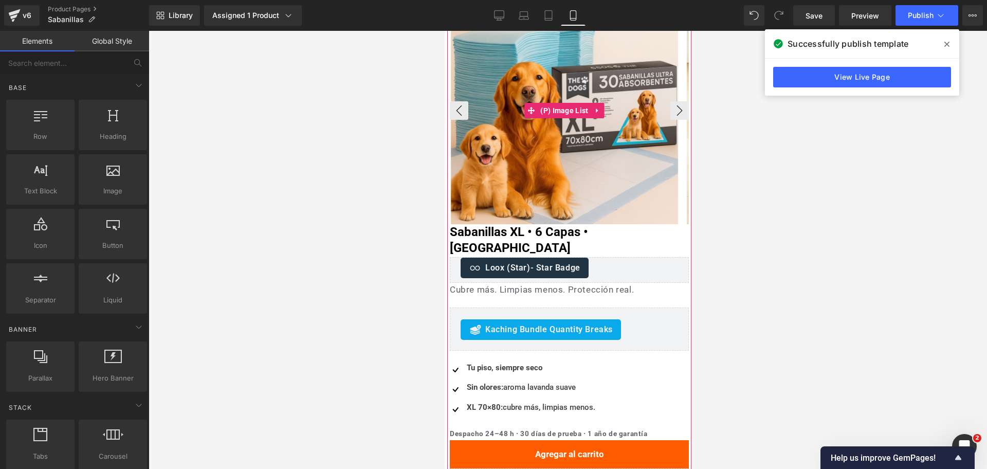
scroll to position [64, 0]
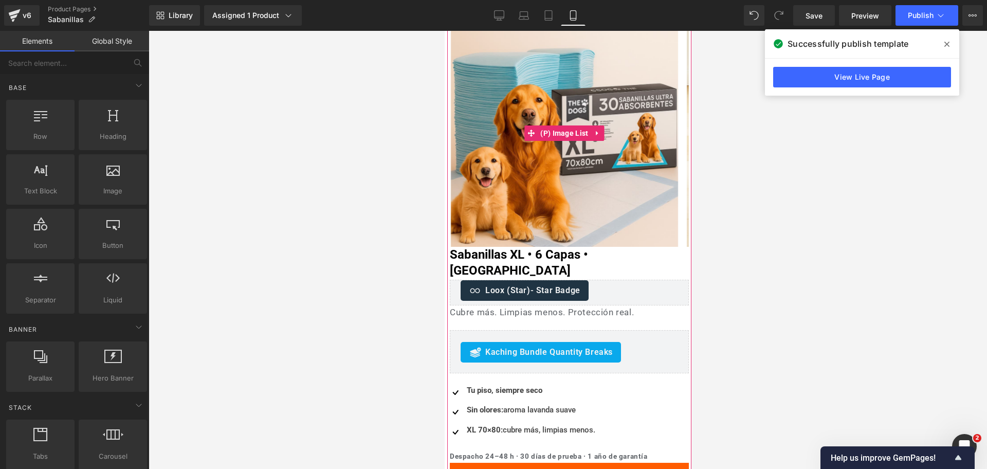
click at [486, 14] on div "Library Assigned 1 Product Product Preview Sabanillas XL • 6 Capas • Lavanda Ma…" at bounding box center [568, 15] width 838 height 21
click at [490, 14] on link "Desktop" at bounding box center [499, 15] width 25 height 21
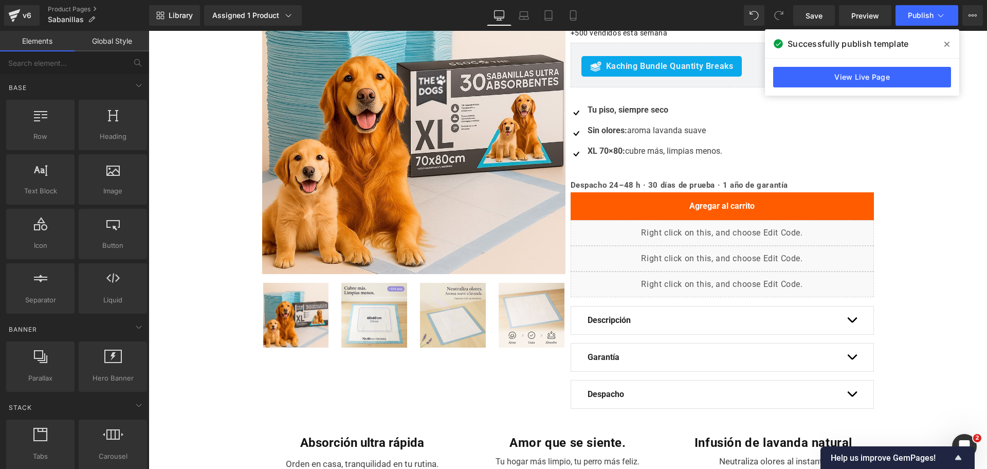
scroll to position [0, 0]
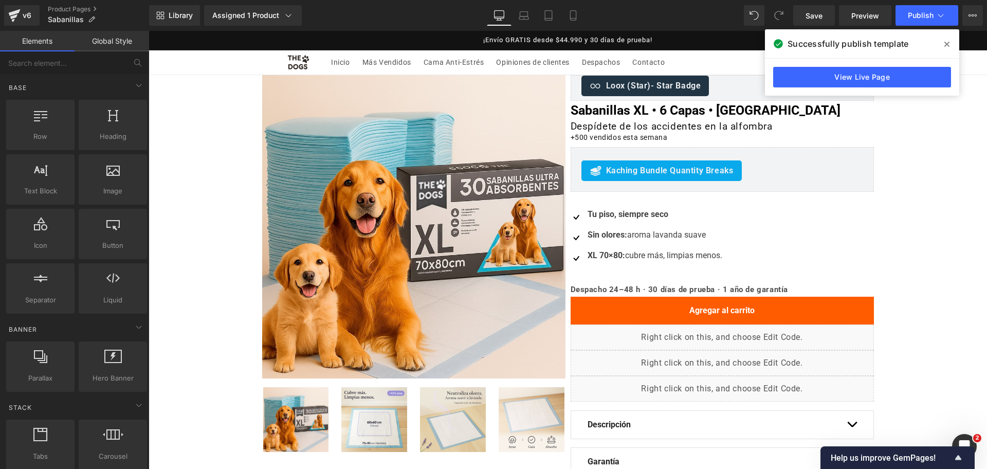
click at [493, 232] on img at bounding box center [413, 226] width 303 height 303
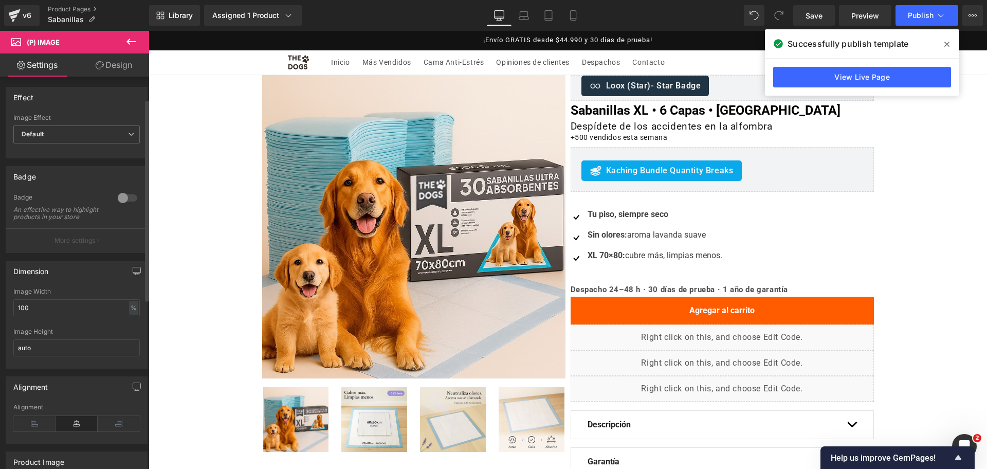
scroll to position [321, 0]
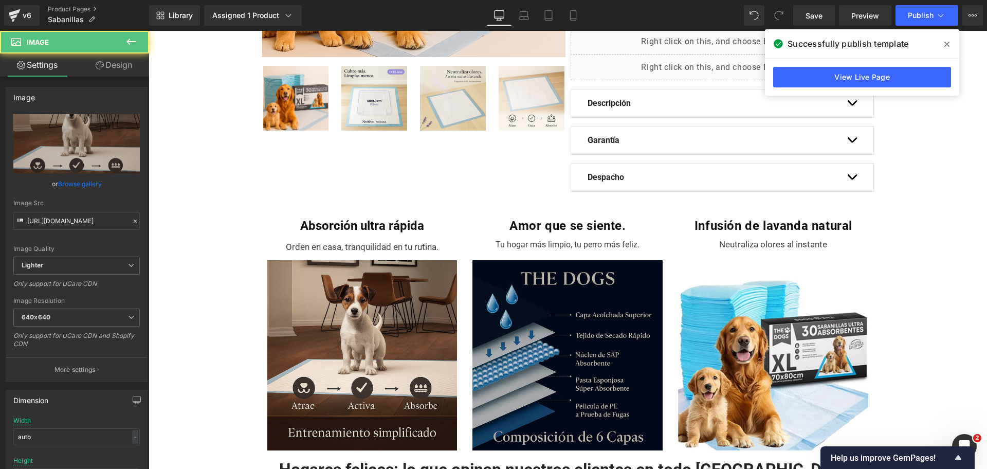
drag, startPoint x: 380, startPoint y: 305, endPoint x: 477, endPoint y: 304, distance: 97.2
click at [380, 305] on img at bounding box center [362, 355] width 190 height 190
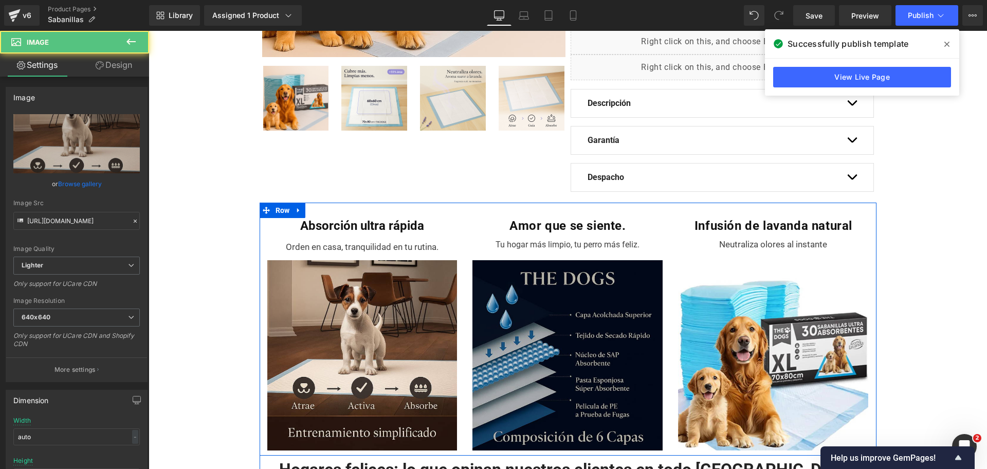
click at [500, 304] on img at bounding box center [568, 351] width 190 height 200
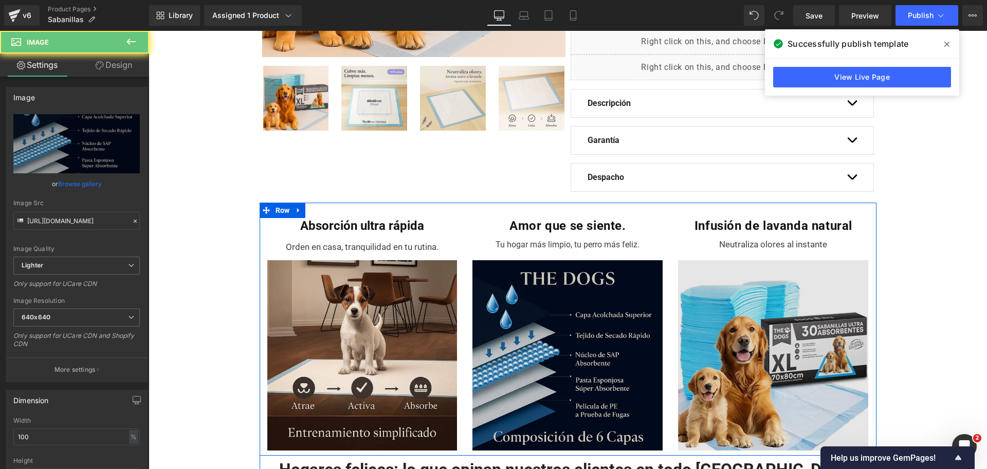
click at [721, 290] on img at bounding box center [773, 351] width 190 height 200
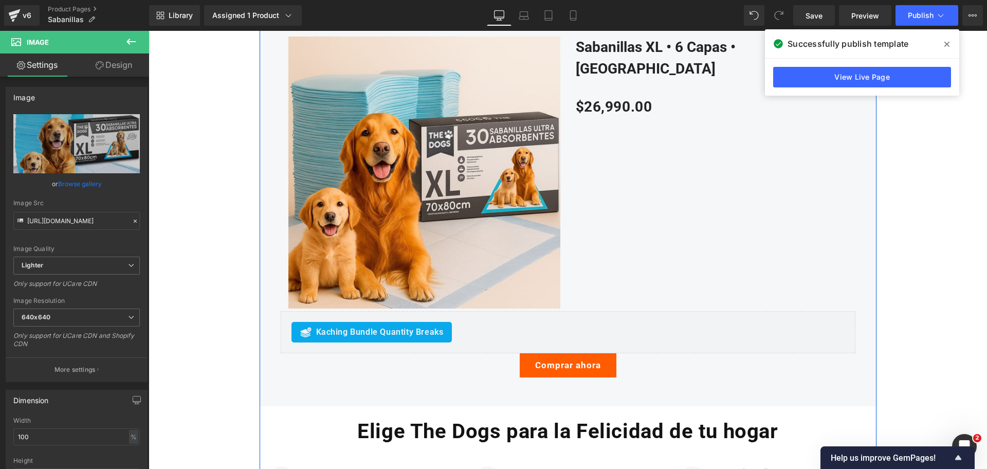
click at [384, 210] on img at bounding box center [424, 173] width 272 height 272
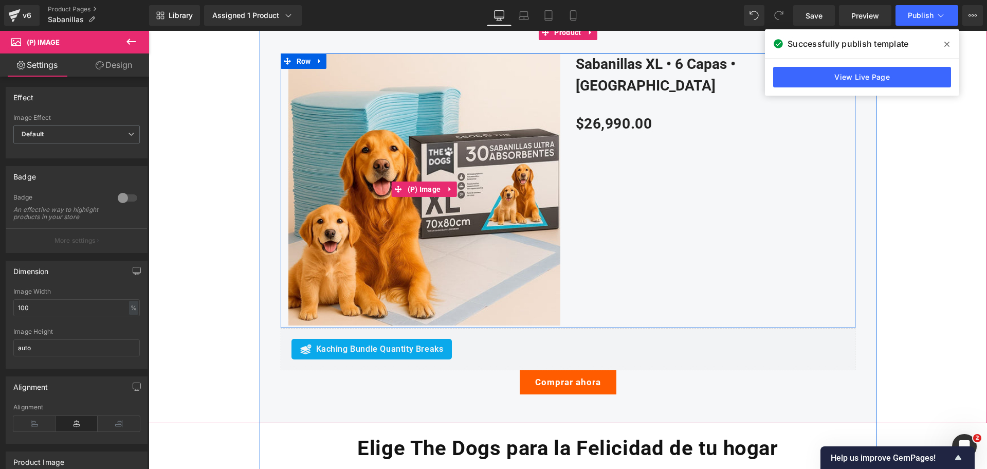
scroll to position [1607, 0]
